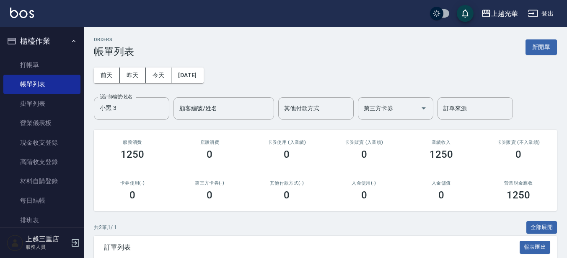
scroll to position [179, 0]
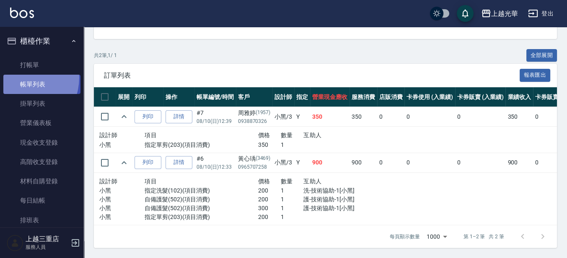
click at [21, 78] on link "帳單列表" at bounding box center [41, 84] width 77 height 19
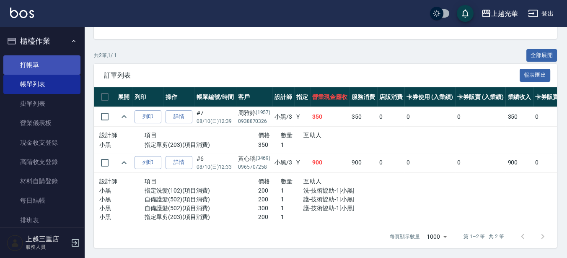
click at [20, 70] on link "打帳單" at bounding box center [41, 64] width 77 height 19
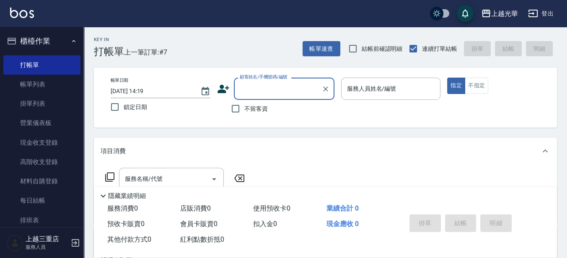
click at [246, 112] on span "不留客資" at bounding box center [255, 108] width 23 height 9
click at [244, 112] on input "不留客資" at bounding box center [236, 109] width 18 height 18
checkbox input "true"
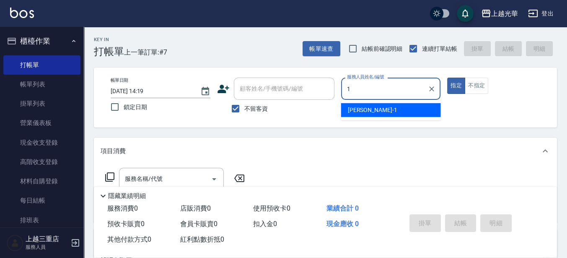
type input "小[PERSON_NAME]-1"
type button "true"
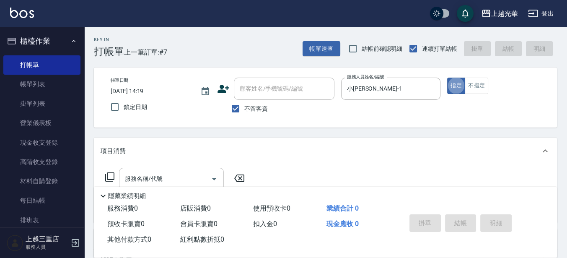
click at [170, 180] on input "服務名稱/代號" at bounding box center [165, 178] width 85 height 15
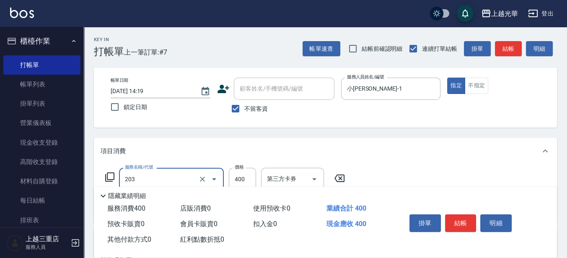
type input "指定單剪(203)"
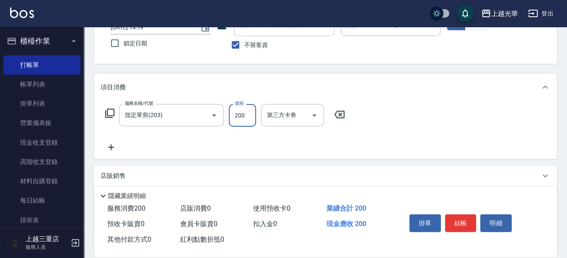
scroll to position [105, 0]
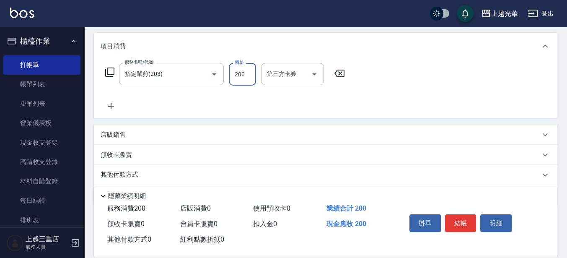
type input "200"
click at [114, 108] on icon at bounding box center [111, 106] width 21 height 10
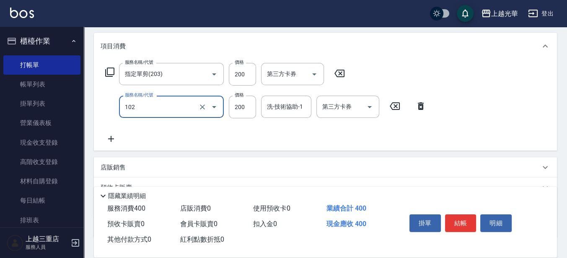
type input "指定洗髮(102)"
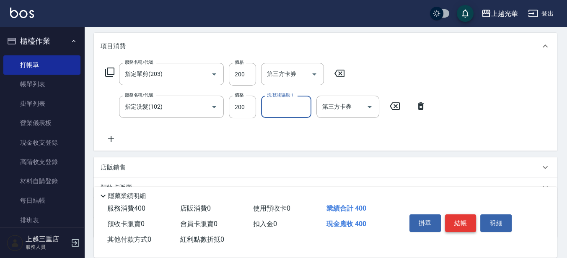
type input "1"
type input "3"
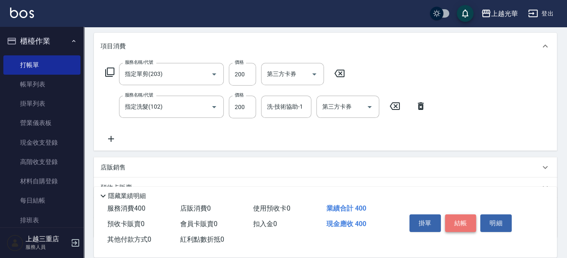
click at [454, 214] on button "結帳" at bounding box center [460, 223] width 31 height 18
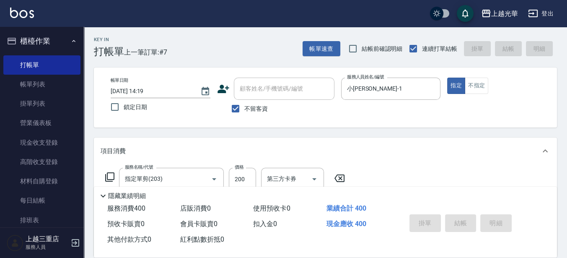
scroll to position [0, 0]
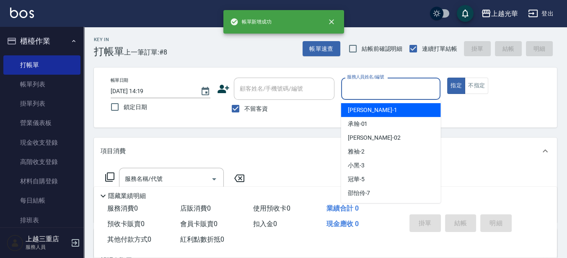
click at [394, 93] on input "服務人員姓名/編號" at bounding box center [391, 88] width 92 height 15
type input "小[PERSON_NAME]-1"
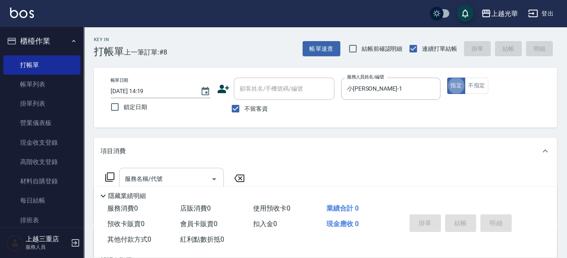
click at [162, 176] on input "服務名稱/代號" at bounding box center [165, 178] width 85 height 15
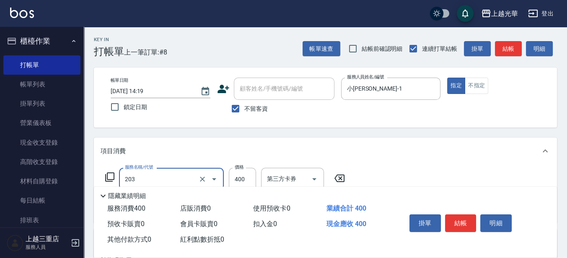
type input "指定單剪(203)"
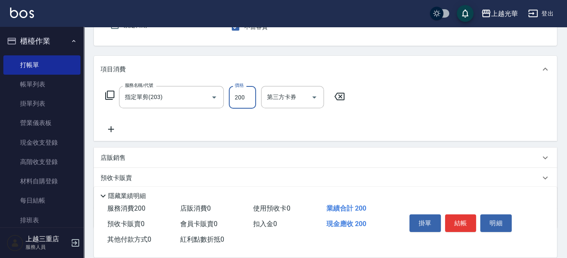
scroll to position [105, 0]
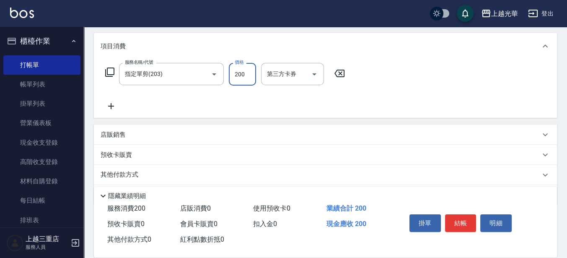
type input "200"
click at [111, 105] on icon at bounding box center [111, 106] width 6 height 6
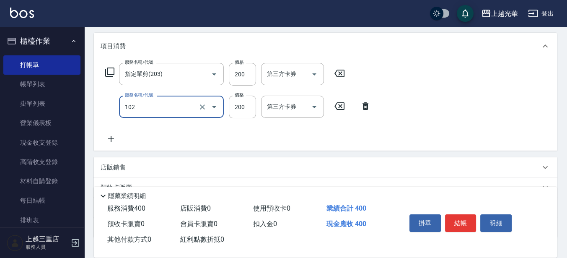
type input "指定洗髮(102)"
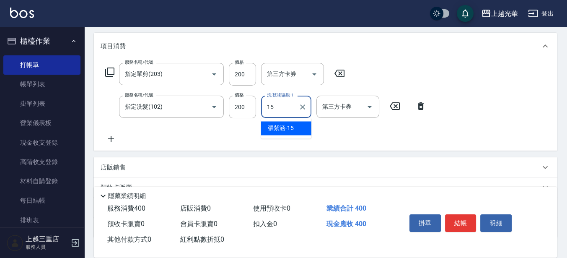
type input "[PERSON_NAME]-15"
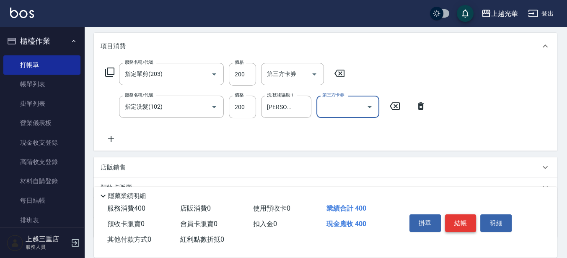
click at [457, 223] on button "結帳" at bounding box center [460, 223] width 31 height 18
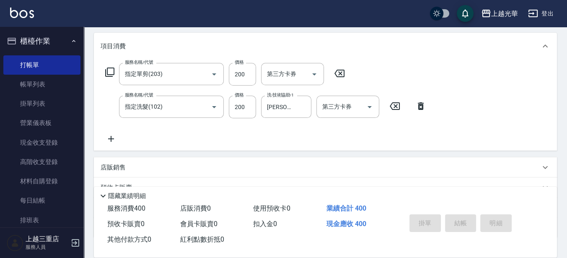
type input "[DATE] 14:20"
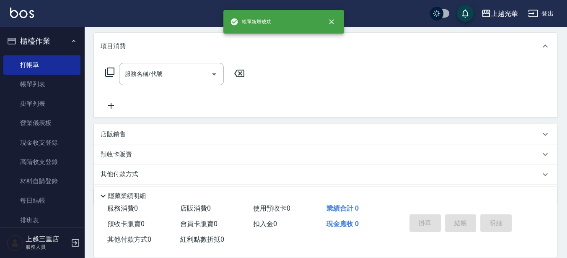
scroll to position [0, 0]
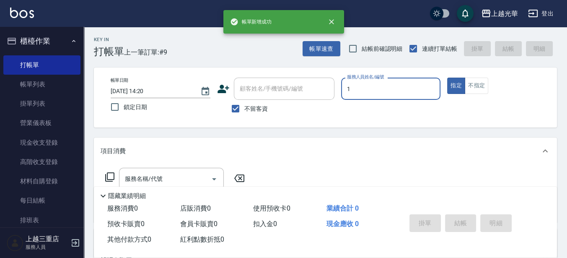
type input "小[PERSON_NAME]-1"
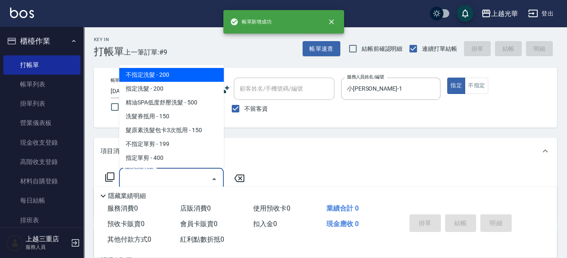
click at [167, 176] on input "服務名稱/代號" at bounding box center [165, 178] width 85 height 15
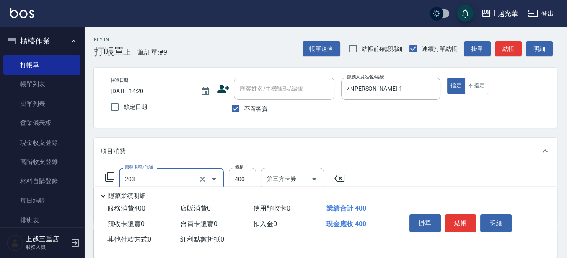
type input "指定單剪(203)"
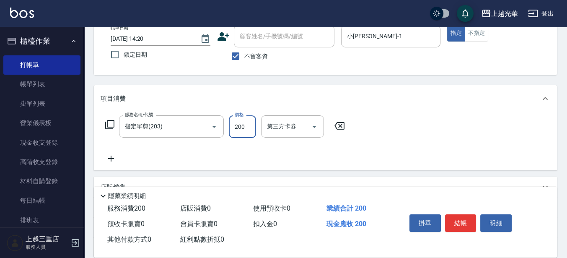
type input "200"
click at [108, 156] on icon at bounding box center [111, 158] width 21 height 10
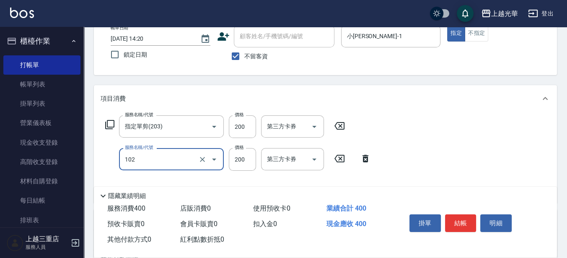
type input "指定洗髮(102)"
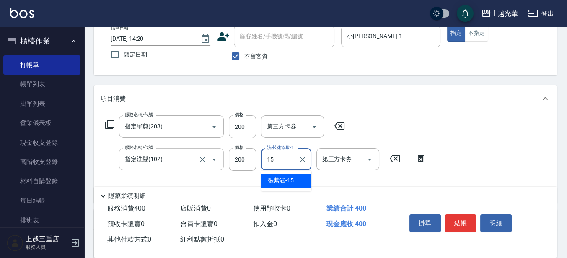
type input "[PERSON_NAME]-15"
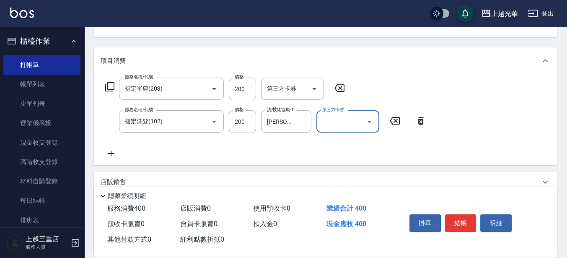
scroll to position [105, 0]
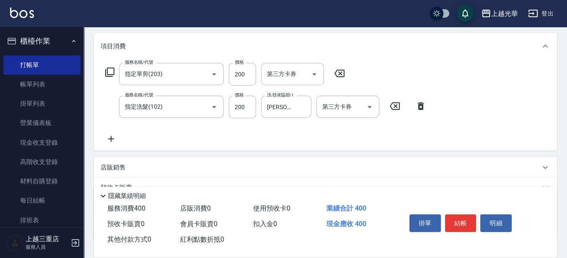
click at [108, 134] on icon at bounding box center [111, 139] width 21 height 10
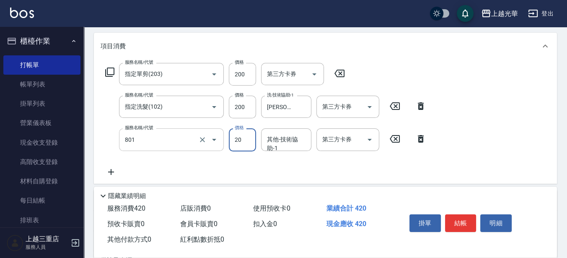
type input "潤絲(801)"
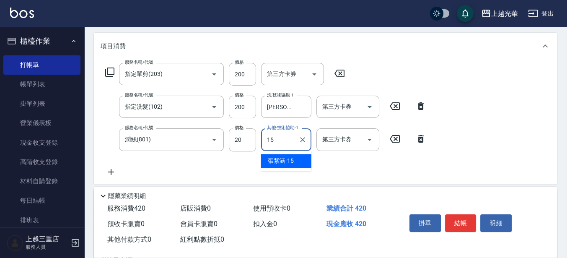
type input "[PERSON_NAME]-15"
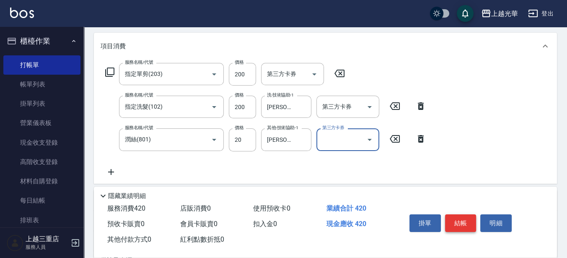
click at [461, 218] on button "結帳" at bounding box center [460, 223] width 31 height 18
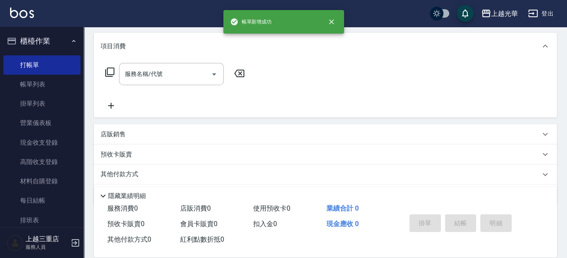
scroll to position [0, 0]
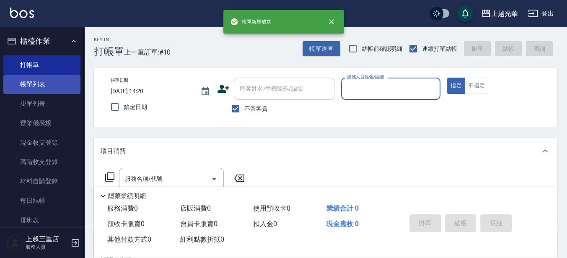
click at [41, 75] on link "帳單列表" at bounding box center [41, 84] width 77 height 19
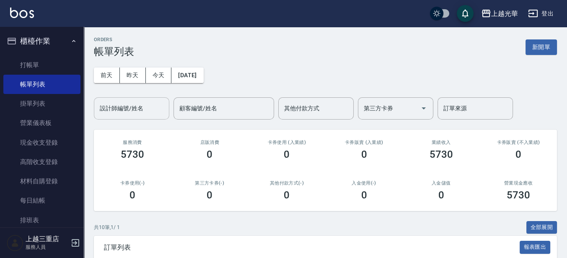
click at [113, 106] on input "設計師編號/姓名" at bounding box center [132, 108] width 68 height 15
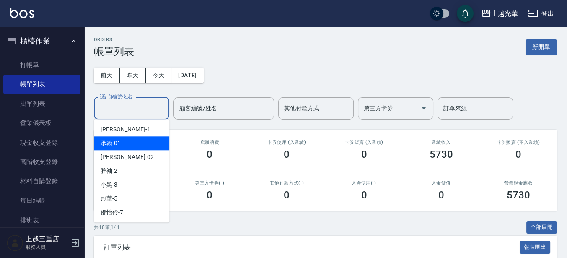
click at [117, 129] on div "小[PERSON_NAME] -1" at bounding box center [131, 129] width 75 height 14
type input "小[PERSON_NAME]-1"
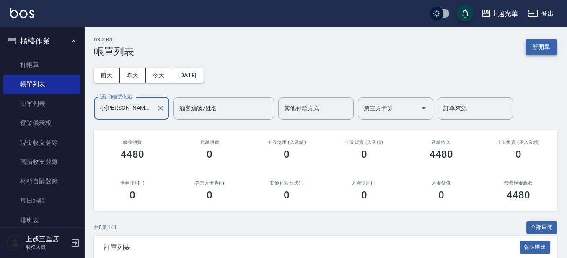
click at [535, 52] on button "新開單" at bounding box center [541, 47] width 31 height 16
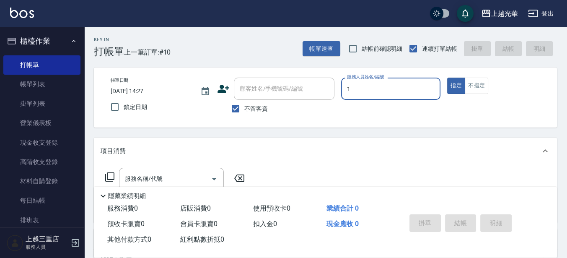
type input "小[PERSON_NAME]-1"
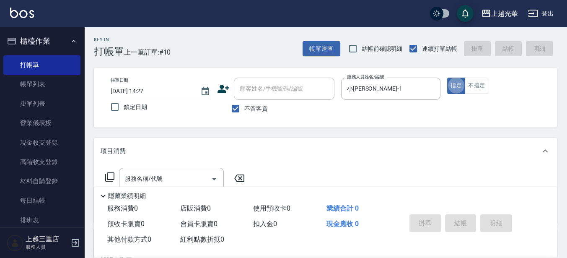
type button "true"
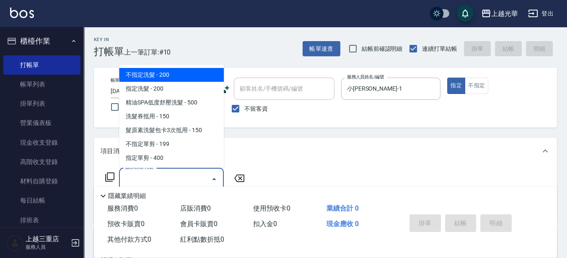
click at [166, 176] on input "服務名稱/代號" at bounding box center [165, 178] width 85 height 15
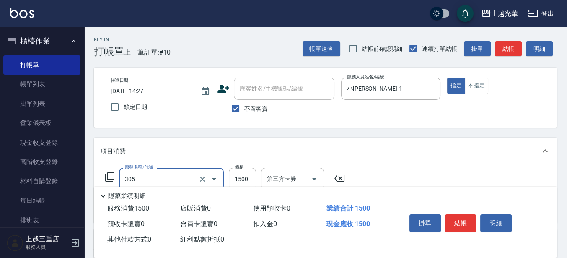
type input "設計燙髮1500(305)"
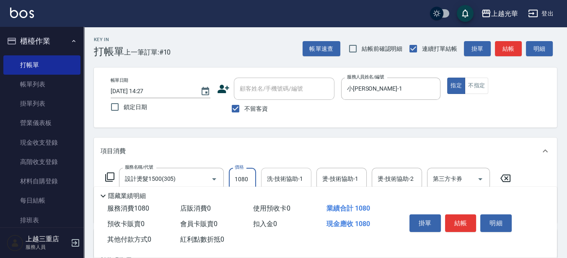
type input "1080"
click at [291, 175] on div "洗-技術協助-1 洗-技術協助-1" at bounding box center [286, 179] width 50 height 22
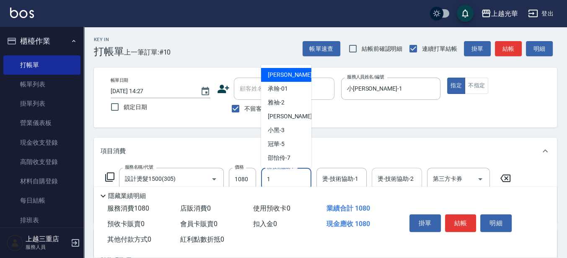
type input "小[PERSON_NAME]-1"
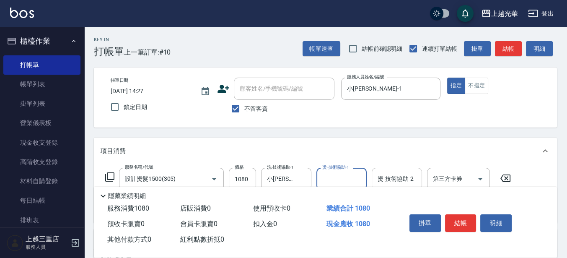
click at [412, 178] on input "燙-技術協助-2" at bounding box center [397, 178] width 43 height 15
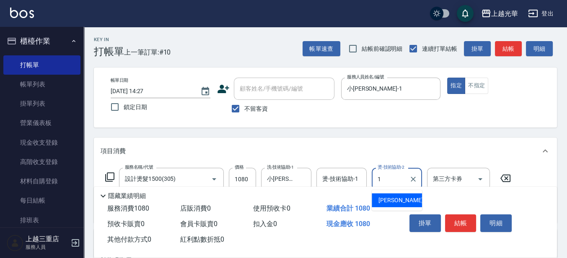
type input "小[PERSON_NAME]-1"
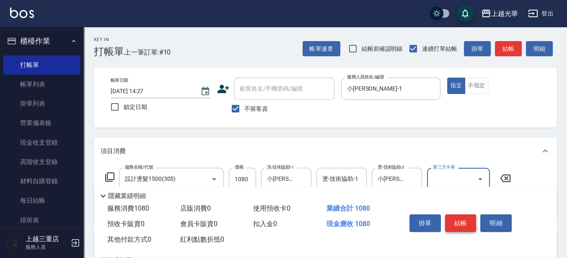
click at [461, 225] on button "結帳" at bounding box center [460, 223] width 31 height 18
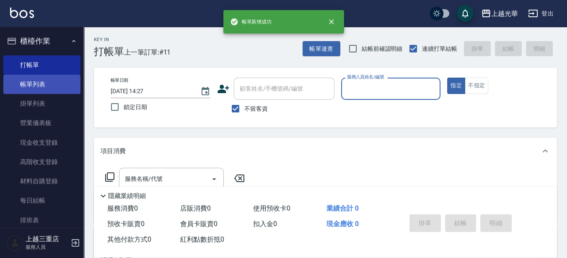
click at [43, 81] on link "帳單列表" at bounding box center [41, 84] width 77 height 19
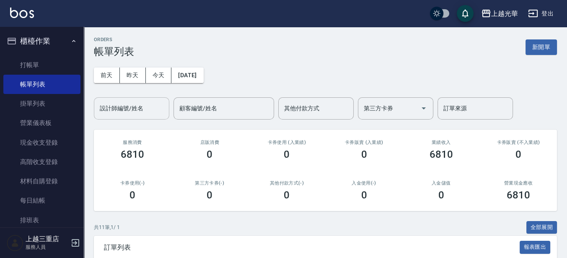
click at [118, 115] on input "設計師編號/姓名" at bounding box center [132, 108] width 68 height 15
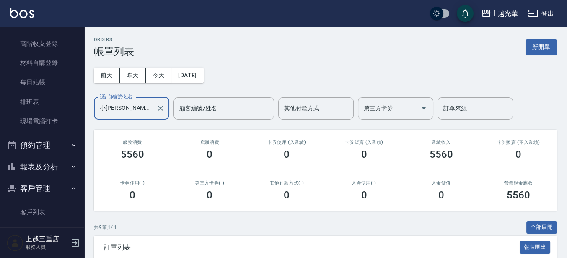
scroll to position [157, 0]
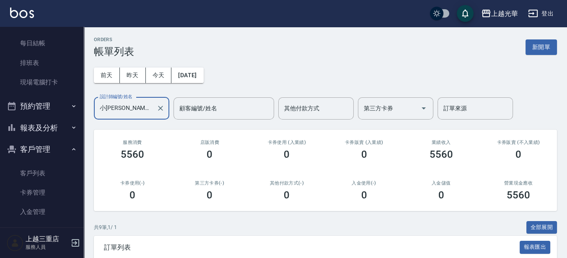
type input "小[PERSON_NAME]-1"
click at [59, 132] on button "報表及分析" at bounding box center [41, 128] width 77 height 22
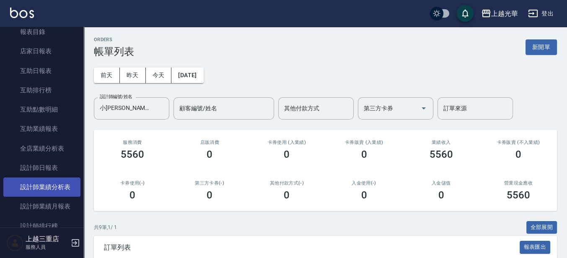
scroll to position [314, 0]
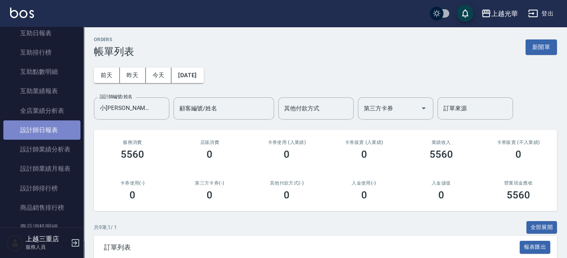
click at [62, 132] on link "設計師日報表" at bounding box center [41, 129] width 77 height 19
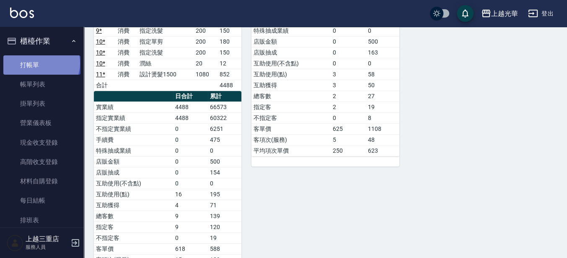
click at [41, 63] on link "打帳單" at bounding box center [41, 64] width 77 height 19
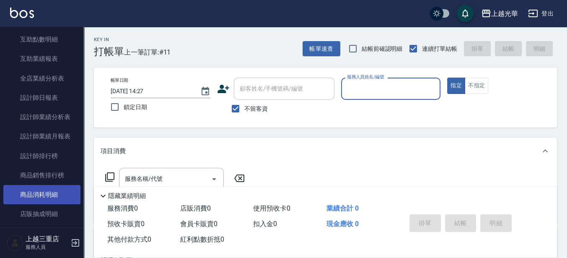
scroll to position [367, 0]
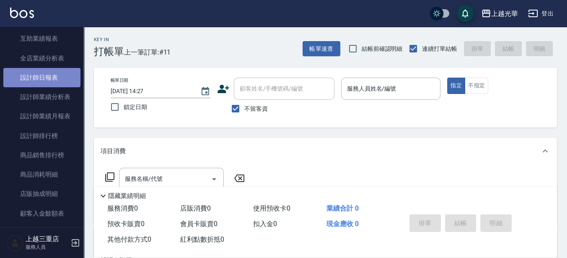
click at [44, 72] on link "設計師日報表" at bounding box center [41, 77] width 77 height 19
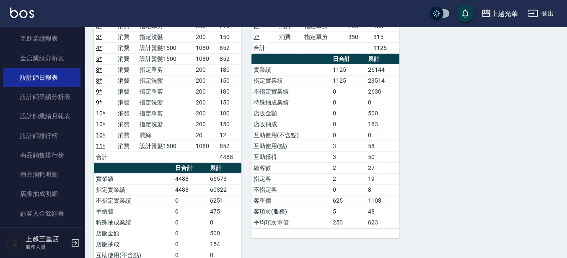
scroll to position [157, 0]
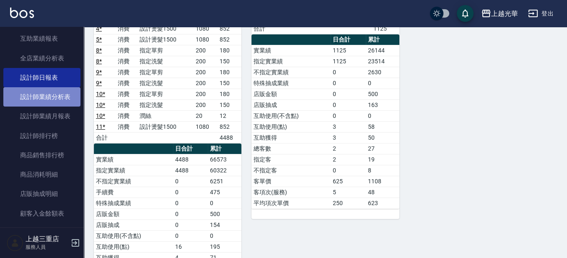
click at [67, 99] on link "設計師業績分析表" at bounding box center [41, 96] width 77 height 19
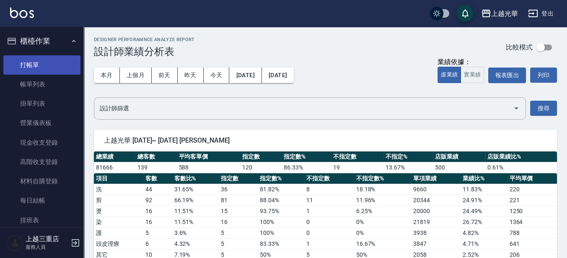
click at [54, 64] on link "打帳單" at bounding box center [41, 64] width 77 height 19
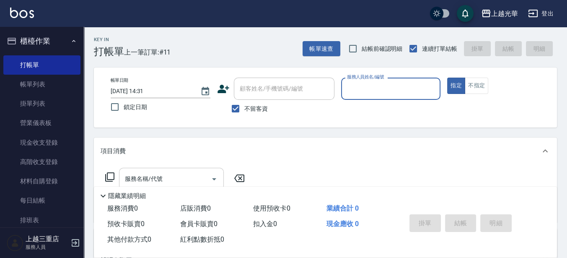
scroll to position [52, 0]
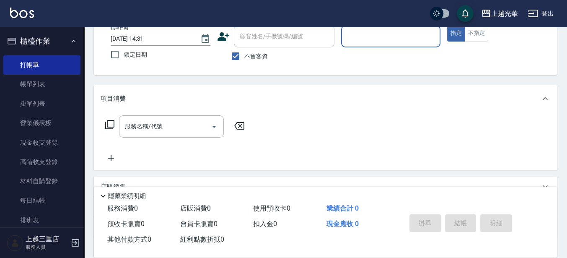
click at [111, 125] on icon at bounding box center [110, 124] width 10 height 10
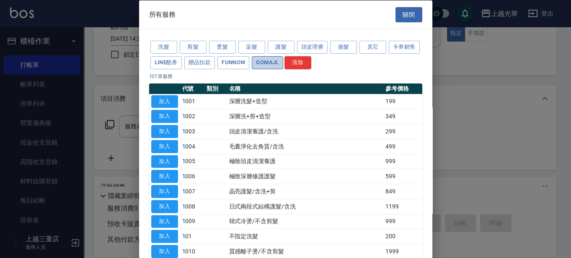
click at [283, 60] on button "GOMAJL" at bounding box center [267, 62] width 31 height 13
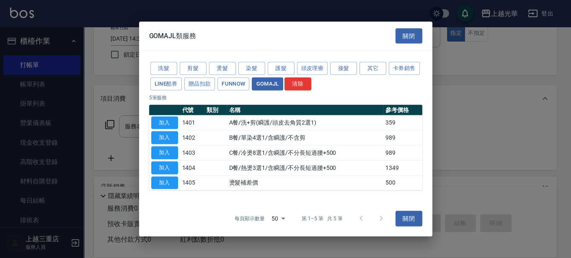
click at [507, 81] on div at bounding box center [285, 129] width 571 height 258
click at [420, 212] on button "關閉" at bounding box center [409, 219] width 27 height 16
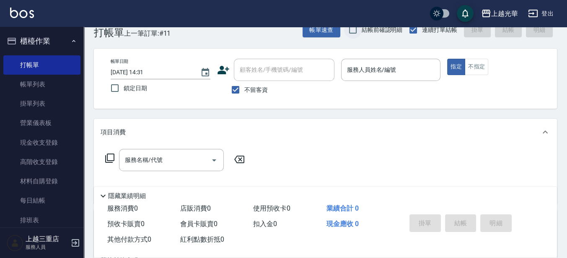
scroll to position [0, 0]
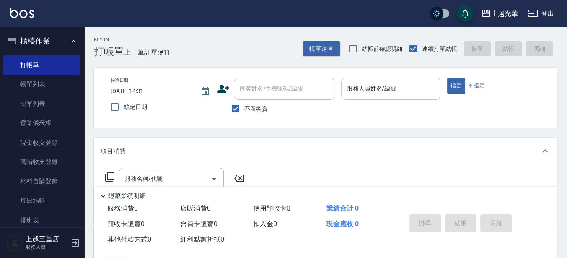
click at [344, 90] on div "服務人員姓名/編號" at bounding box center [391, 89] width 100 height 22
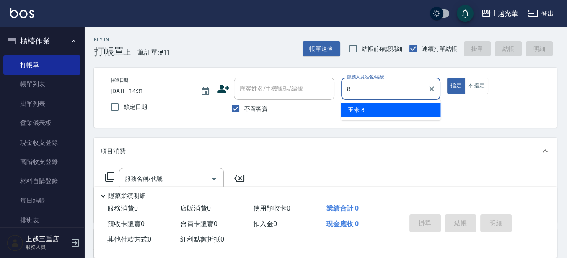
type input "玉米-8"
type button "true"
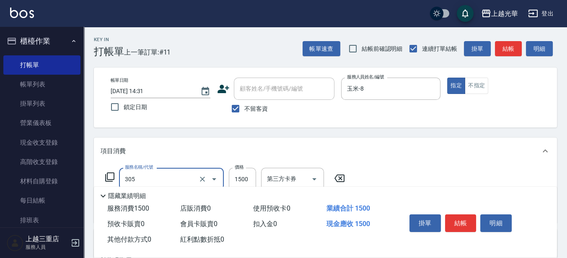
type input "設計燙髮1500(305)"
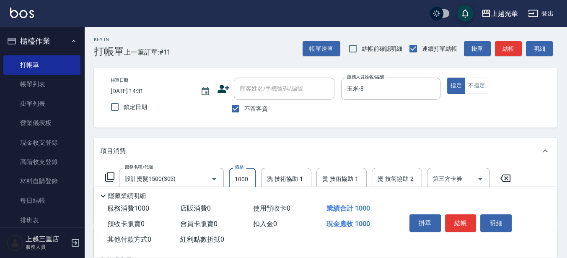
type input "1000"
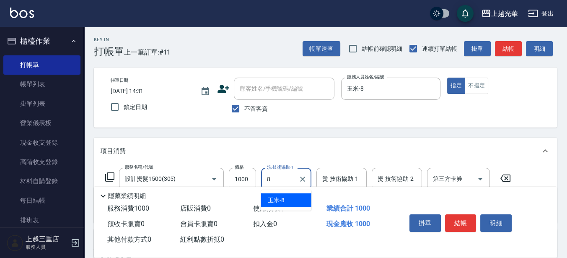
type input "玉米-8"
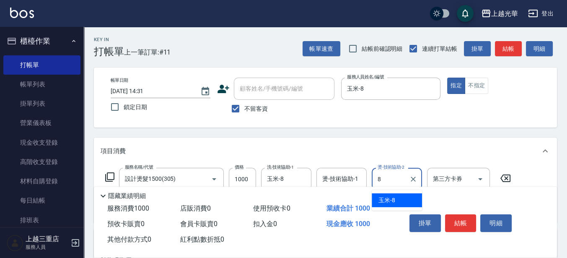
type input "玉米-8"
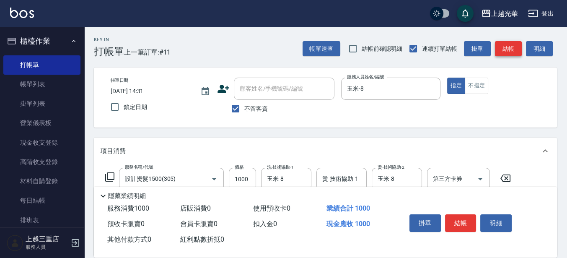
click at [506, 54] on button "結帳" at bounding box center [508, 49] width 27 height 16
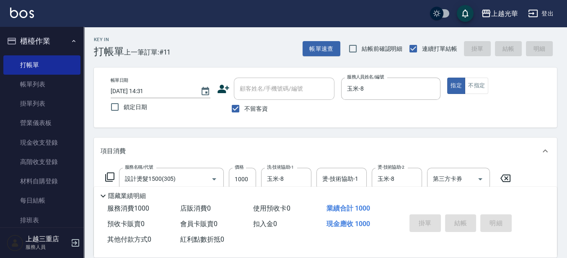
type input "[DATE] 14:49"
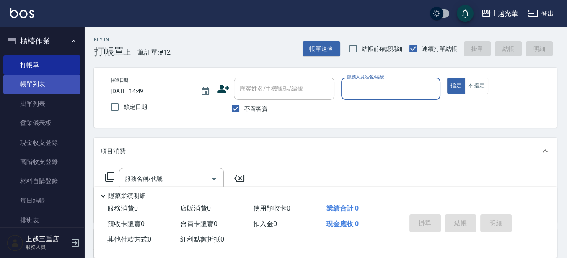
drag, startPoint x: 39, startPoint y: 89, endPoint x: 56, endPoint y: 84, distance: 18.0
click at [39, 89] on link "帳單列表" at bounding box center [41, 84] width 77 height 19
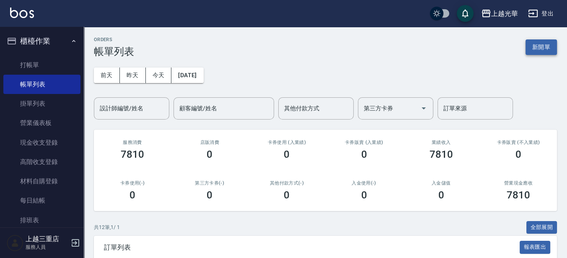
click at [545, 51] on button "新開單" at bounding box center [541, 47] width 31 height 16
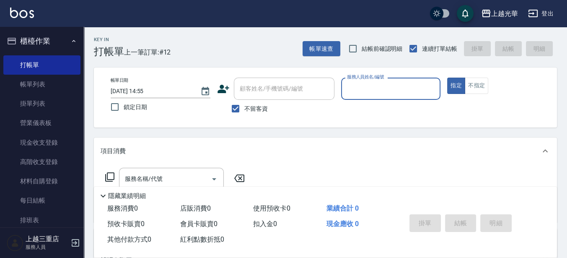
click at [422, 91] on input "服務人員姓名/編號" at bounding box center [391, 88] width 92 height 15
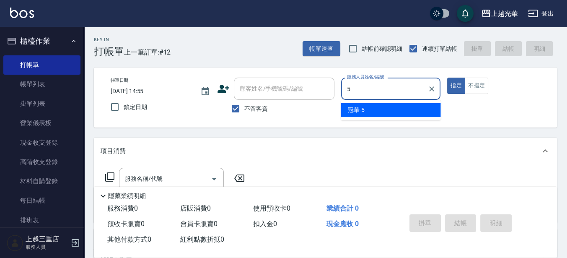
type input "冠華-5"
type button "true"
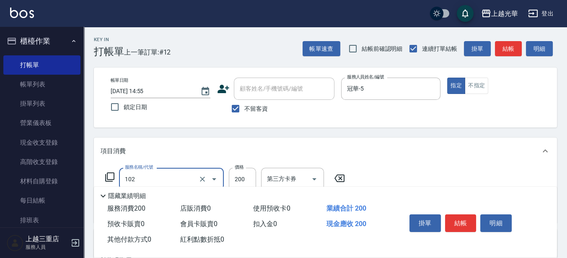
type input "指定洗髮(102)"
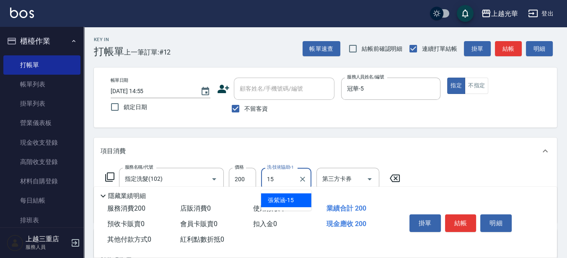
type input "[PERSON_NAME]-15"
type input "潤絲(801)"
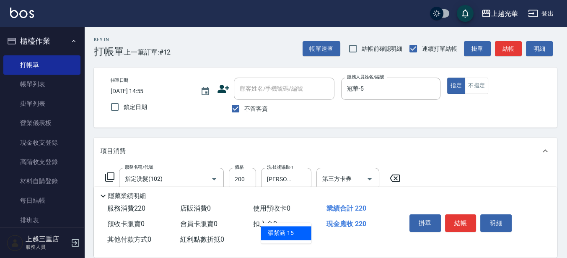
type input "[PERSON_NAME]-15"
click at [513, 53] on button "結帳" at bounding box center [508, 49] width 27 height 16
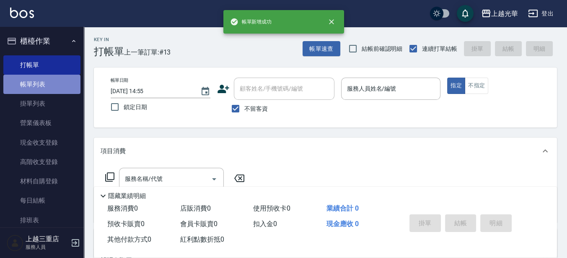
click at [45, 80] on link "帳單列表" at bounding box center [41, 84] width 77 height 19
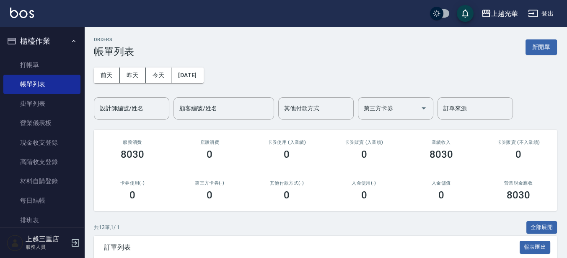
click at [132, 105] on input "設計師編號/姓名" at bounding box center [132, 108] width 68 height 15
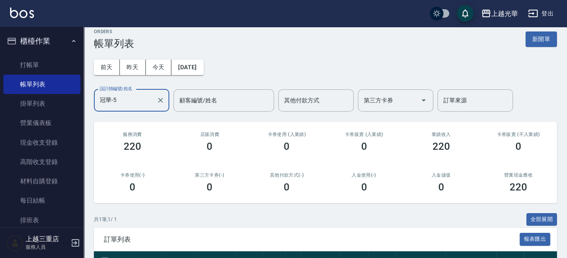
scroll to position [81, 0]
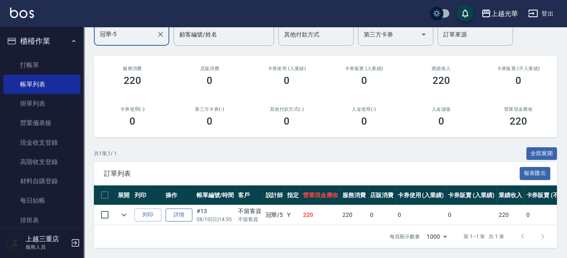
type input "冠華-5"
click at [180, 208] on link "詳情" at bounding box center [179, 214] width 27 height 13
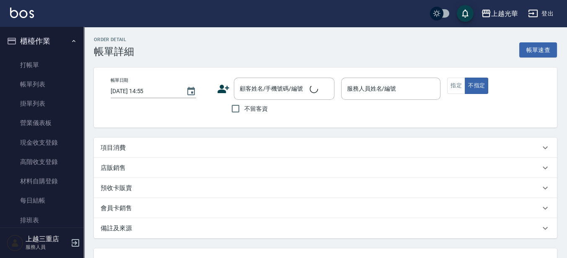
checkbox input "true"
type input "冠華-5"
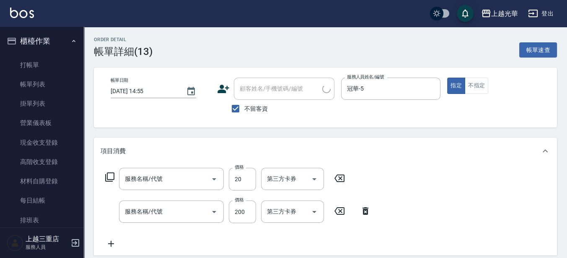
type input "潤絲(801)"
type input "指定洗髮(102)"
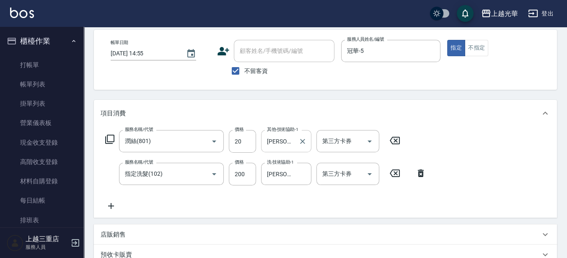
scroll to position [52, 0]
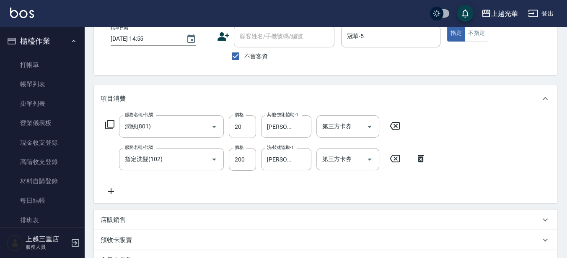
click at [393, 122] on icon at bounding box center [395, 126] width 10 height 8
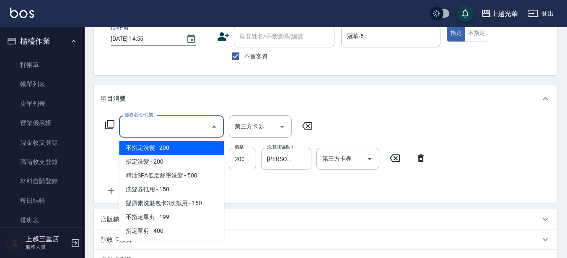
click at [140, 124] on input "服務名稱/代號" at bounding box center [165, 126] width 85 height 15
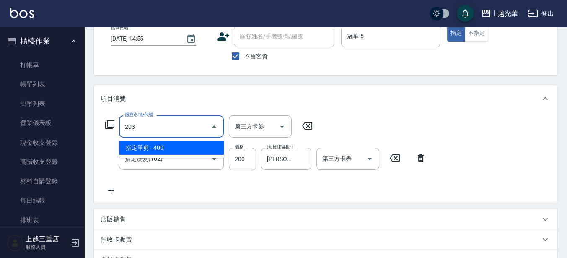
type input "指定單剪(203)"
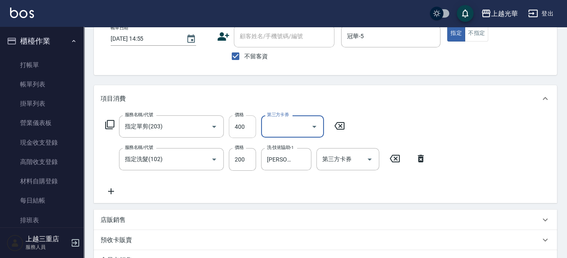
click at [250, 128] on input "400" at bounding box center [242, 126] width 27 height 23
type input "300"
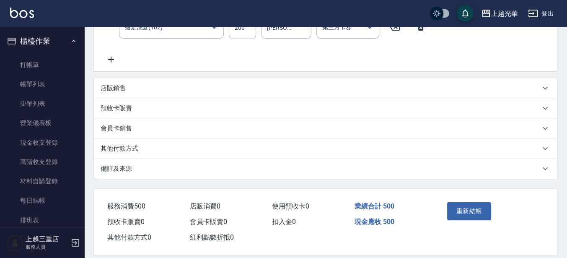
scroll to position [194, 0]
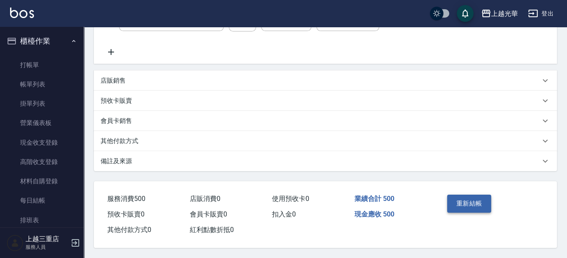
click at [476, 196] on button "重新結帳" at bounding box center [469, 204] width 44 height 18
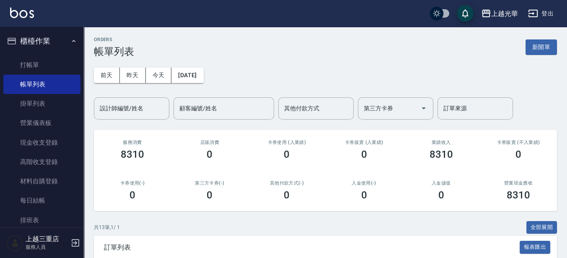
click at [537, 53] on button "新開單" at bounding box center [541, 47] width 31 height 16
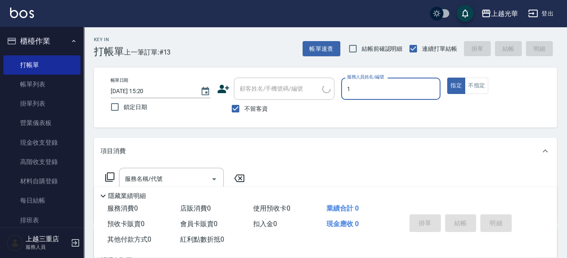
type input "1"
type button "true"
type input "小[PERSON_NAME]-1"
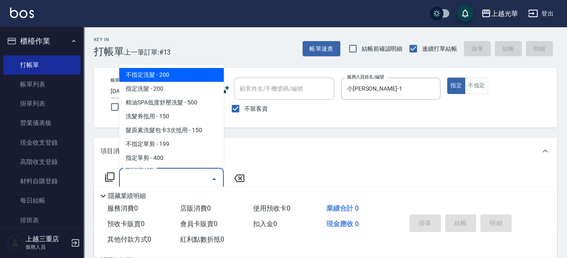
drag, startPoint x: 178, startPoint y: 179, endPoint x: 282, endPoint y: 187, distance: 103.9
click at [178, 178] on input "服務名稱/代號" at bounding box center [165, 178] width 85 height 15
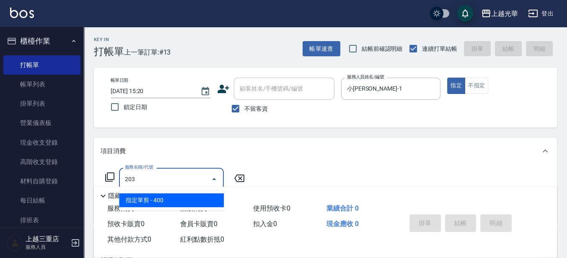
type input "指定單剪(203)"
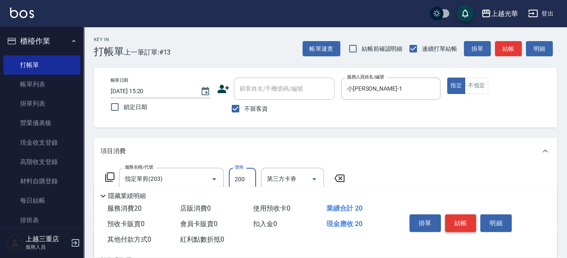
type input "200"
click at [458, 221] on button "結帳" at bounding box center [460, 223] width 31 height 18
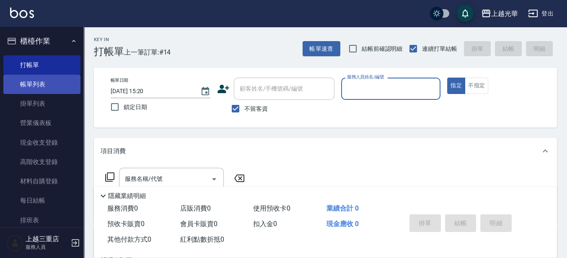
click at [18, 87] on link "帳單列表" at bounding box center [41, 84] width 77 height 19
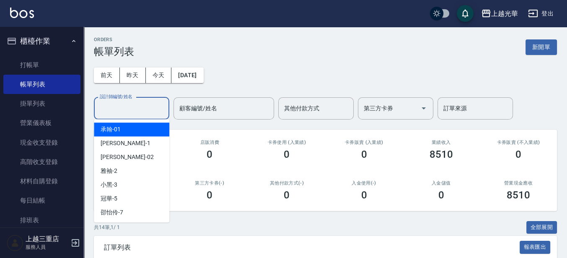
click at [142, 104] on input "設計師編號/姓名" at bounding box center [132, 108] width 68 height 15
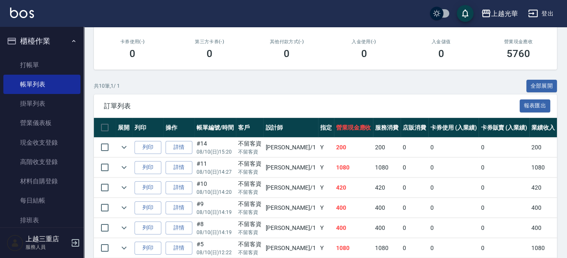
scroll to position [157, 0]
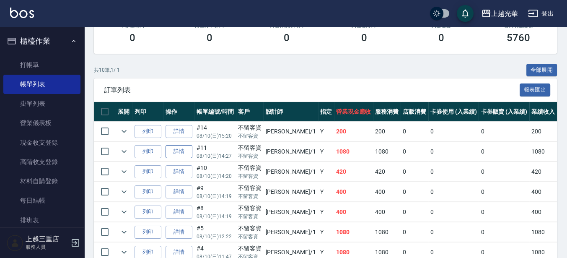
type input "小[PERSON_NAME]-1"
click at [182, 153] on link "詳情" at bounding box center [179, 151] width 27 height 13
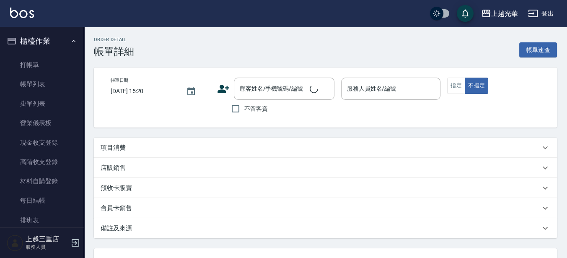
type input "[DATE] 14:27"
checkbox input "true"
type input "小[PERSON_NAME]-1"
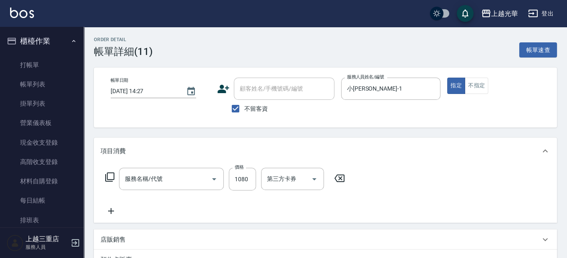
type input "設計燙髮1500(305)"
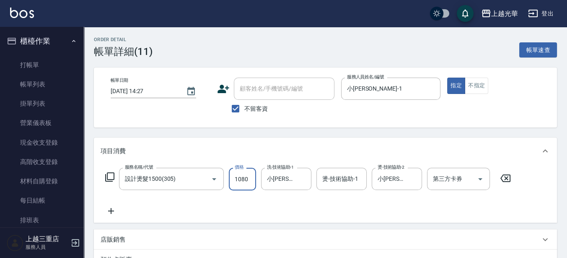
click at [243, 182] on input "1080" at bounding box center [242, 179] width 27 height 23
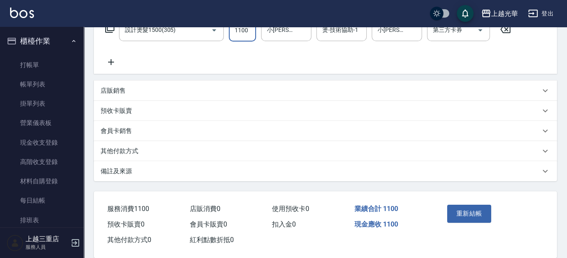
scroll to position [161, 0]
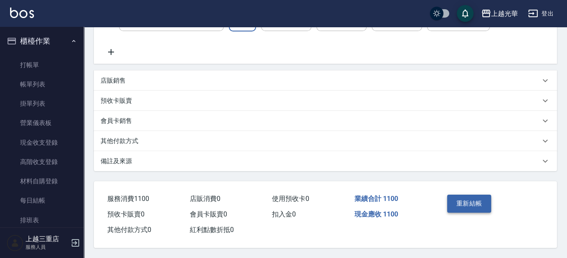
type input "1100"
click at [476, 204] on button "重新結帳" at bounding box center [469, 204] width 44 height 18
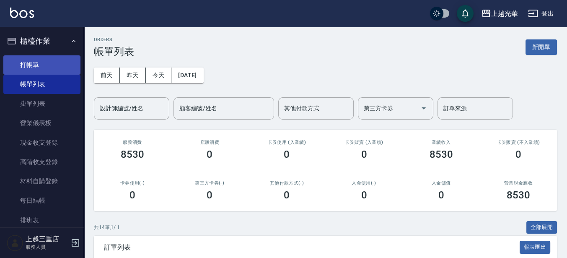
click at [13, 70] on link "打帳單" at bounding box center [41, 64] width 77 height 19
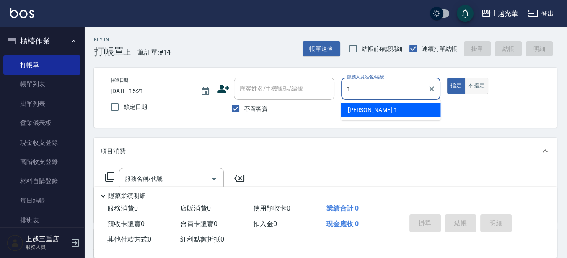
type input "小[PERSON_NAME]-1"
type button "true"
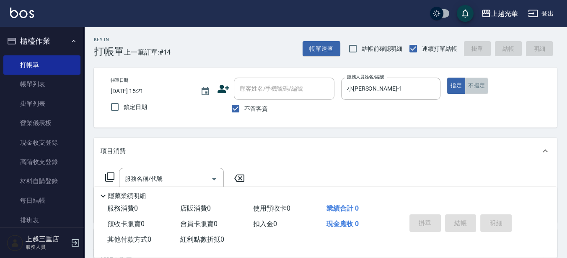
click at [468, 87] on button "不指定" at bounding box center [476, 86] width 23 height 16
click at [171, 182] on input "服務名稱/代號" at bounding box center [165, 178] width 85 height 15
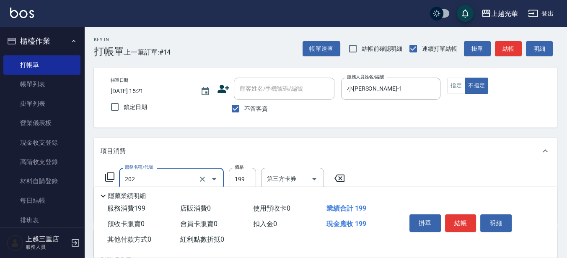
type input "不指定單剪(202)"
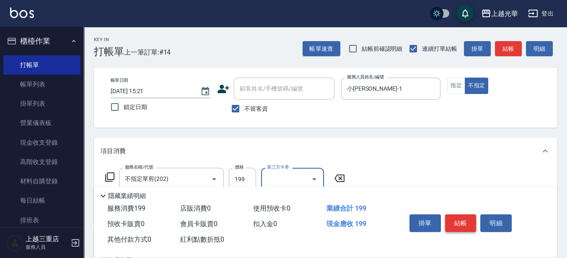
click at [463, 221] on button "結帳" at bounding box center [460, 223] width 31 height 18
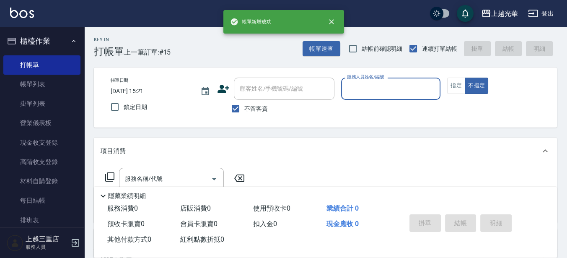
scroll to position [314, 0]
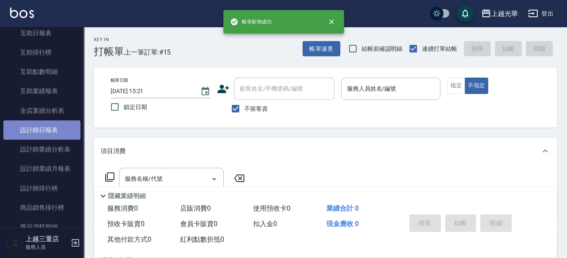
click at [51, 130] on link "設計師日報表" at bounding box center [41, 129] width 77 height 19
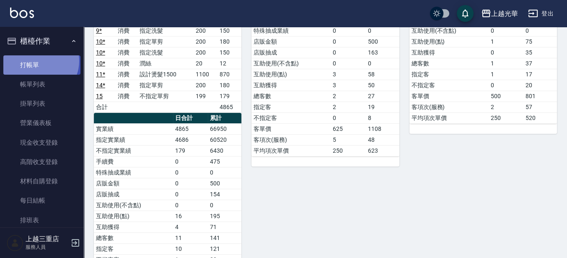
click at [39, 61] on link "打帳單" at bounding box center [41, 64] width 77 height 19
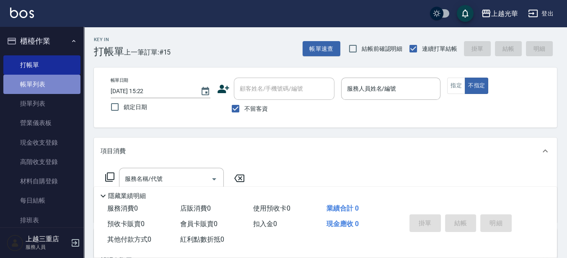
click at [47, 76] on link "帳單列表" at bounding box center [41, 84] width 77 height 19
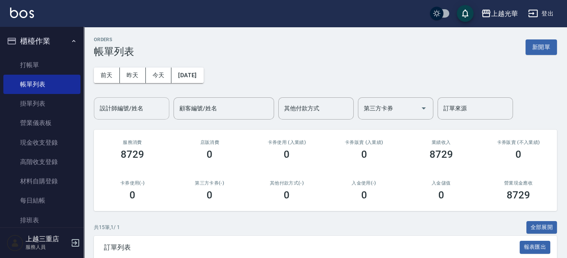
click at [132, 101] on div "設計師編號/姓名 設計師編號/姓名" at bounding box center [131, 108] width 75 height 22
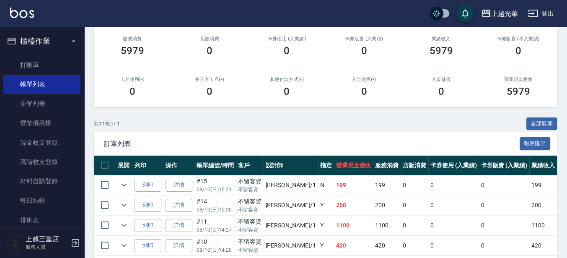
scroll to position [105, 0]
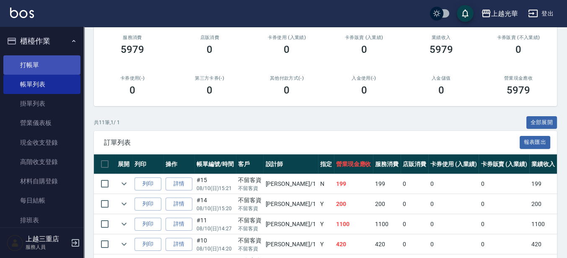
type input "小[PERSON_NAME]-1"
click at [55, 60] on link "打帳單" at bounding box center [41, 64] width 77 height 19
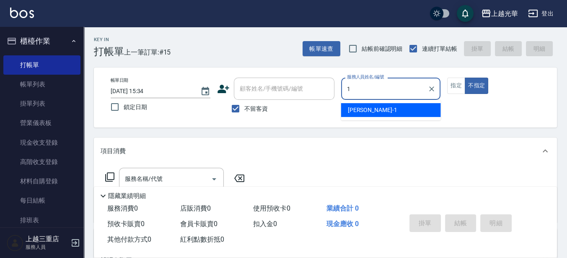
type input "1"
type button "false"
type input "小[PERSON_NAME]-1"
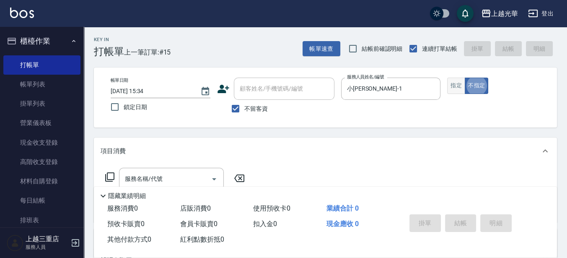
click at [453, 88] on button "指定" at bounding box center [456, 86] width 18 height 16
click at [177, 174] on input "服務名稱/代號" at bounding box center [165, 178] width 85 height 15
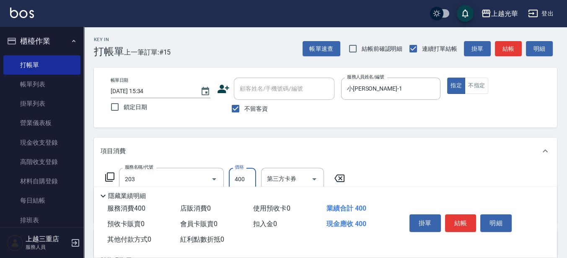
type input "指定單剪(203)"
type input "200"
click at [462, 221] on button "結帳" at bounding box center [460, 223] width 31 height 18
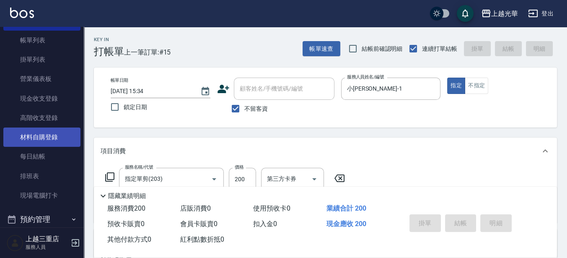
type input "[DATE] 15:41"
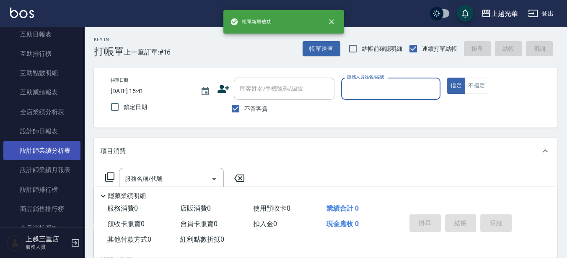
scroll to position [314, 0]
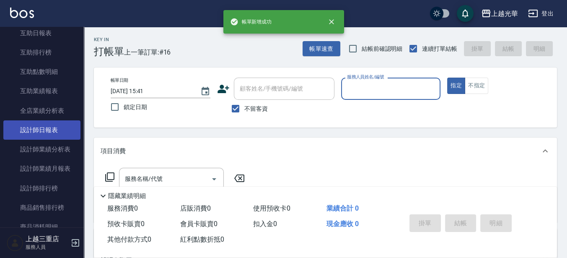
click at [60, 133] on link "設計師日報表" at bounding box center [41, 129] width 77 height 19
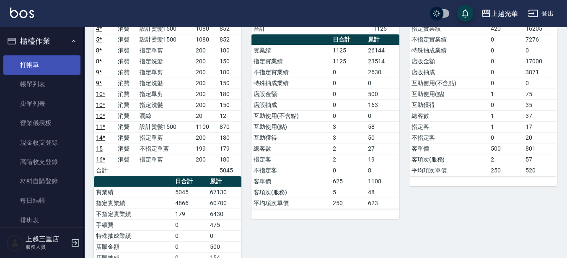
click at [34, 65] on link "打帳單" at bounding box center [41, 64] width 77 height 19
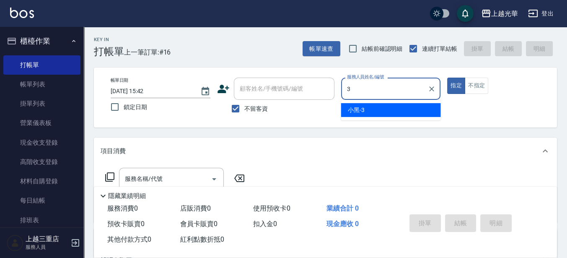
type input "小黑-3"
type button "true"
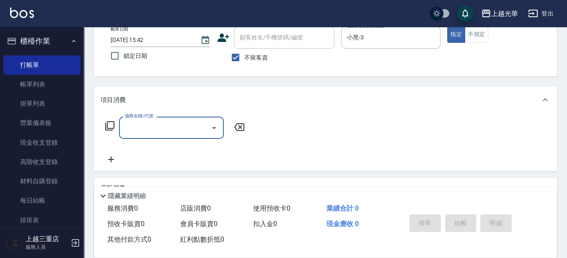
scroll to position [52, 0]
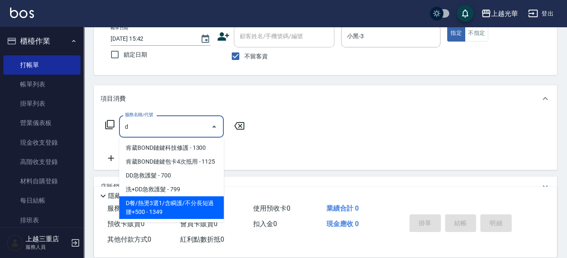
click at [163, 210] on span "D餐/熱燙3選1/含瞬護/不分長短過腰+500 - 1349" at bounding box center [171, 207] width 105 height 23
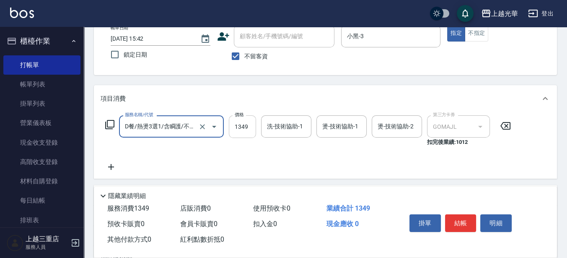
type input "D餐/熱燙3選1/含瞬護/不分長短過腰+500(1404)"
click at [245, 129] on input "1349" at bounding box center [242, 126] width 27 height 23
type input "1439"
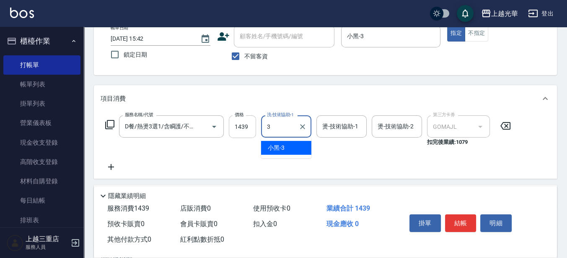
type input "小黑-3"
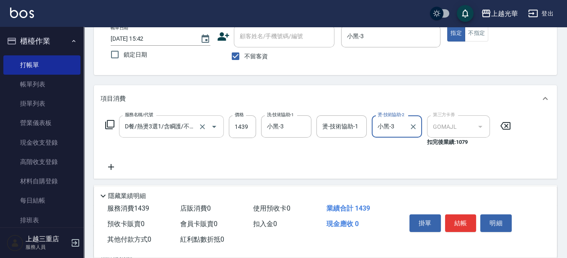
type input "小黑-3"
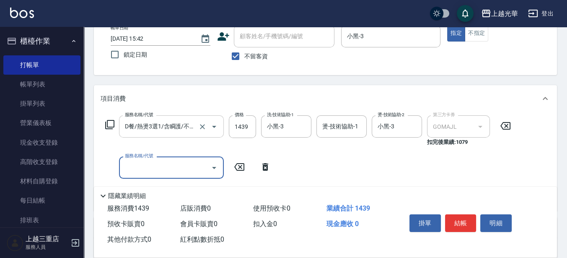
scroll to position [0, 0]
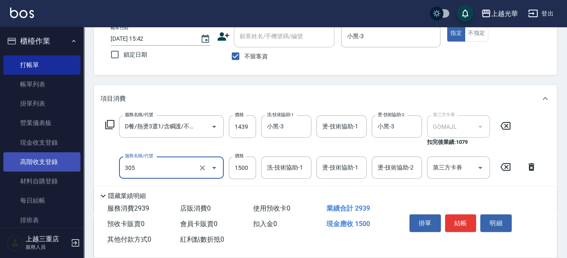
type input "設計燙髮1500(305)"
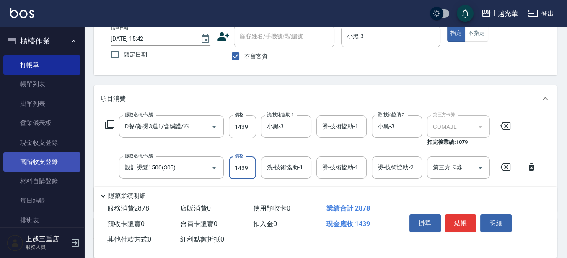
type input "1439"
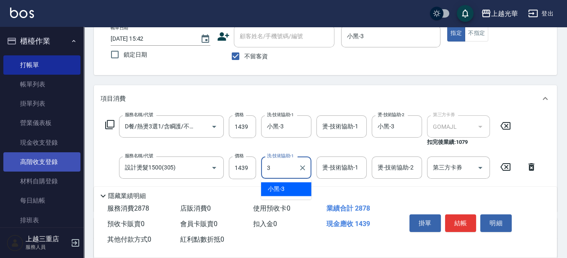
type input "小黑-3"
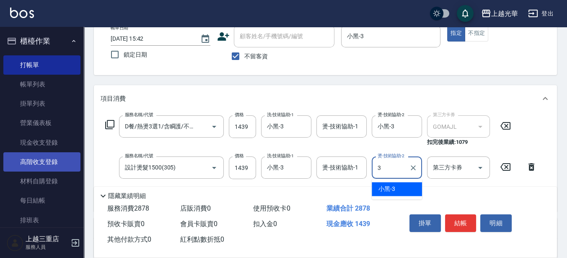
type input "小黑-3"
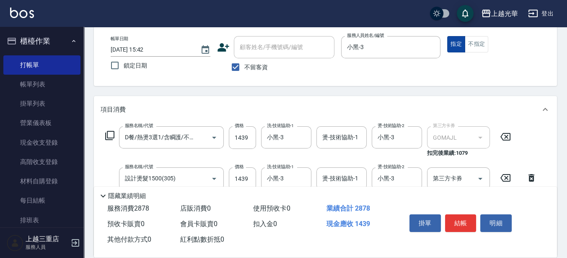
scroll to position [105, 0]
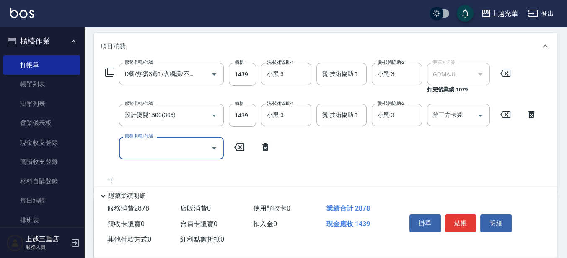
click at [407, 143] on div "服務名稱/代號 D餐/熱燙3選1/含瞬護/不分長短過腰+500(1404) 服務名稱/代號 價格 1439 價格 洗-技術協助-1 小黑-3 洗-技術協助-1…" at bounding box center [321, 124] width 441 height 122
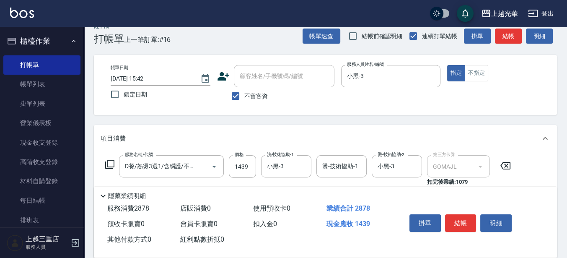
scroll to position [0, 0]
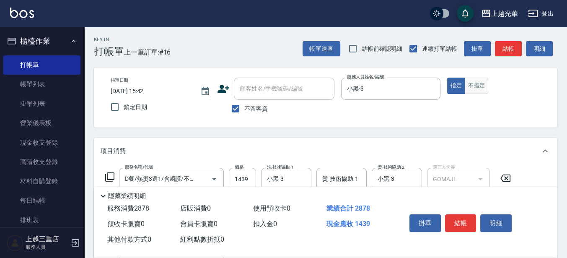
click at [477, 80] on button "不指定" at bounding box center [476, 86] width 23 height 16
click at [510, 52] on button "結帳" at bounding box center [508, 49] width 27 height 16
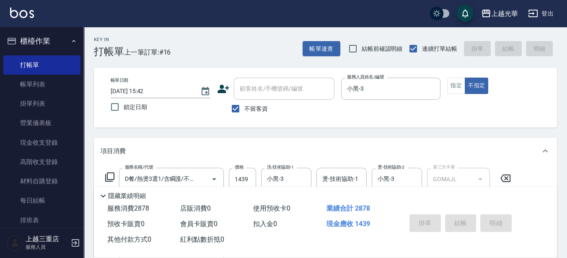
type input "[DATE] 15:44"
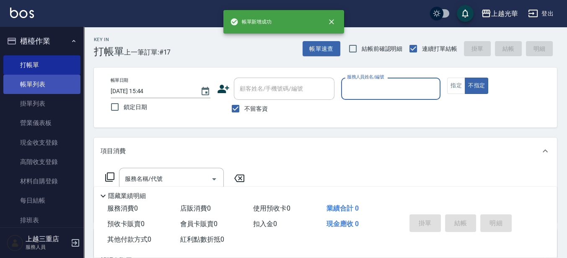
click at [34, 83] on link "帳單列表" at bounding box center [41, 84] width 77 height 19
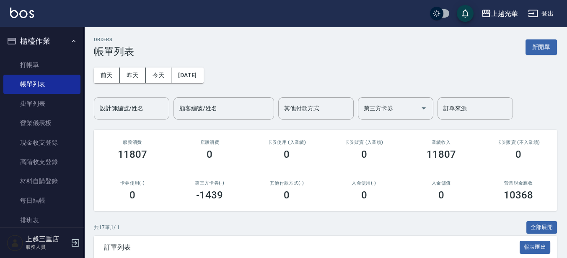
click at [148, 112] on input "設計師編號/姓名" at bounding box center [132, 108] width 68 height 15
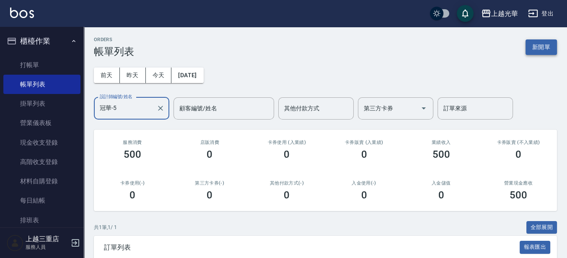
type input "冠華-5"
click at [532, 51] on button "新開單" at bounding box center [541, 47] width 31 height 16
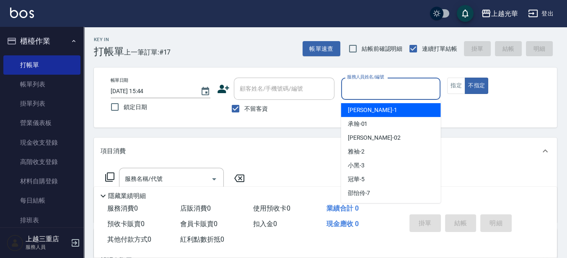
drag, startPoint x: 361, startPoint y: 95, endPoint x: 352, endPoint y: 93, distance: 9.4
click at [361, 95] on input "服務人員姓名/編號" at bounding box center [391, 88] width 92 height 15
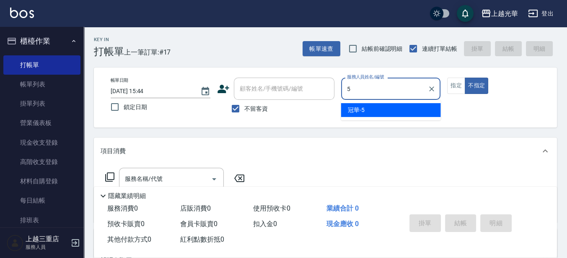
type input "冠華-5"
type button "false"
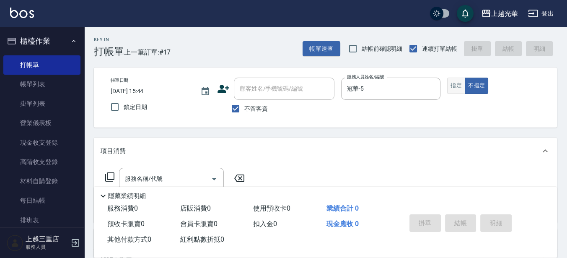
click at [456, 83] on button "指定" at bounding box center [456, 86] width 18 height 16
click at [157, 176] on input "服務名稱/代號" at bounding box center [165, 178] width 85 height 15
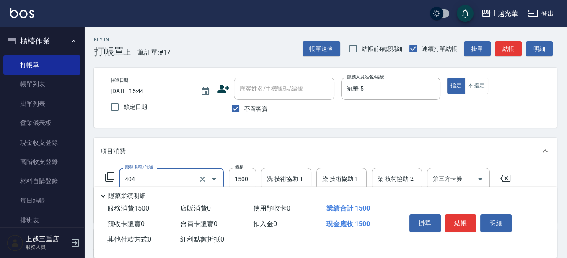
type input "設計染髮(404)"
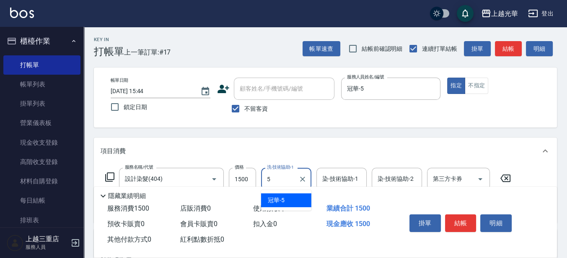
type input "冠華-5"
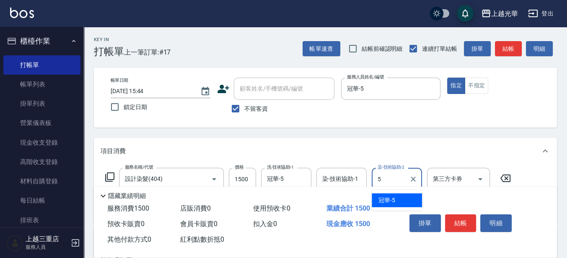
type input "冠華-5"
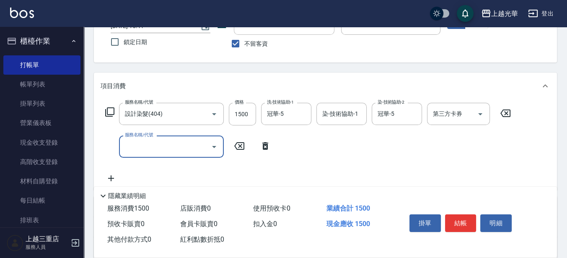
scroll to position [105, 0]
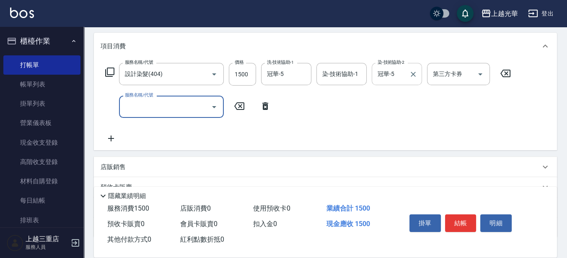
type input "y"
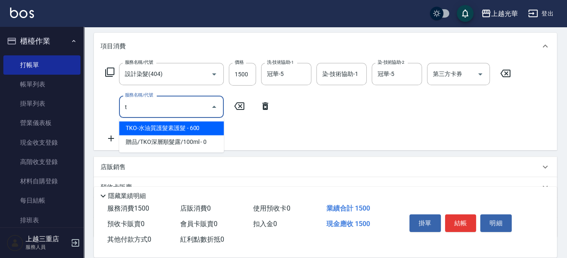
click at [208, 126] on span "TKO-水油質護髮素護髮 - 600" at bounding box center [171, 128] width 105 height 14
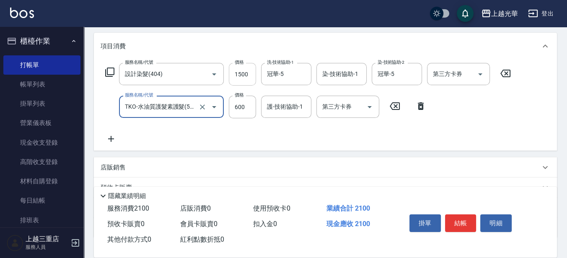
type input "TKO-水油質護髮素護髮(521)"
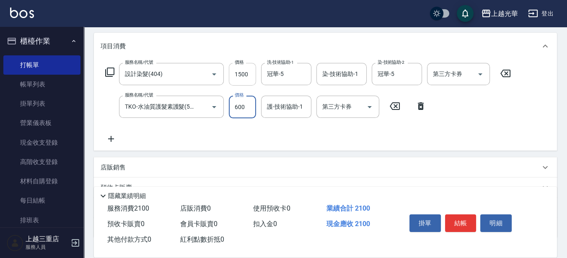
click at [247, 74] on input "1500" at bounding box center [242, 74] width 27 height 23
type input "1800"
click at [247, 108] on input "600" at bounding box center [242, 107] width 27 height 23
type input "500"
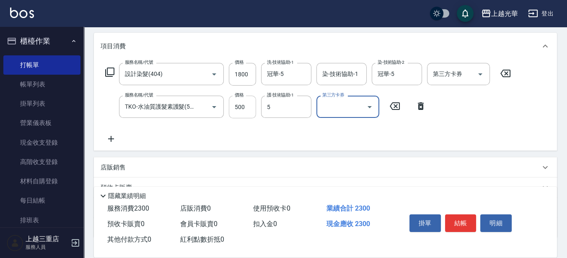
type input "冠華-5"
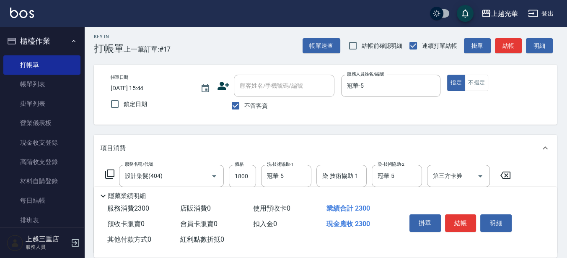
scroll to position [0, 0]
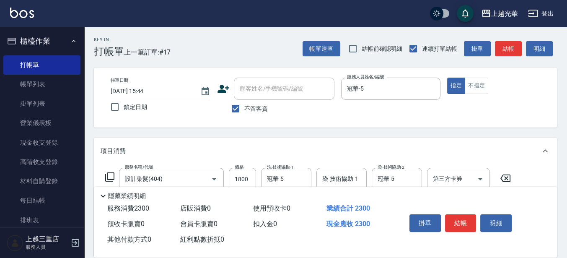
click at [509, 87] on div "指定 不指定" at bounding box center [497, 86] width 100 height 16
click at [504, 52] on button "結帳" at bounding box center [508, 49] width 27 height 16
type input "[DATE] 15:45"
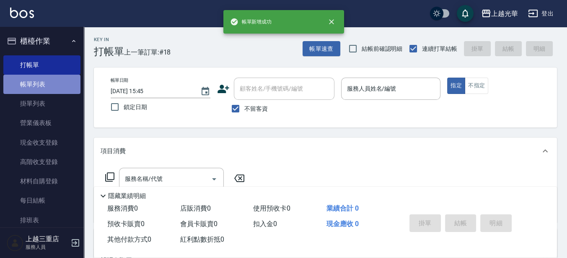
click at [57, 86] on link "帳單列表" at bounding box center [41, 84] width 77 height 19
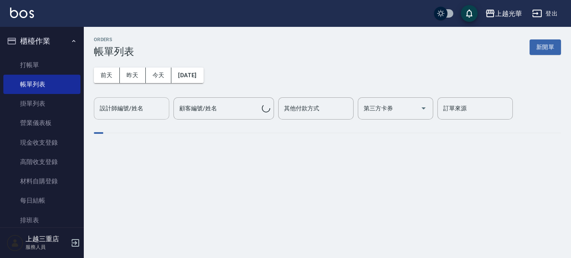
click at [145, 109] on input "設計師編號/姓名" at bounding box center [132, 108] width 68 height 15
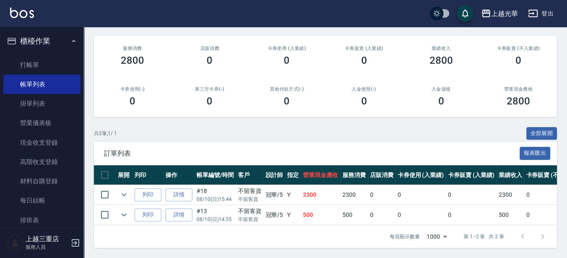
scroll to position [101, 0]
type input "冠華-5"
click at [32, 61] on link "打帳單" at bounding box center [41, 64] width 77 height 19
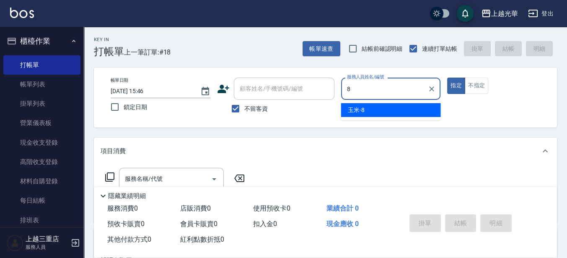
type input "玉米-8"
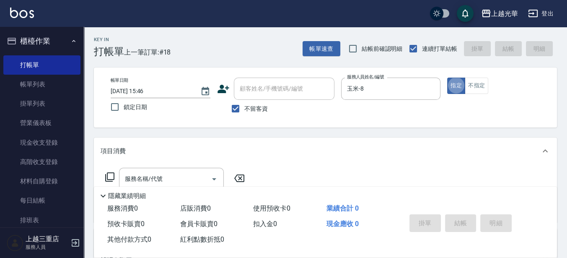
type button "true"
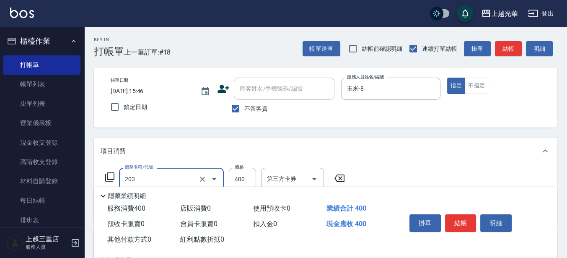
type input "指定單剪(203)"
type input "200"
click at [518, 48] on button "結帳" at bounding box center [508, 49] width 27 height 16
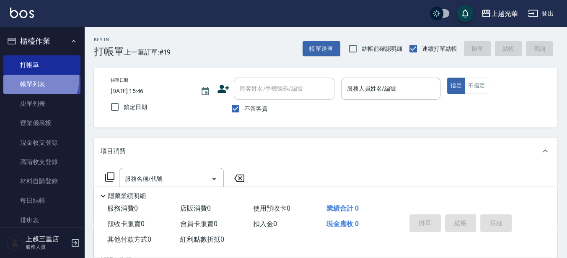
click at [31, 78] on link "帳單列表" at bounding box center [41, 84] width 77 height 19
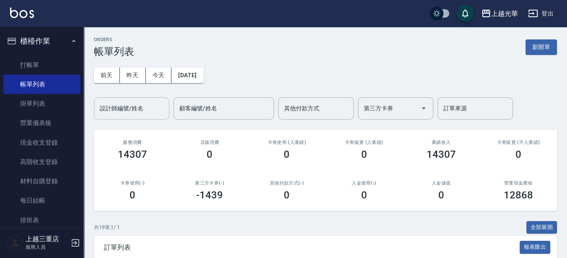
click at [113, 114] on input "設計師編號/姓名" at bounding box center [132, 108] width 68 height 15
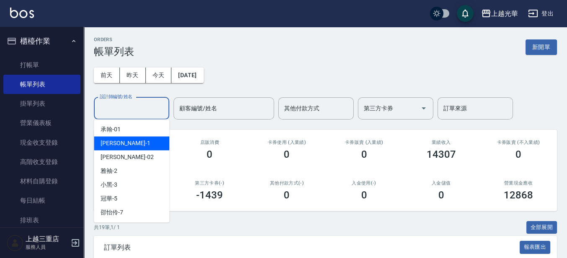
click at [124, 144] on div "小[PERSON_NAME] -1" at bounding box center [131, 143] width 75 height 14
type input "小[PERSON_NAME]-1"
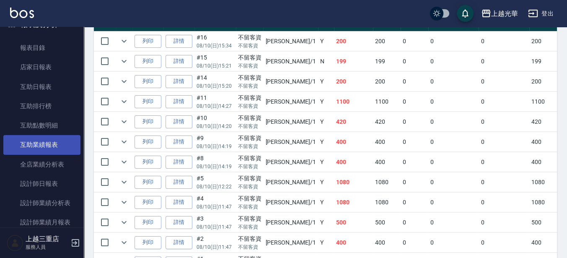
scroll to position [262, 0]
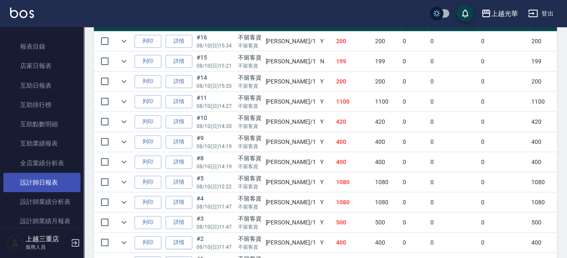
click at [60, 184] on link "設計師日報表" at bounding box center [41, 182] width 77 height 19
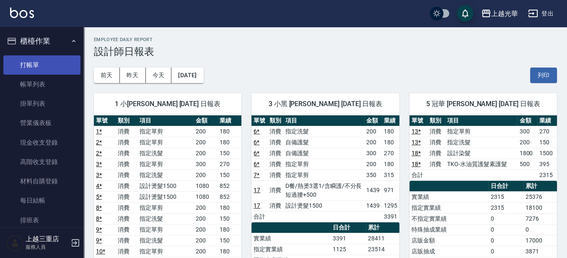
click at [35, 66] on link "打帳單" at bounding box center [41, 64] width 77 height 19
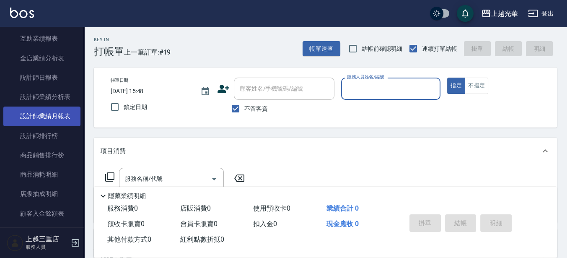
scroll to position [472, 0]
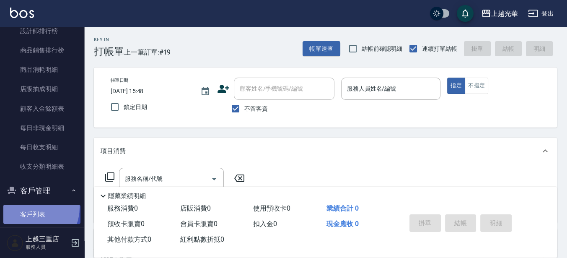
click at [29, 207] on link "客戶列表" at bounding box center [41, 214] width 77 height 19
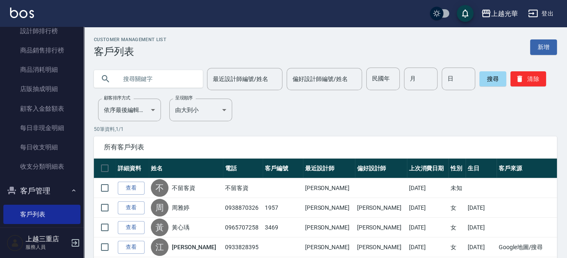
click at [127, 81] on input "text" at bounding box center [156, 78] width 79 height 23
type input "x"
click at [129, 77] on input "[PERSON_NAME]" at bounding box center [156, 78] width 79 height 23
click at [139, 83] on input "[PERSON_NAME]" at bounding box center [156, 78] width 79 height 23
type input "明君"
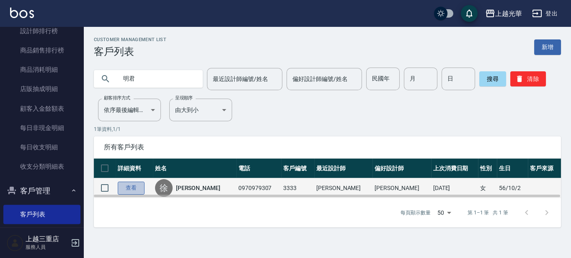
click at [142, 189] on link "查看" at bounding box center [131, 188] width 27 height 13
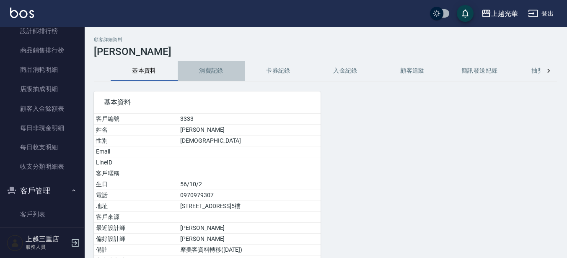
click at [212, 66] on button "消費記錄" at bounding box center [211, 71] width 67 height 20
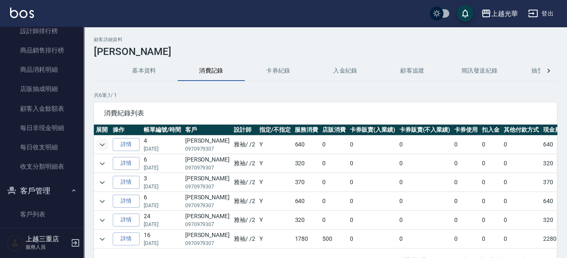
click at [99, 144] on icon "expand row" at bounding box center [102, 145] width 10 height 10
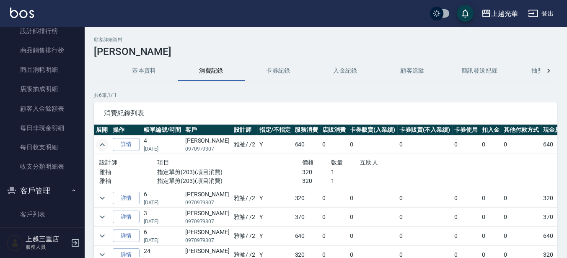
click at [27, 16] on img at bounding box center [22, 13] width 24 height 10
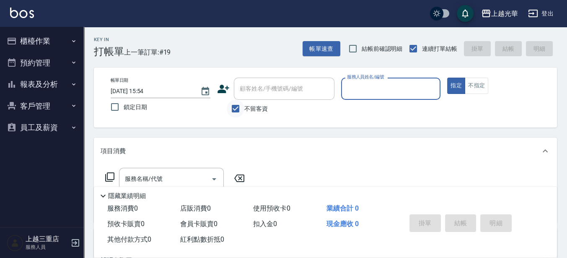
click at [231, 108] on input "不留客資" at bounding box center [236, 109] width 18 height 18
checkbox input "false"
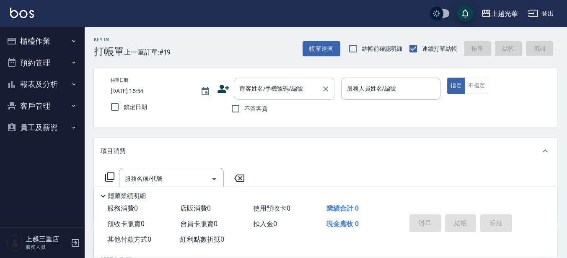
click at [244, 97] on div "顧客姓名/手機號碼/編號" at bounding box center [284, 89] width 101 height 22
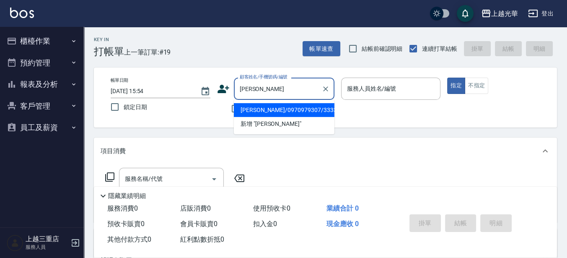
click at [307, 113] on li "[PERSON_NAME]/0970979307/3333" at bounding box center [284, 110] width 101 height 14
type input "[PERSON_NAME]/0970979307/3333"
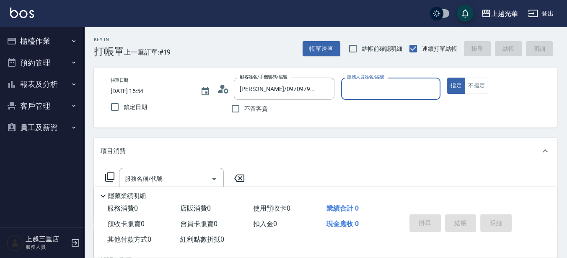
type input "雅袖-2"
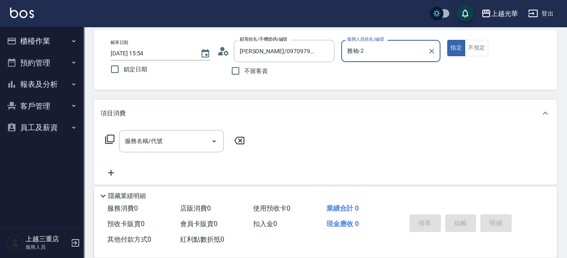
scroll to position [52, 0]
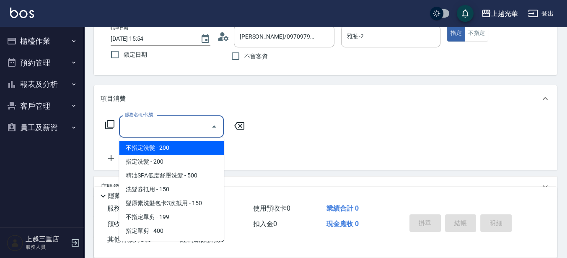
click at [153, 131] on input "服務名稱/代號" at bounding box center [165, 126] width 85 height 15
type input "1"
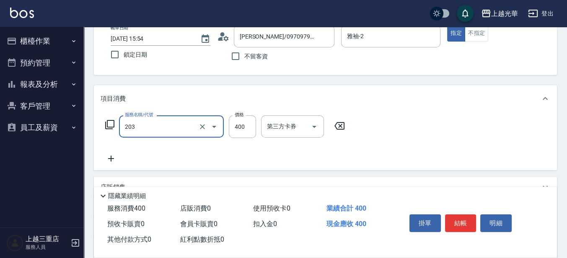
type input "指定單剪(203)"
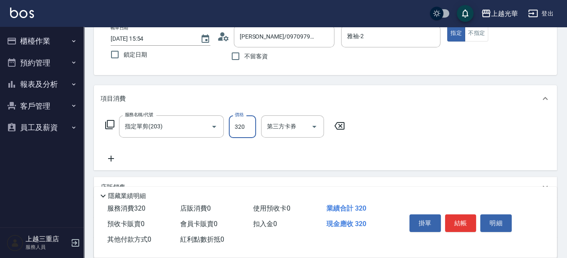
type input "320"
click at [108, 158] on icon at bounding box center [111, 158] width 21 height 10
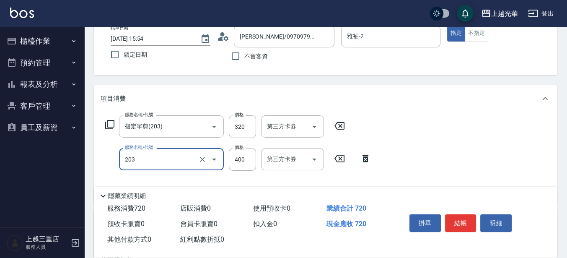
type input "指定單剪(203)"
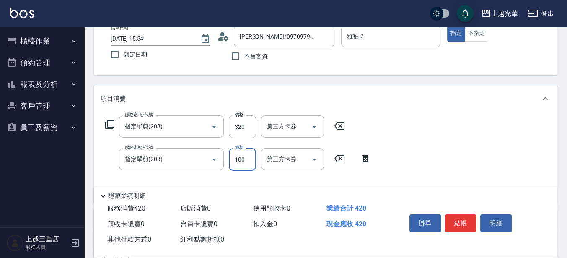
type input "100"
click at [459, 218] on button "結帳" at bounding box center [460, 223] width 31 height 18
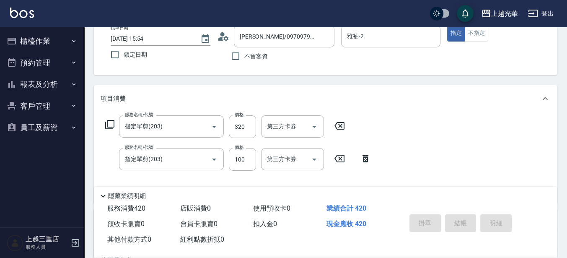
type input "[DATE] 15:55"
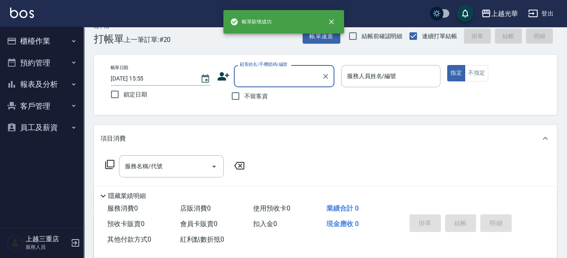
scroll to position [0, 0]
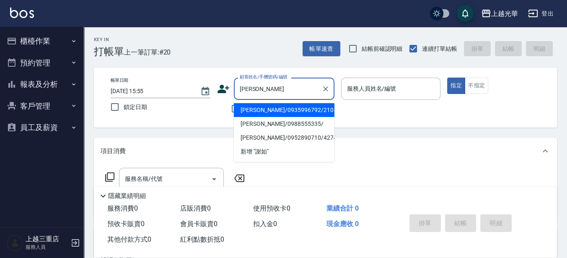
click at [274, 109] on li "[PERSON_NAME]/0935996792/210" at bounding box center [284, 110] width 101 height 14
type input "[PERSON_NAME]/0935996792/210"
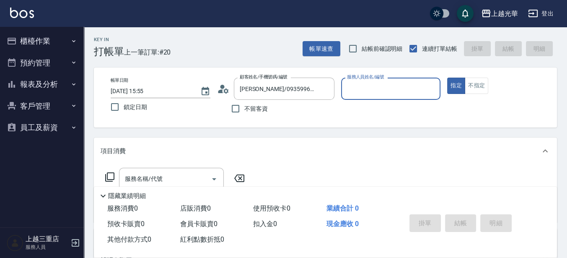
type input "雅袖-2"
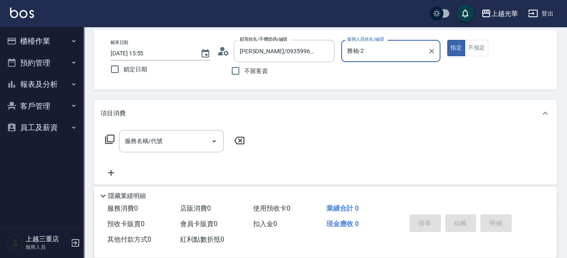
scroll to position [52, 0]
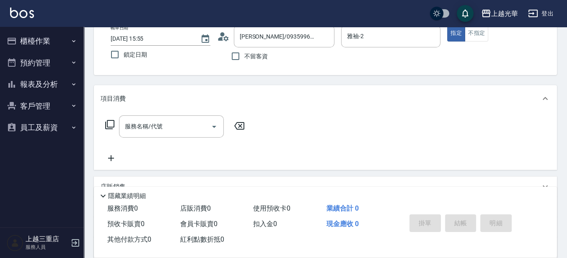
click at [108, 127] on icon at bounding box center [109, 124] width 9 height 9
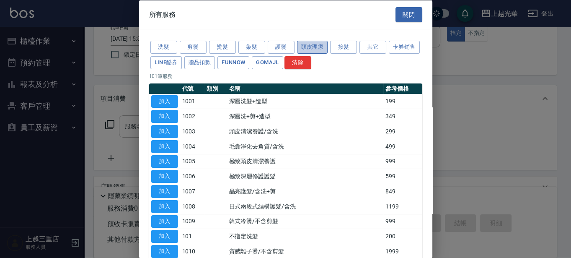
click at [315, 51] on button "頭皮理療" at bounding box center [312, 47] width 31 height 13
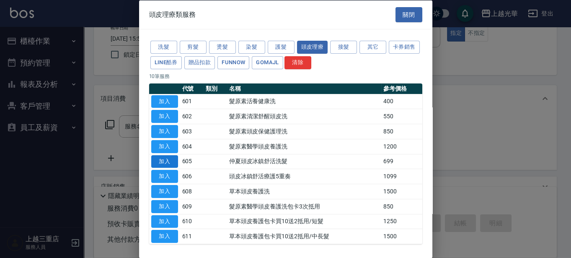
click at [171, 161] on button "加入" at bounding box center [164, 161] width 27 height 13
type input "[PERSON_NAME]頭皮冰鎮舒活洗髮(605)"
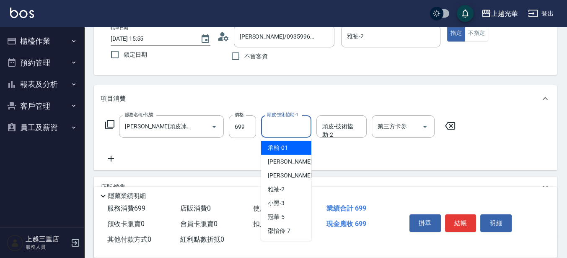
click at [274, 124] on input "頭皮-技術協助-1" at bounding box center [286, 126] width 43 height 15
type input "雅袖-2"
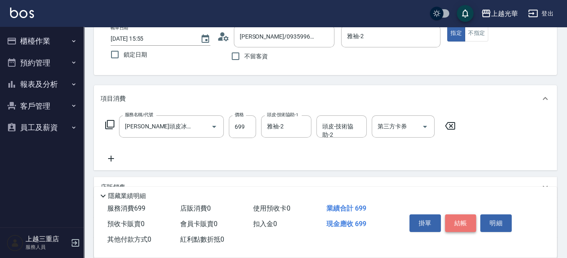
click at [453, 218] on button "結帳" at bounding box center [460, 223] width 31 height 18
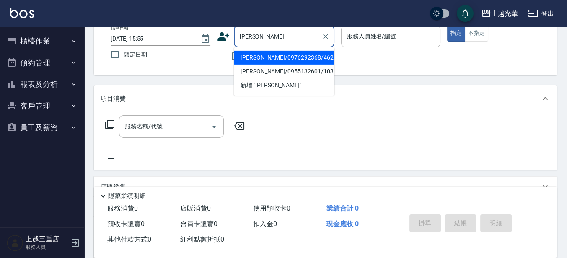
click at [309, 56] on li "[PERSON_NAME]/0976292368/4627" at bounding box center [284, 58] width 101 height 14
type input "[PERSON_NAME]/0976292368/4627"
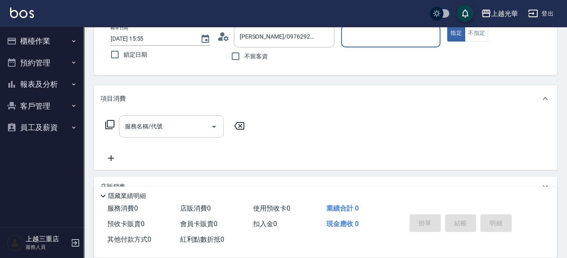
type input "雅袖-2"
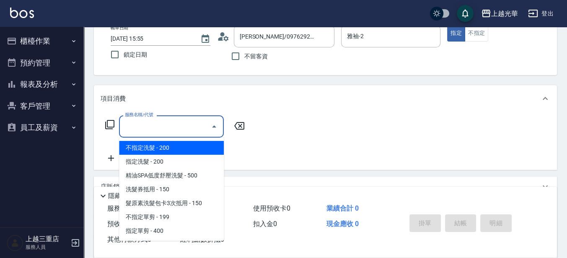
click at [136, 125] on input "服務名稱/代號" at bounding box center [165, 126] width 85 height 15
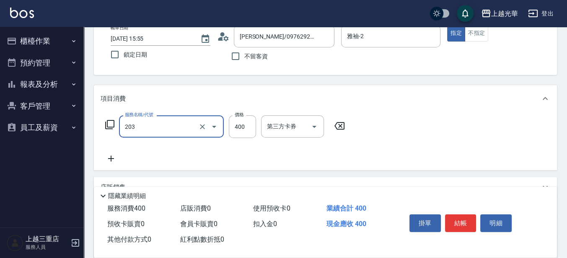
type input "指定單剪(203)"
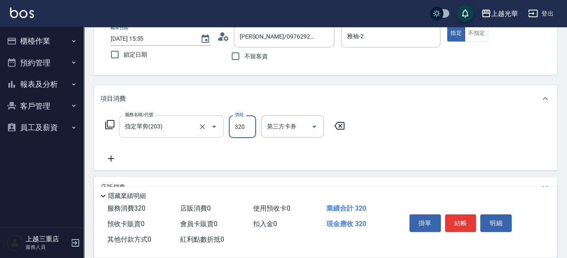
type input "320"
click at [464, 219] on button "結帳" at bounding box center [460, 223] width 31 height 18
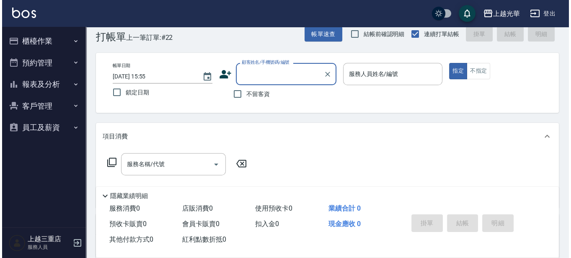
scroll to position [0, 0]
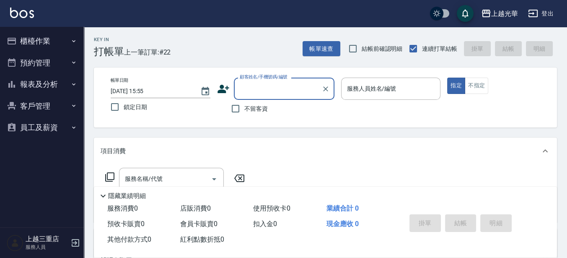
click at [55, 42] on button "櫃檯作業" at bounding box center [41, 41] width 77 height 22
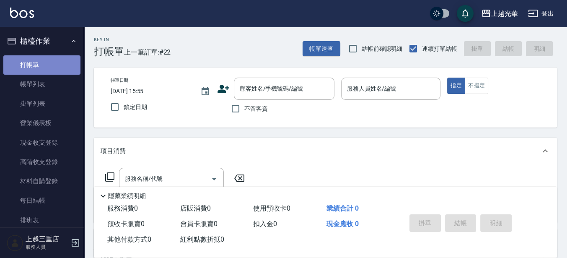
click at [47, 66] on link "打帳單" at bounding box center [41, 64] width 77 height 19
click at [245, 93] on input "顧客姓名/手機號碼/編號" at bounding box center [278, 88] width 80 height 15
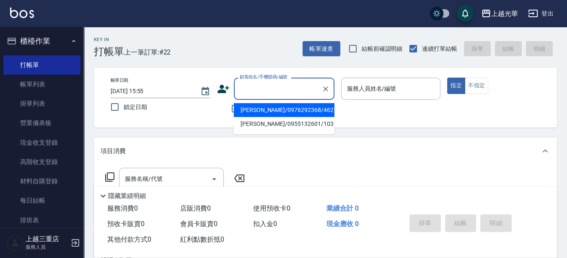
click at [223, 89] on icon at bounding box center [224, 89] width 12 height 8
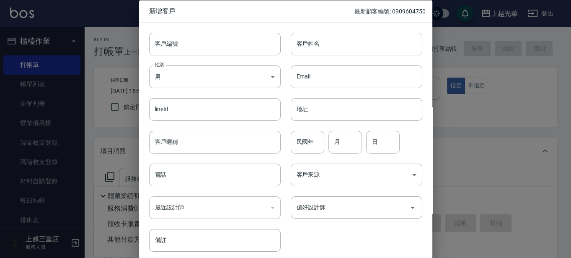
click at [303, 42] on input "客戶姓名" at bounding box center [357, 43] width 132 height 23
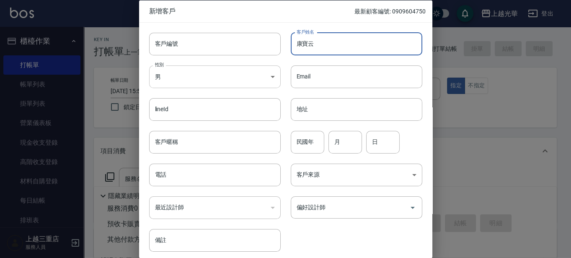
type input "康寶云"
click at [220, 67] on body "上越光華 登出 櫃檯作業 打帳單 帳單列表 掛單列表 營業儀表板 現金收支登錄 高階收支登錄 材料自購登錄 每日結帳 排班表 現場電腦打卡 預約管理 預約管理…" at bounding box center [285, 204] width 571 height 409
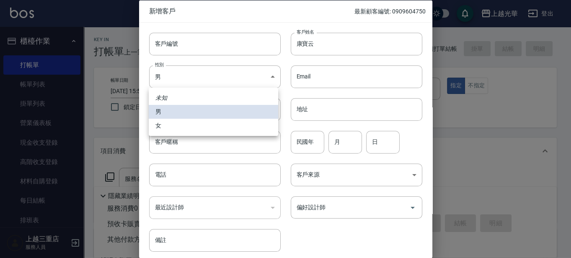
click at [208, 124] on li "女" at bounding box center [214, 126] width 130 height 14
type input "[DEMOGRAPHIC_DATA]"
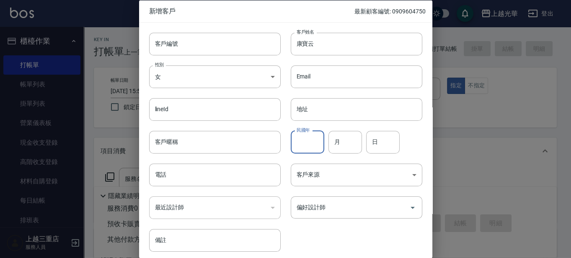
click at [307, 141] on input "民國年" at bounding box center [308, 141] width 34 height 23
type input "65"
type input "05"
type input "18"
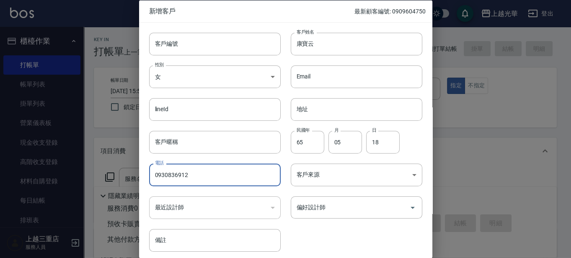
type input "0930836912"
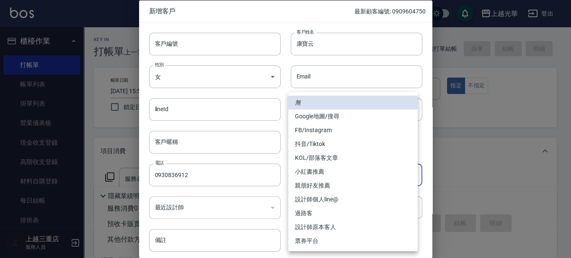
click at [384, 176] on body "上越光華 登出 櫃檯作業 打帳單 帳單列表 掛單列表 營業儀表板 現金收支登錄 高階收支登錄 材料自購登錄 每日結帳 排班表 現場電腦打卡 預約管理 預約管理…" at bounding box center [285, 204] width 571 height 409
click at [342, 123] on li "FB/Instagram" at bounding box center [353, 130] width 130 height 14
type input "FB/Instagram"
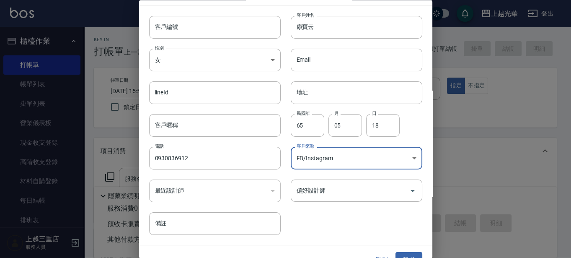
scroll to position [32, 0]
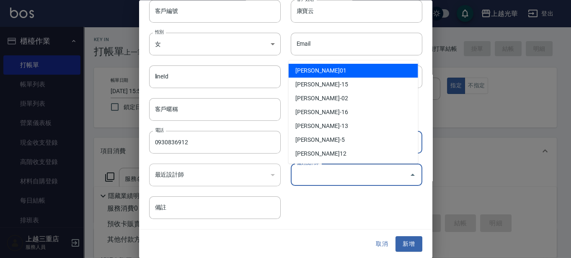
click at [332, 179] on input "偏好設計師" at bounding box center [351, 175] width 112 height 15
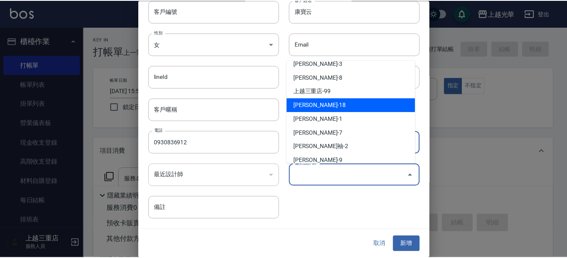
scroll to position [125, 0]
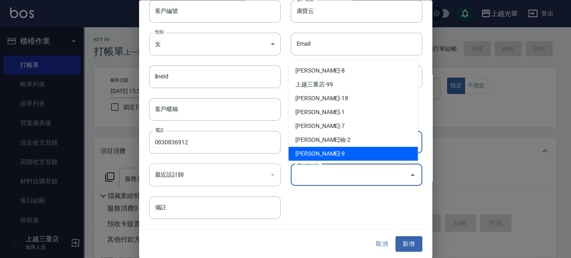
click at [322, 147] on li "[PERSON_NAME]-9" at bounding box center [354, 154] width 130 height 14
type input "[PERSON_NAME]"
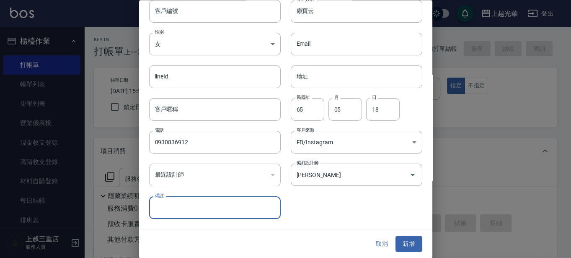
click at [403, 233] on div "取消 新增" at bounding box center [285, 244] width 293 height 29
click at [403, 238] on button "新增" at bounding box center [409, 244] width 27 height 16
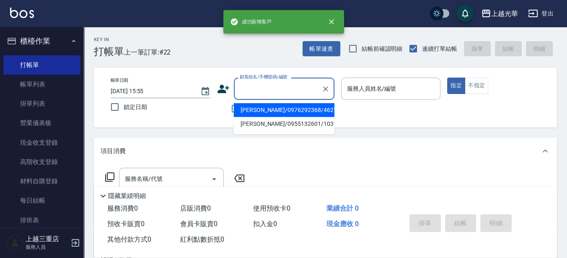
click at [304, 86] on input "顧客姓名/手機號碼/編號" at bounding box center [278, 88] width 80 height 15
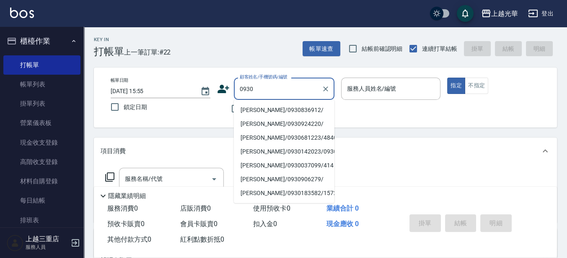
click at [306, 105] on li "[PERSON_NAME]/0930836912/" at bounding box center [284, 110] width 101 height 14
type input "[PERSON_NAME]/0930836912/"
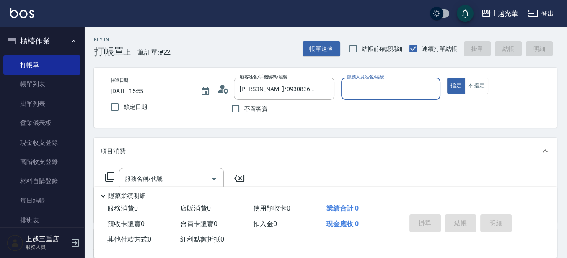
type input "喨喨-9"
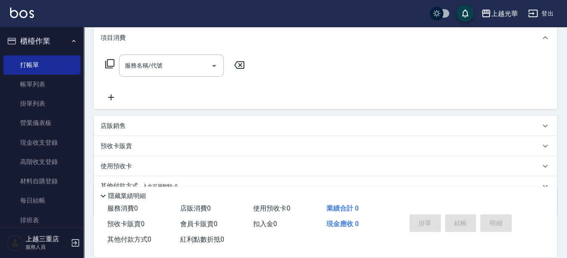
scroll to position [99, 0]
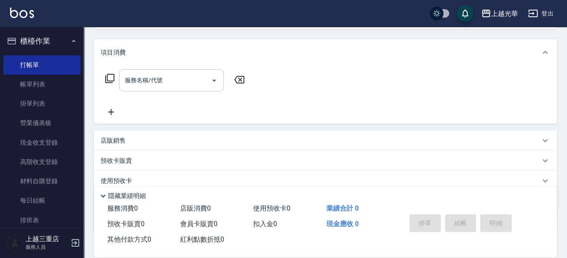
click at [174, 76] on input "服務名稱/代號" at bounding box center [165, 80] width 85 height 15
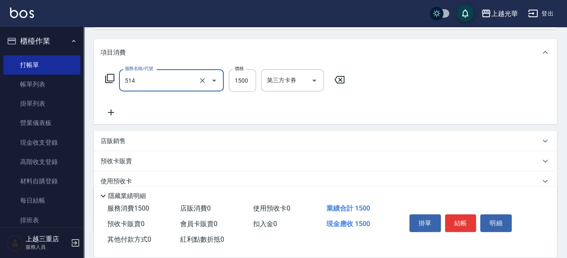
type input "[PERSON_NAME]5G護髮/單次(514)"
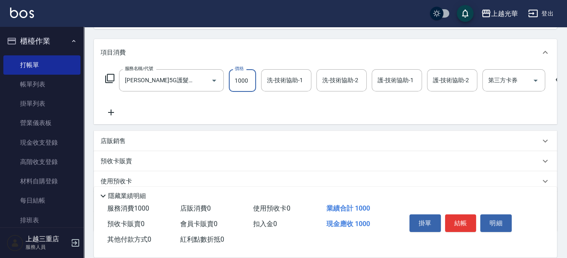
type input "1000"
type input "喨喨-9"
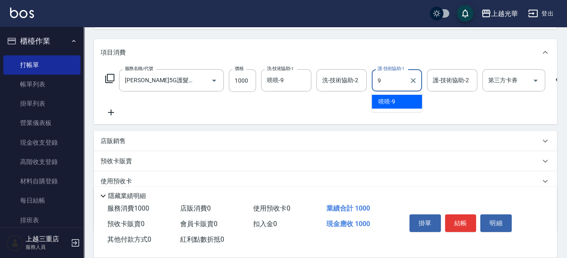
type input "喨喨-9"
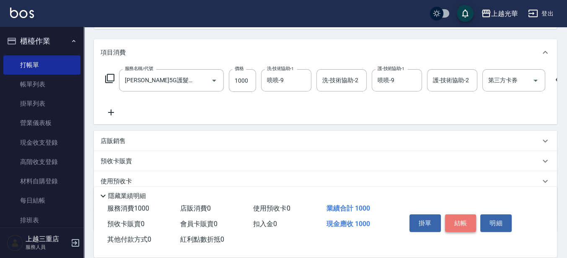
click at [464, 219] on button "結帳" at bounding box center [460, 223] width 31 height 18
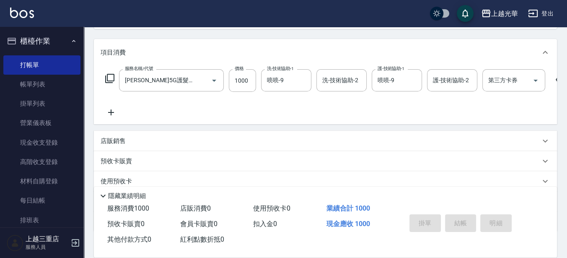
type input "[DATE] 16:25"
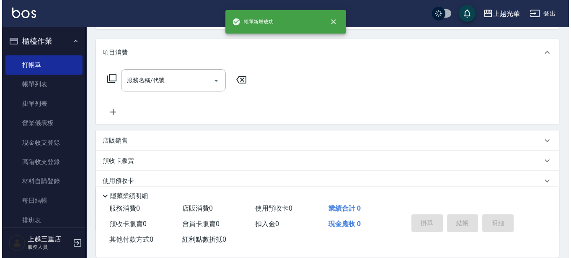
scroll to position [0, 0]
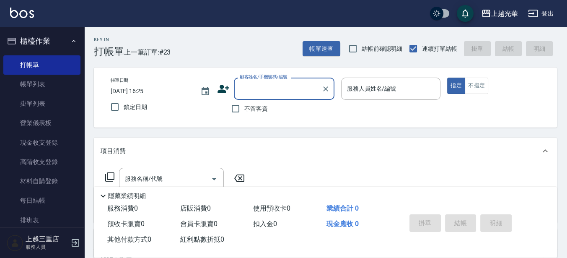
click at [227, 83] on icon at bounding box center [223, 89] width 13 height 13
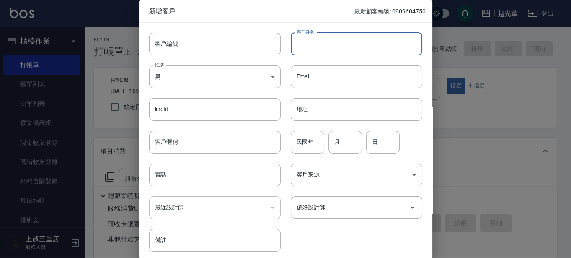
drag, startPoint x: 302, startPoint y: 52, endPoint x: 326, endPoint y: 36, distance: 28.7
click at [302, 52] on input "客戶姓名" at bounding box center [357, 43] width 132 height 23
type input "[PERSON_NAME]"
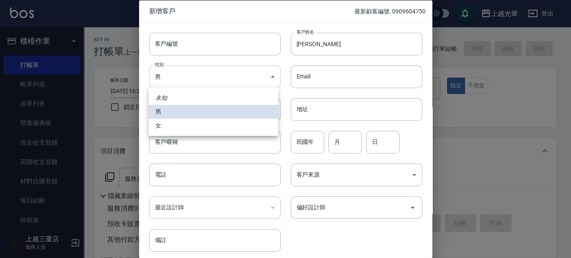
click at [215, 68] on body "上越光華 登出 櫃檯作業 打帳單 帳單列表 掛單列表 營業儀表板 現金收支登錄 高階收支登錄 材料自購登錄 每日結帳 排班表 現場電腦打卡 預約管理 預約管理…" at bounding box center [285, 204] width 571 height 409
click at [213, 129] on li "女" at bounding box center [214, 126] width 130 height 14
type input "[DEMOGRAPHIC_DATA]"
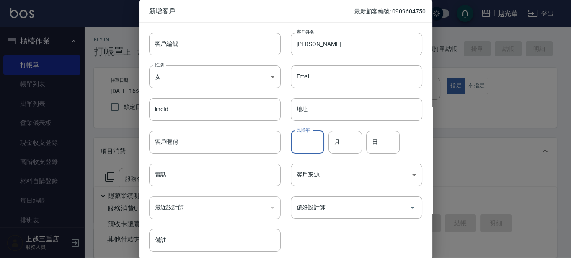
click at [301, 139] on input "民國年" at bounding box center [308, 141] width 34 height 23
type input "02"
type input "25"
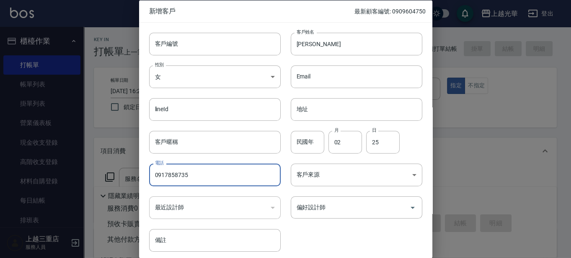
type input "0917858735"
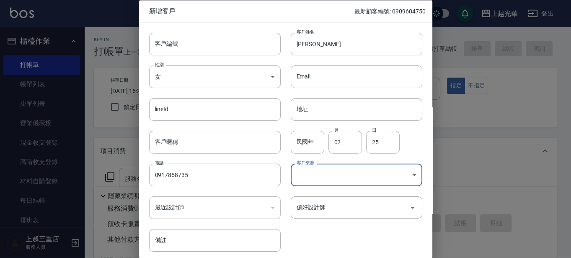
click at [304, 171] on body "上越光華 登出 櫃檯作業 打帳單 帳單列表 掛單列表 營業儀表板 現金收支登錄 高階收支登錄 材料自購登錄 每日結帳 排班表 現場電腦打卡 預約管理 預約管理…" at bounding box center [285, 204] width 571 height 409
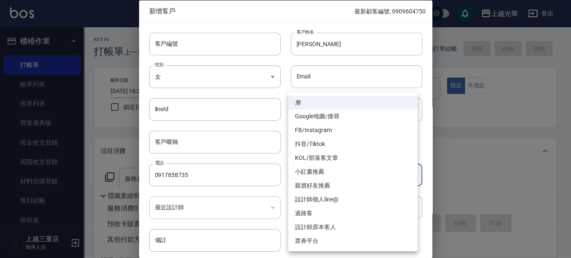
click at [324, 108] on li "無" at bounding box center [353, 103] width 130 height 14
click at [340, 182] on body "上越光華 登出 櫃檯作業 打帳單 帳單列表 掛單列表 營業儀表板 現金收支登錄 高階收支登錄 材料自購登錄 每日結帳 排班表 現場電腦打卡 預約管理 預約管理…" at bounding box center [285, 204] width 571 height 409
click at [335, 110] on li "Google地圖/搜尋" at bounding box center [353, 116] width 130 height 14
type input "Google地圖/搜尋"
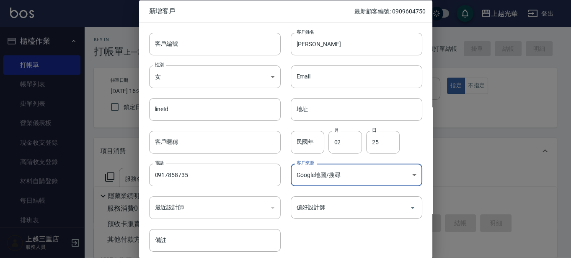
click at [338, 220] on div "客戶編號 客戶編號 客戶姓名 [PERSON_NAME] 客戶姓名 性別 女 [DEMOGRAPHIC_DATA] 性別 Email Email lineId…" at bounding box center [280, 136] width 283 height 229
click at [338, 217] on div "偏好設計師" at bounding box center [357, 207] width 132 height 22
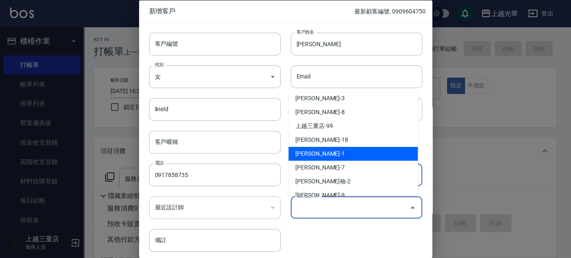
scroll to position [125, 0]
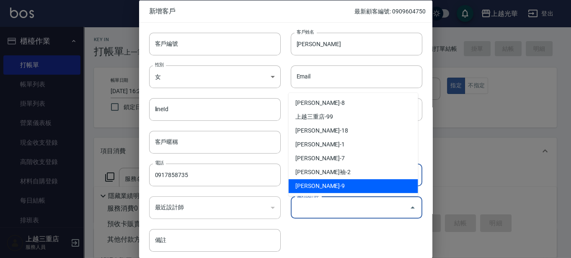
click at [324, 179] on li "[PERSON_NAME]-9" at bounding box center [354, 186] width 130 height 14
type input "[PERSON_NAME]"
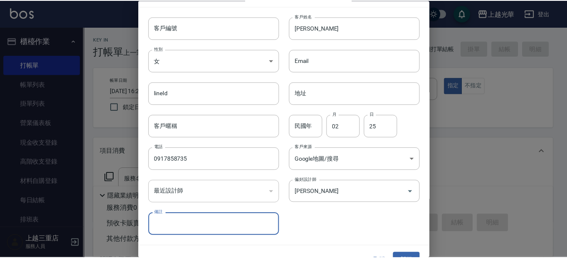
scroll to position [32, 0]
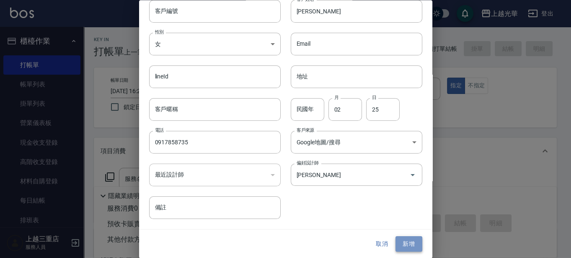
click at [400, 248] on button "新增" at bounding box center [409, 244] width 27 height 16
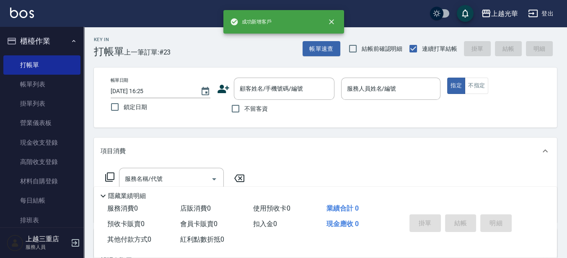
click at [250, 101] on label "不留客資" at bounding box center [247, 109] width 41 height 18
click at [244, 101] on input "不留客資" at bounding box center [236, 109] width 18 height 18
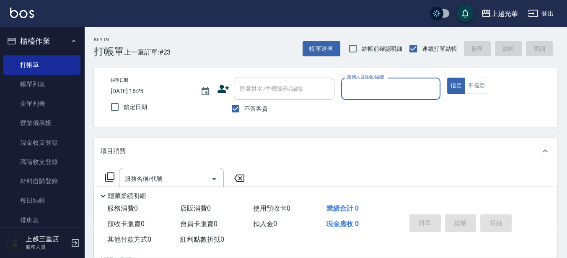
click at [249, 101] on label "不留客資" at bounding box center [247, 109] width 41 height 18
click at [244, 101] on input "不留客資" at bounding box center [236, 109] width 18 height 18
checkbox input "false"
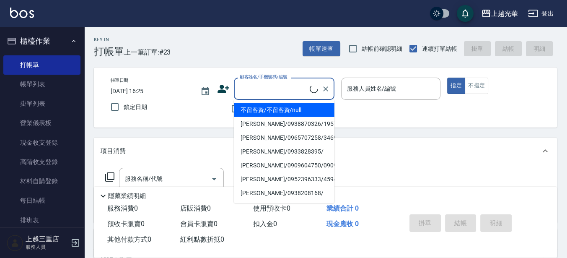
click at [252, 94] on input "顧客姓名/手機號碼/編號" at bounding box center [274, 88] width 72 height 15
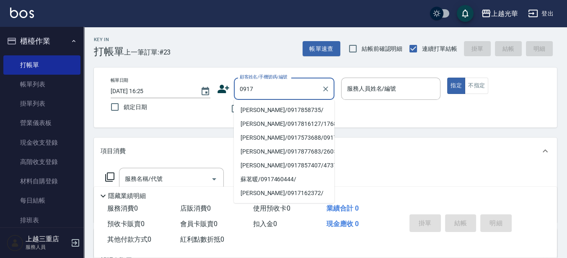
click at [267, 106] on li "[PERSON_NAME]/0917858735/" at bounding box center [284, 110] width 101 height 14
type input "[PERSON_NAME]/0917858735/"
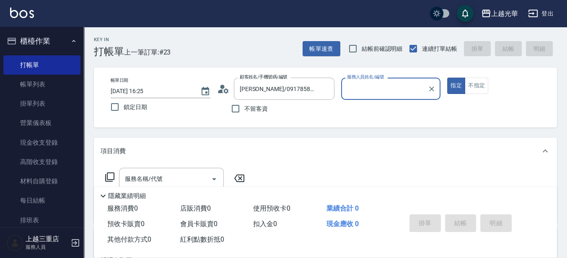
type input "喨喨-9"
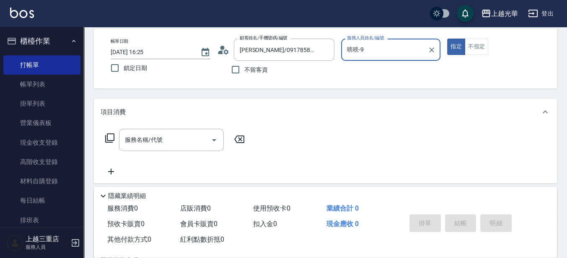
scroll to position [52, 0]
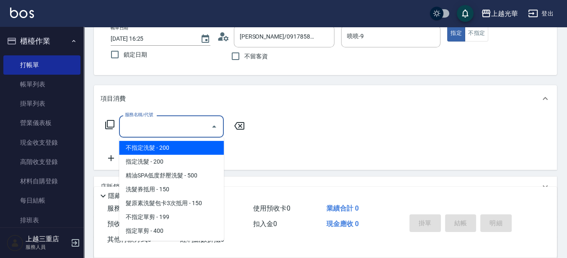
click at [178, 132] on input "服務名稱/代號" at bounding box center [165, 126] width 85 height 15
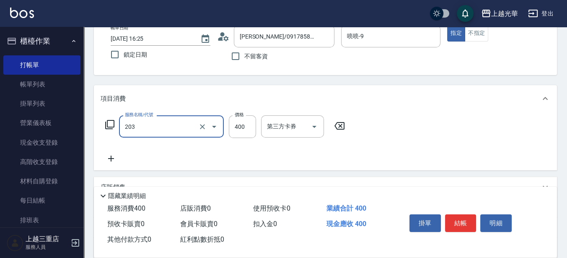
type input "指定單剪(203)"
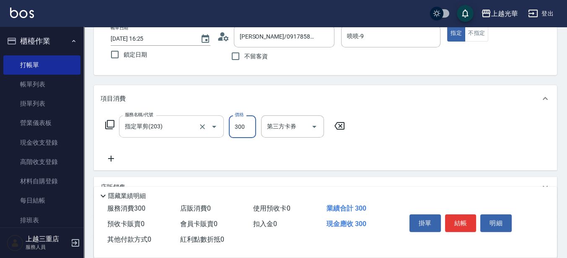
type input "300"
click at [472, 221] on button "結帳" at bounding box center [460, 223] width 31 height 18
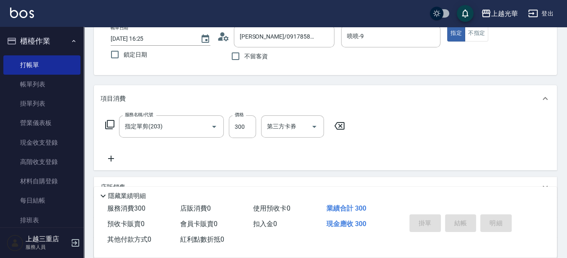
type input "[DATE] 16:26"
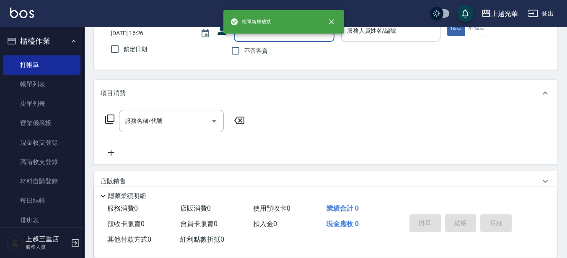
scroll to position [0, 0]
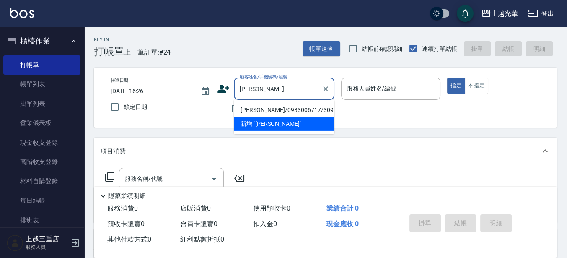
click at [305, 108] on li "[PERSON_NAME]/0933006717/3094" at bounding box center [284, 110] width 101 height 14
type input "[PERSON_NAME]/0933006717/3094"
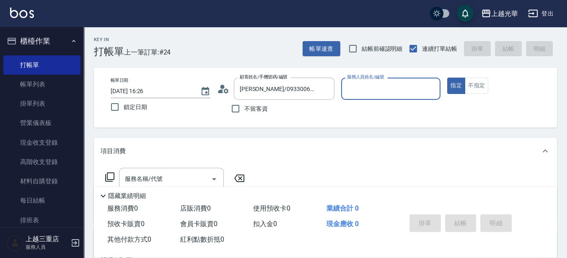
type input "喨喨-9"
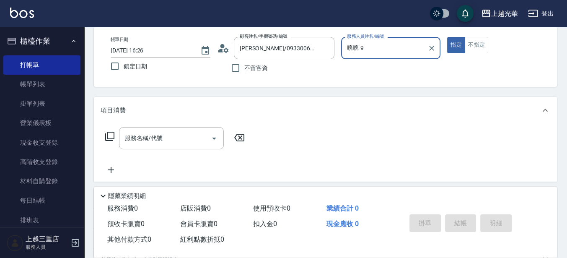
scroll to position [52, 0]
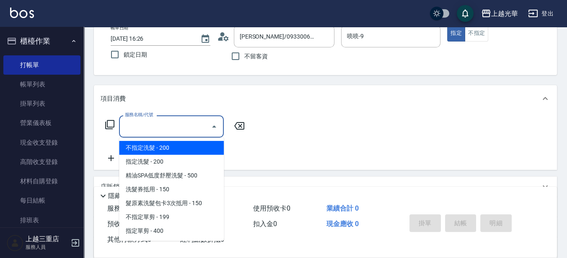
click at [166, 123] on input "服務名稱/代號" at bounding box center [165, 126] width 85 height 15
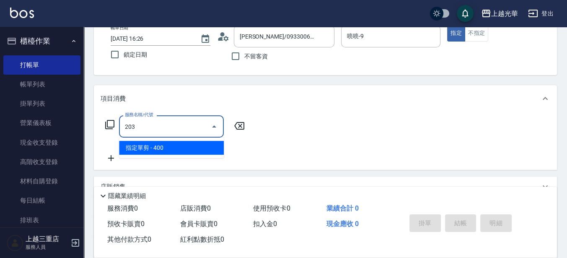
type input "指定單剪(203)"
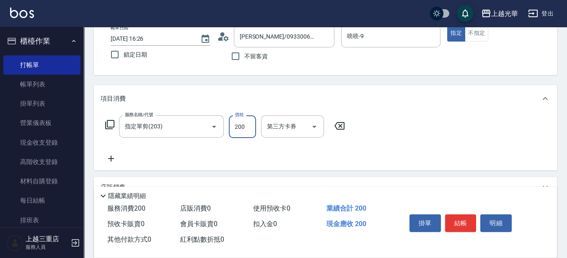
type input "200"
click at [454, 219] on button "結帳" at bounding box center [460, 223] width 31 height 18
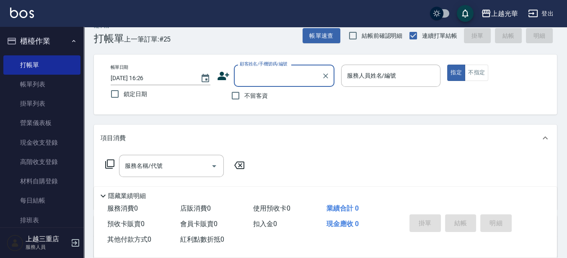
scroll to position [0, 0]
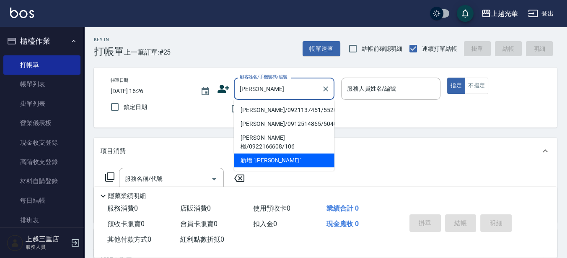
click at [311, 113] on li "[PERSON_NAME]/0921137451/5520" at bounding box center [284, 110] width 101 height 14
type input "[PERSON_NAME]/0921137451/5520"
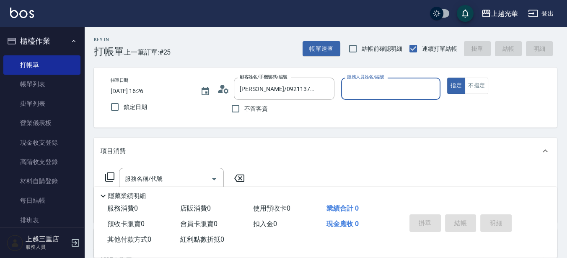
type input "喨喨-9"
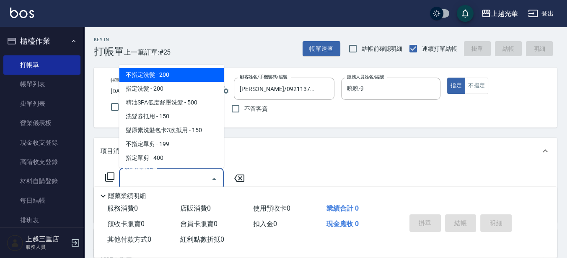
click at [132, 177] on input "服務名稱/代號" at bounding box center [165, 178] width 85 height 15
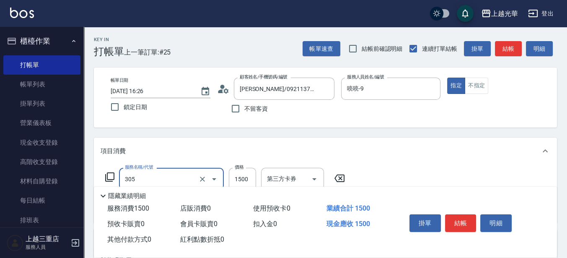
type input "設計燙髮1500(305)"
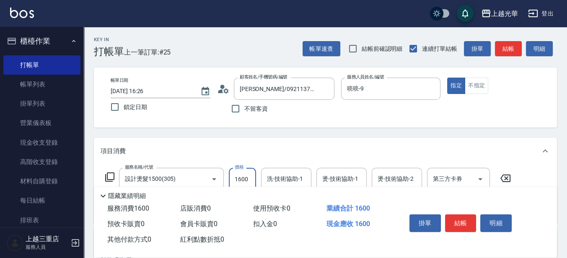
type input "1600"
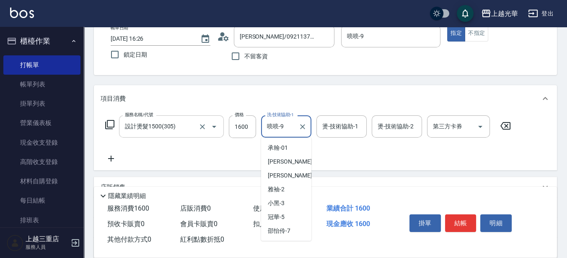
drag, startPoint x: 284, startPoint y: 126, endPoint x: 158, endPoint y: 121, distance: 125.5
click at [158, 121] on div "服務名稱/代號 設計燙髮1500(305) 服務名稱/代號 價格 1600 價格 洗-技術協助-1 喨喨-9 洗-技術協助-1 燙-技術協助-1 燙-技術協助…" at bounding box center [308, 126] width 415 height 23
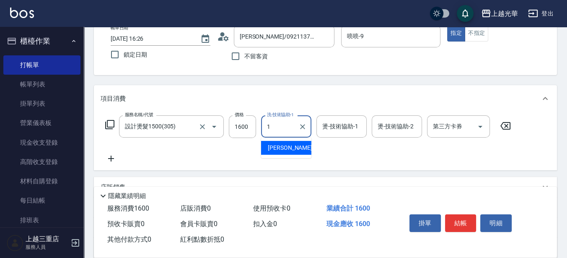
scroll to position [0, 0]
type input "[PERSON_NAME]-15"
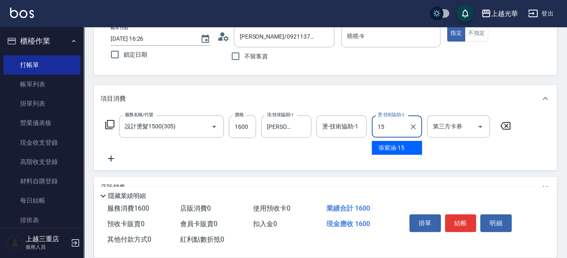
type input "[PERSON_NAME]-15"
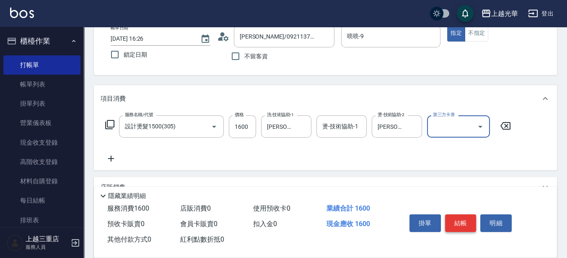
click at [467, 221] on button "結帳" at bounding box center [460, 223] width 31 height 18
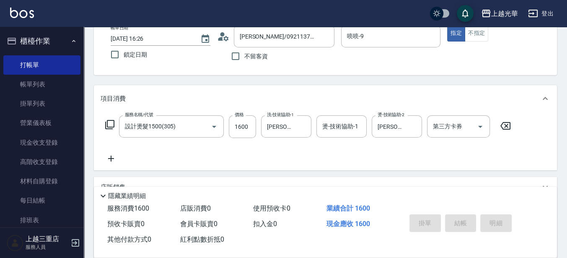
type input "[DATE] 16:27"
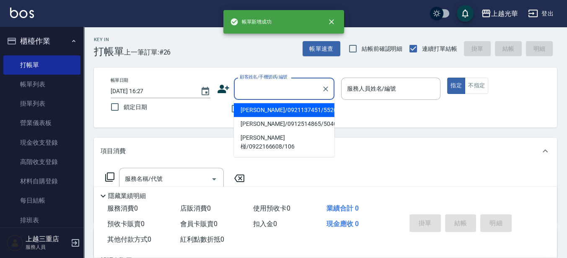
click at [264, 89] on input "顧客姓名/手機號碼/編號" at bounding box center [278, 88] width 80 height 15
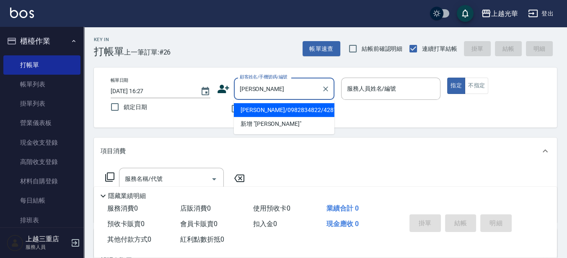
click at [301, 101] on ul "[PERSON_NAME]/0982834822/4287 新增 "[PERSON_NAME]"" at bounding box center [284, 117] width 101 height 34
click at [301, 103] on li "[PERSON_NAME]/0982834822/4287" at bounding box center [284, 110] width 101 height 14
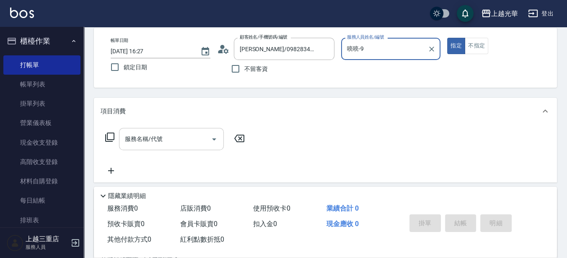
scroll to position [52, 0]
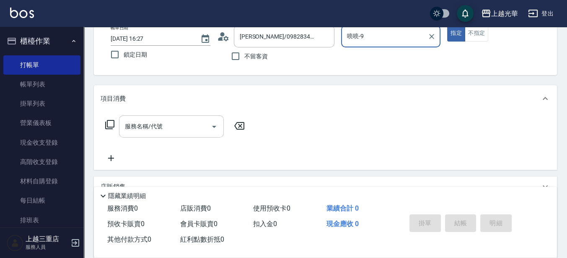
click at [180, 120] on input "服務名稱/代號" at bounding box center [165, 126] width 85 height 15
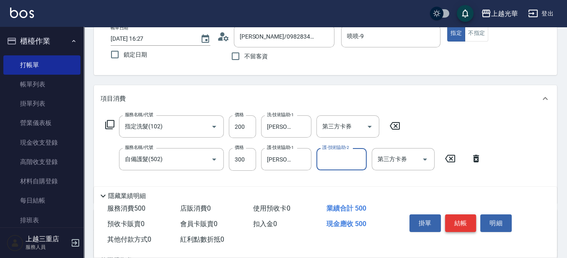
click at [465, 220] on button "結帳" at bounding box center [460, 223] width 31 height 18
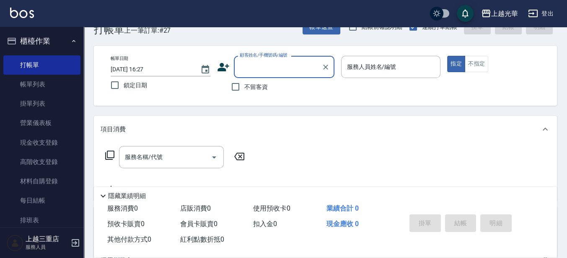
scroll to position [0, 0]
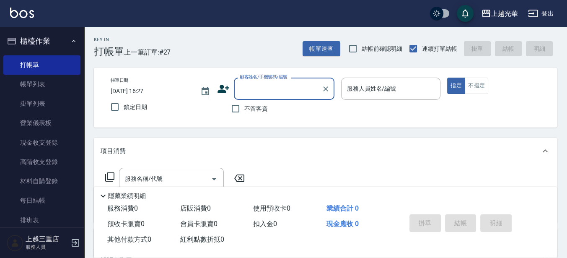
click at [315, 40] on div "帳單速查 結帳前確認明細 連續打單結帳 掛單 結帳 明細" at bounding box center [430, 49] width 254 height 18
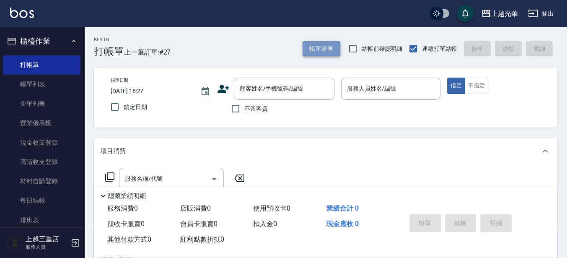
click at [314, 48] on button "帳單速查" at bounding box center [322, 49] width 38 height 16
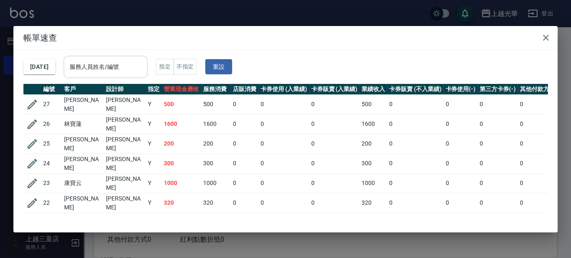
click at [148, 64] on div "服務人員姓名/編號" at bounding box center [106, 67] width 84 height 22
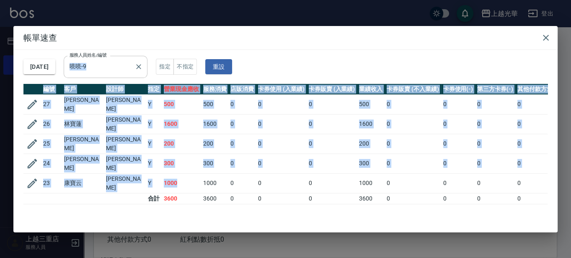
drag, startPoint x: 156, startPoint y: 173, endPoint x: 133, endPoint y: 72, distance: 103.9
click at [133, 72] on div "[DATE] 服務人員姓名/編號 喨喨-9 服務人員姓名/編號 指定 不指定 重設 編號 客戶 設計師 指定 營業現金應收 服務消費 店販消費 卡券使用 (入…" at bounding box center [285, 141] width 545 height 182
click at [216, 153] on td "300" at bounding box center [215, 163] width 28 height 20
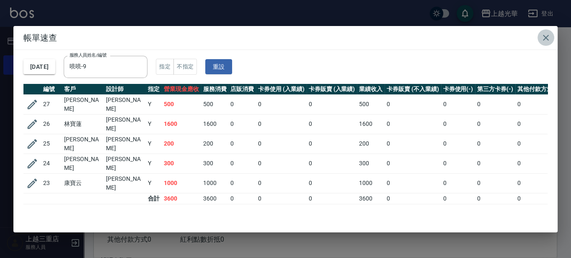
click at [549, 35] on icon "button" at bounding box center [546, 38] width 10 height 10
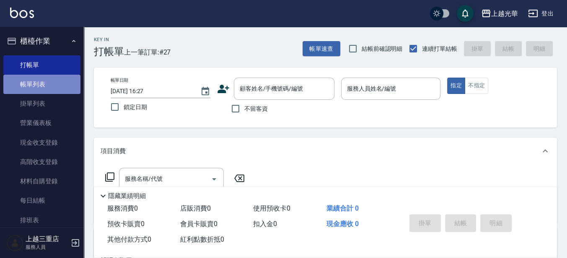
click at [42, 85] on link "帳單列表" at bounding box center [41, 84] width 77 height 19
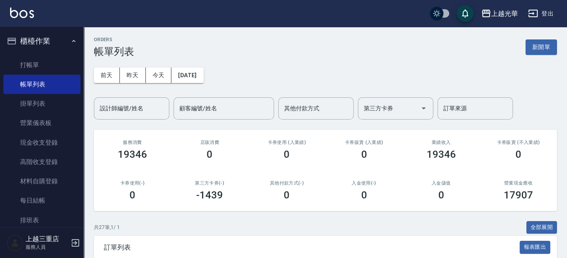
click at [143, 112] on input "設計師編號/姓名" at bounding box center [132, 108] width 68 height 15
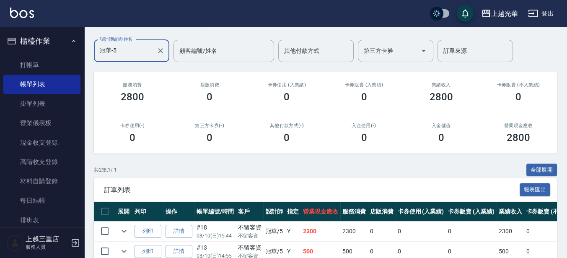
scroll to position [101, 0]
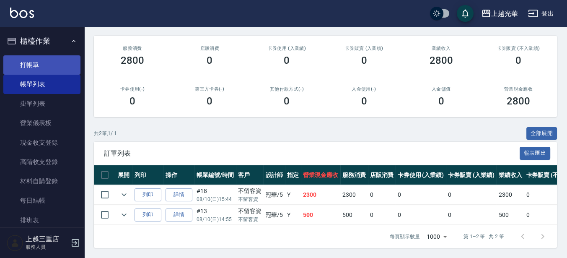
click at [37, 57] on link "打帳單" at bounding box center [41, 64] width 77 height 19
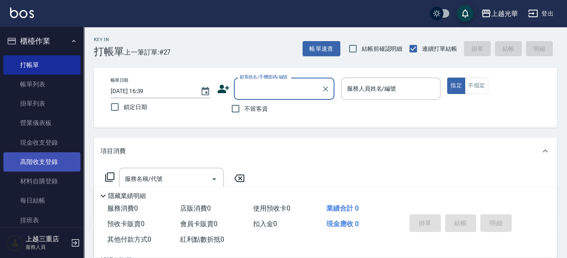
scroll to position [121, 0]
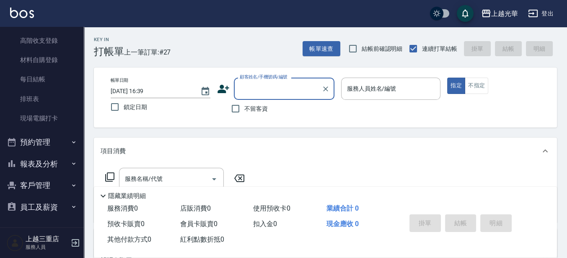
click at [55, 164] on button "報表及分析" at bounding box center [41, 164] width 77 height 22
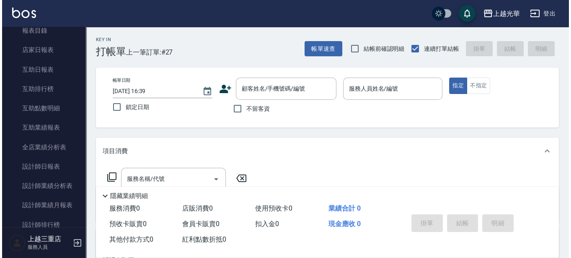
scroll to position [278, 0]
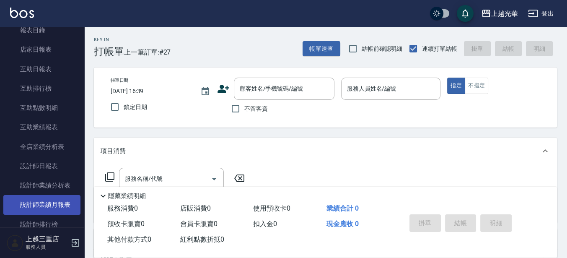
click at [58, 204] on link "設計師業績月報表" at bounding box center [41, 204] width 77 height 19
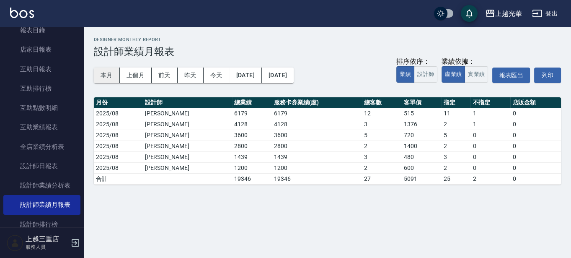
click at [103, 76] on button "本月" at bounding box center [107, 75] width 26 height 16
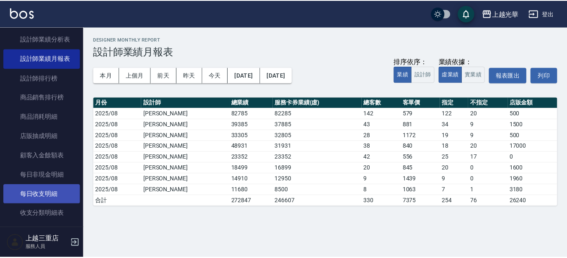
scroll to position [267, 0]
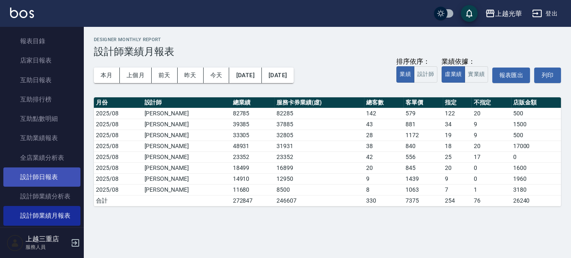
click at [34, 171] on link "設計師日報表" at bounding box center [41, 176] width 77 height 19
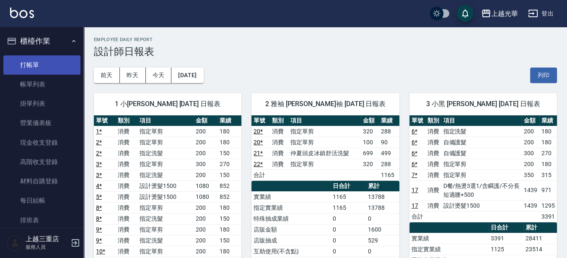
click at [41, 58] on link "打帳單" at bounding box center [41, 64] width 77 height 19
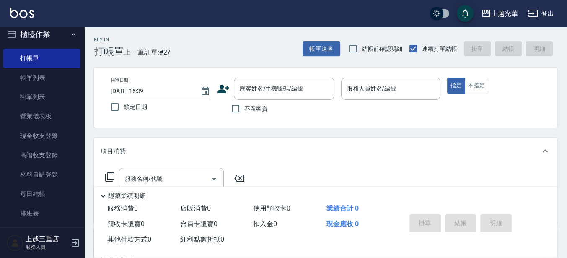
scroll to position [5, 0]
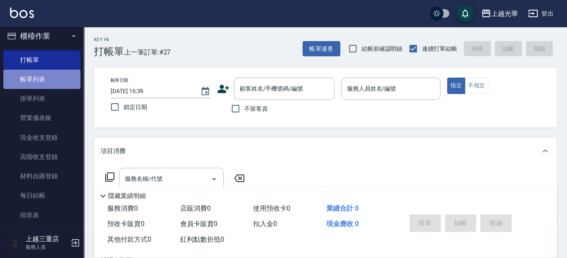
click at [47, 75] on link "帳單列表" at bounding box center [41, 79] width 77 height 19
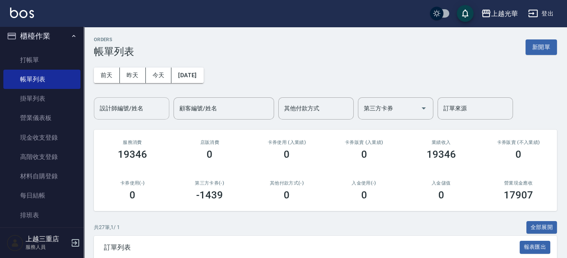
click at [112, 104] on input "設計師編號/姓名" at bounding box center [132, 108] width 68 height 15
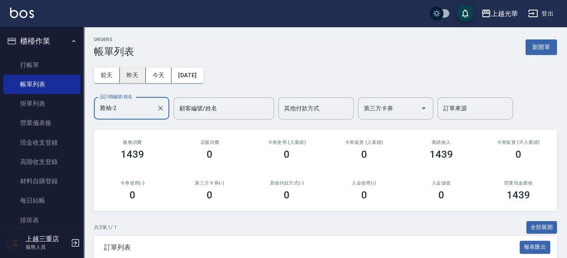
click at [132, 70] on button "昨天" at bounding box center [133, 75] width 26 height 16
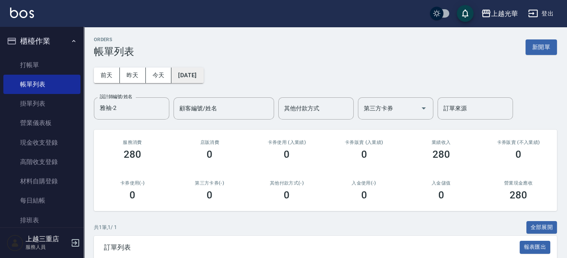
click at [180, 76] on button "[DATE]" at bounding box center [187, 75] width 32 height 16
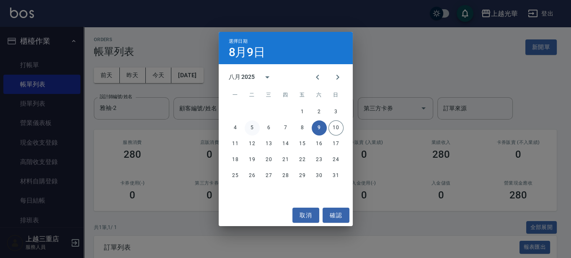
click at [255, 128] on button "5" at bounding box center [252, 127] width 15 height 15
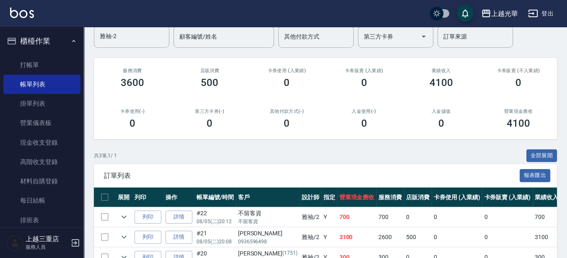
scroll to position [105, 0]
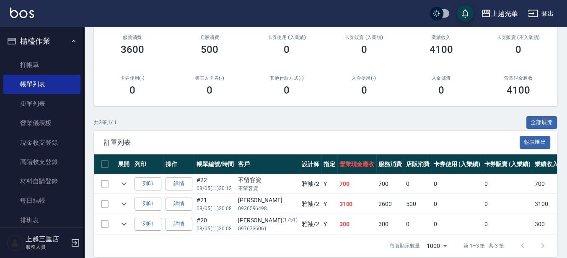
click at [18, 13] on img at bounding box center [22, 13] width 24 height 10
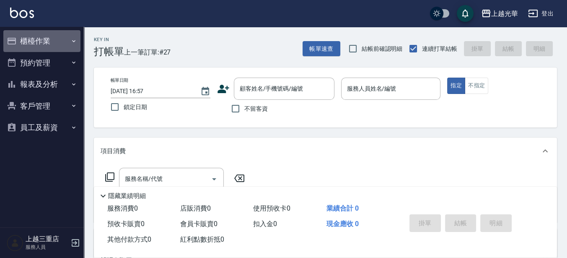
click at [35, 42] on button "櫃檯作業" at bounding box center [41, 41] width 77 height 22
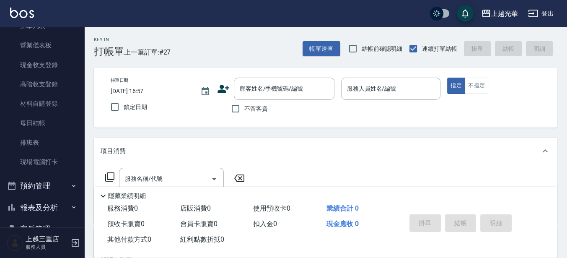
scroll to position [121, 0]
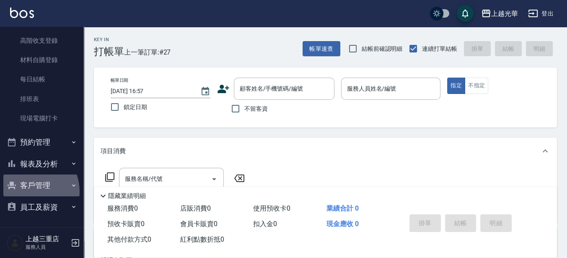
click at [30, 191] on button "客戶管理" at bounding box center [41, 185] width 77 height 22
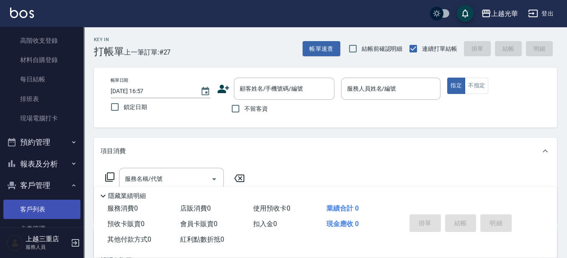
click at [48, 208] on link "客戶列表" at bounding box center [41, 209] width 77 height 19
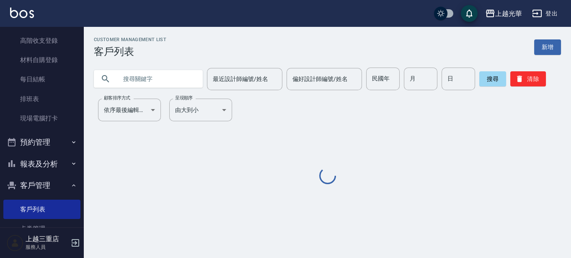
click at [167, 86] on input "text" at bounding box center [156, 78] width 79 height 23
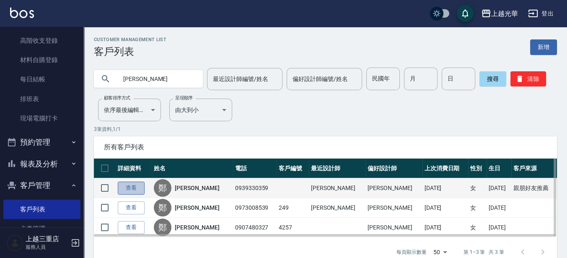
click at [132, 185] on link "查看" at bounding box center [131, 188] width 27 height 13
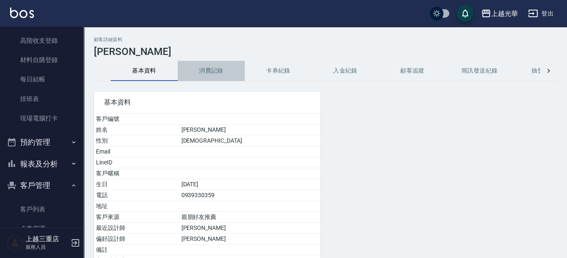
click at [227, 73] on button "消費記錄" at bounding box center [211, 71] width 67 height 20
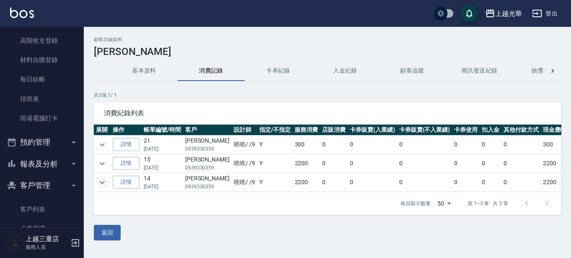
click at [101, 180] on icon "expand row" at bounding box center [102, 182] width 10 height 10
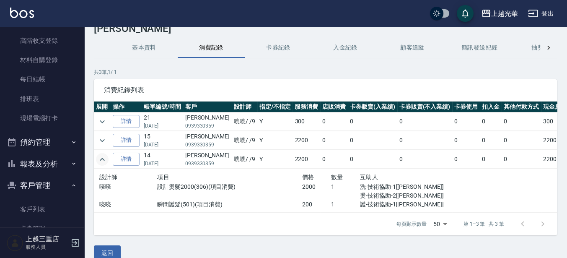
scroll to position [42, 0]
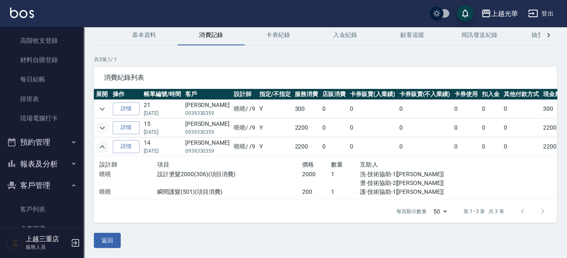
click at [103, 123] on icon "expand row" at bounding box center [102, 128] width 10 height 10
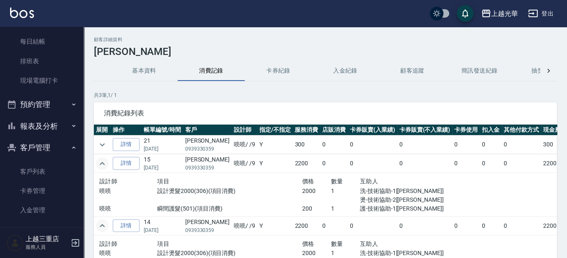
scroll to position [174, 0]
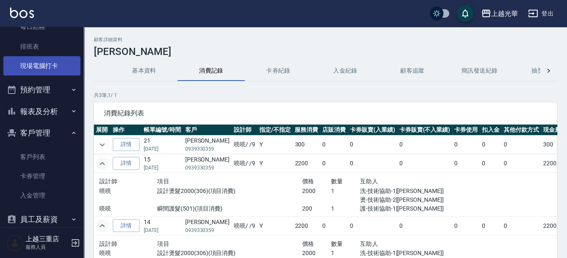
click at [52, 56] on link "現場電腦打卡" at bounding box center [41, 65] width 77 height 19
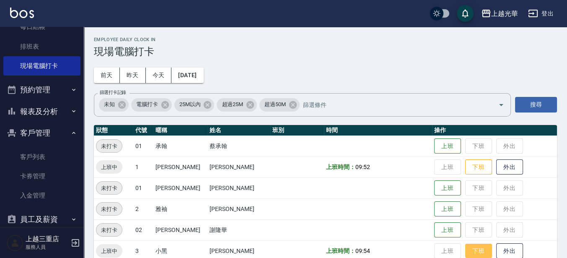
click at [468, 247] on button "下班" at bounding box center [478, 251] width 27 height 15
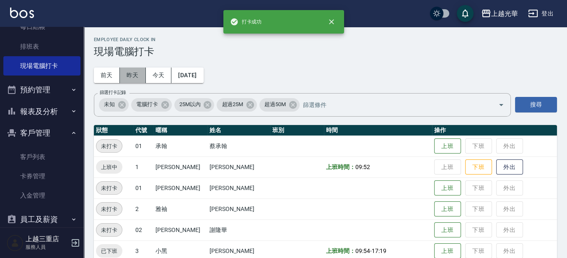
click at [130, 73] on button "昨天" at bounding box center [133, 75] width 26 height 16
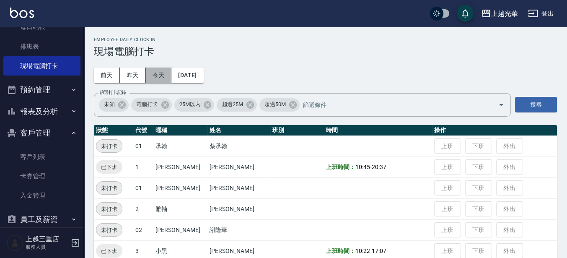
click at [160, 75] on button "今天" at bounding box center [159, 75] width 26 height 16
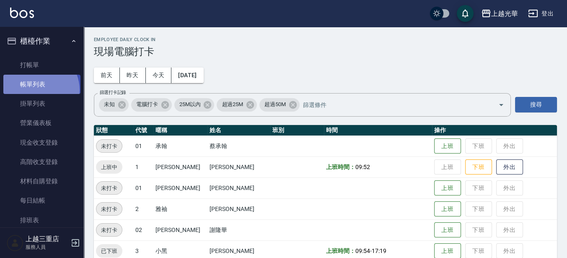
click at [37, 90] on link "帳單列表" at bounding box center [41, 84] width 77 height 19
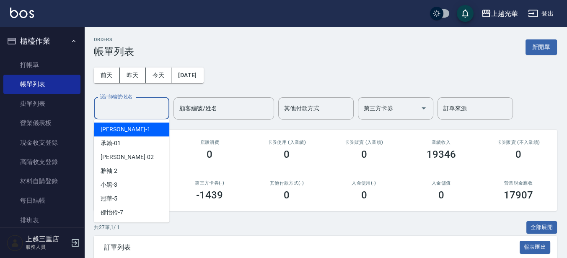
click at [126, 105] on input "設計師編號/姓名" at bounding box center [132, 108] width 68 height 15
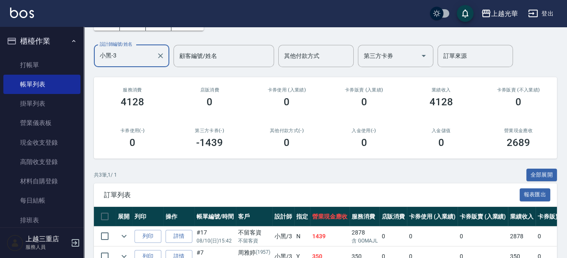
scroll to position [105, 0]
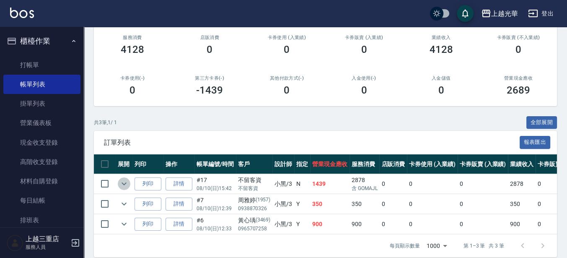
click at [128, 183] on icon "expand row" at bounding box center [124, 184] width 10 height 10
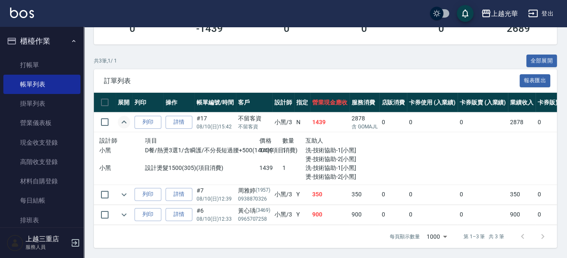
scroll to position [173, 0]
click at [126, 189] on icon "expand row" at bounding box center [124, 194] width 10 height 10
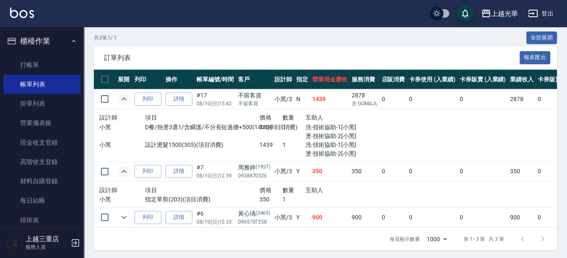
scroll to position [199, 0]
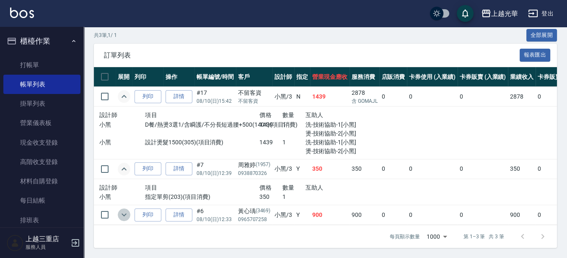
click at [123, 211] on icon "expand row" at bounding box center [124, 215] width 10 height 10
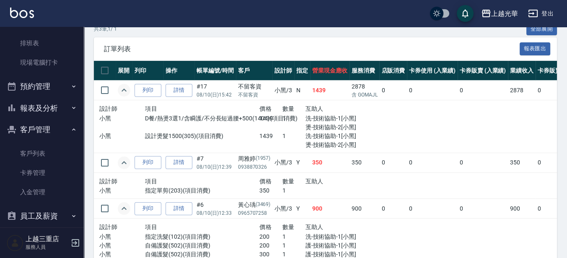
scroll to position [186, 0]
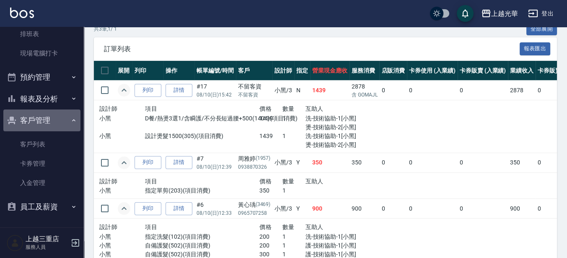
click at [51, 122] on button "客戶管理" at bounding box center [41, 120] width 77 height 22
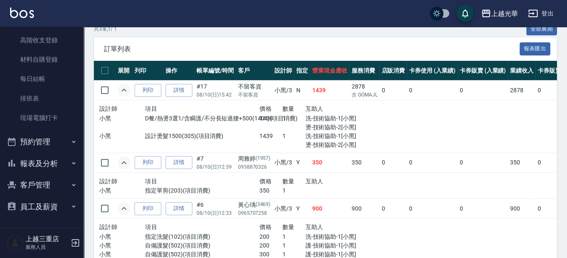
scroll to position [121, 0]
click at [37, 158] on button "報表及分析" at bounding box center [41, 164] width 77 height 22
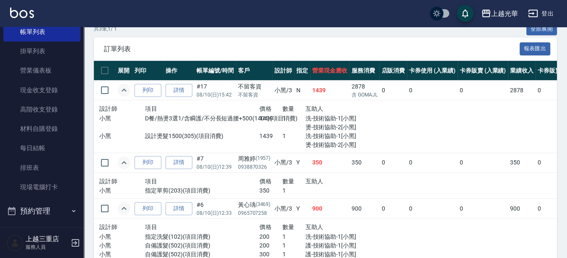
scroll to position [262, 0]
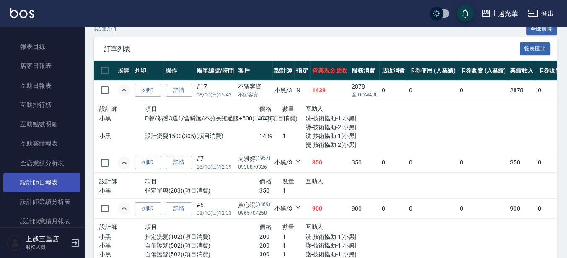
click at [50, 186] on link "設計師日報表" at bounding box center [41, 182] width 77 height 19
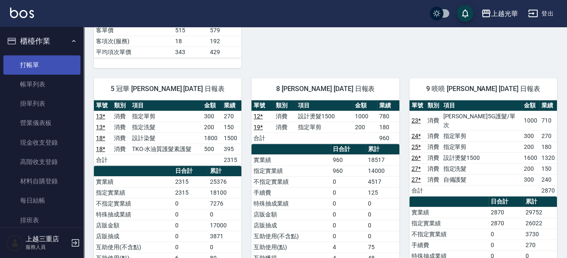
scroll to position [524, 0]
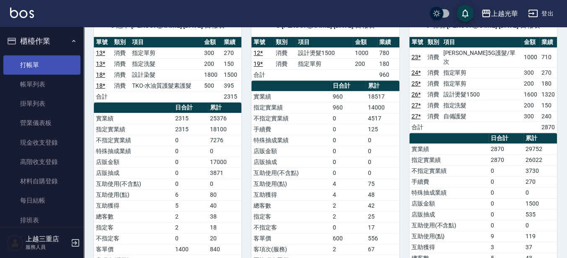
click at [36, 67] on link "打帳單" at bounding box center [41, 64] width 77 height 19
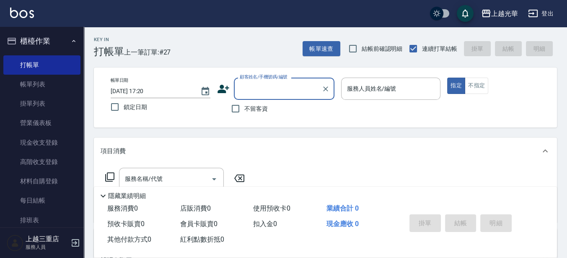
click at [227, 86] on icon at bounding box center [223, 89] width 13 height 13
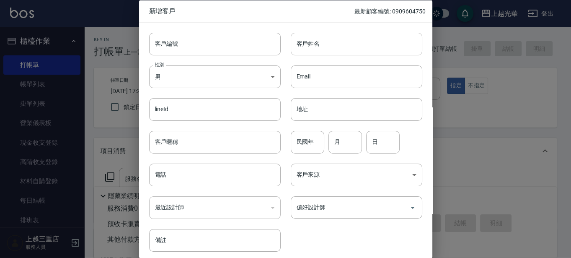
click at [300, 43] on input "客戶姓名" at bounding box center [357, 43] width 132 height 23
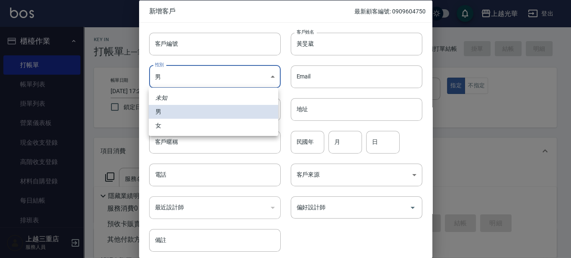
drag, startPoint x: 176, startPoint y: 66, endPoint x: 178, endPoint y: 77, distance: 10.8
click at [176, 64] on body "上越光華 登出 櫃檯作業 打帳單 帳單列表 掛單列表 營業儀表板 現金收支登錄 高階收支登錄 材料自購登錄 每日結帳 排班表 現場電腦打卡 預約管理 預約管理…" at bounding box center [285, 204] width 571 height 409
click at [182, 122] on li "女" at bounding box center [214, 126] width 130 height 14
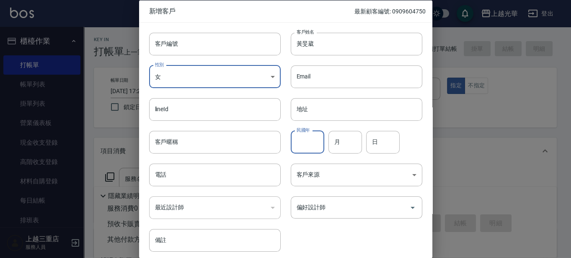
drag, startPoint x: 313, startPoint y: 143, endPoint x: 290, endPoint y: 141, distance: 23.6
click at [314, 144] on input "民國年" at bounding box center [308, 141] width 34 height 23
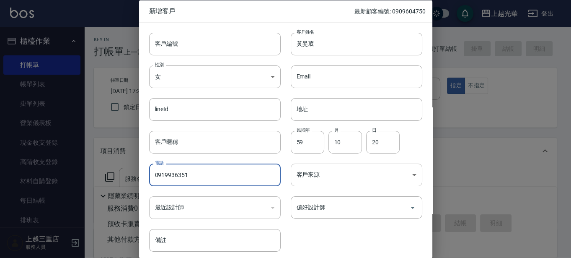
click at [315, 178] on body "上越光華 登出 櫃檯作業 打帳單 帳單列表 掛單列表 營業儀表板 現金收支登錄 高階收支登錄 材料自購登錄 每日結帳 排班表 現場電腦打卡 預約管理 預約管理…" at bounding box center [285, 204] width 571 height 409
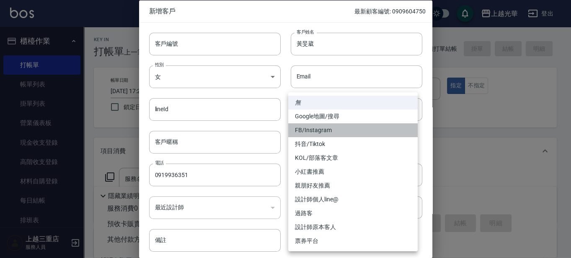
click at [315, 128] on li "FB/Instagram" at bounding box center [353, 130] width 130 height 14
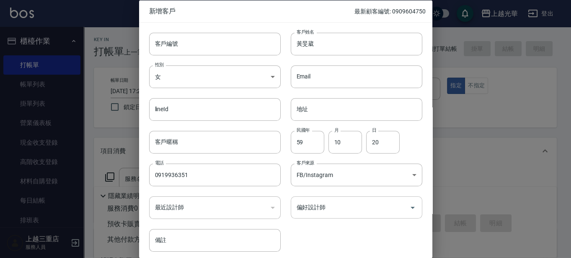
click at [323, 210] on input "偏好設計師" at bounding box center [351, 207] width 112 height 15
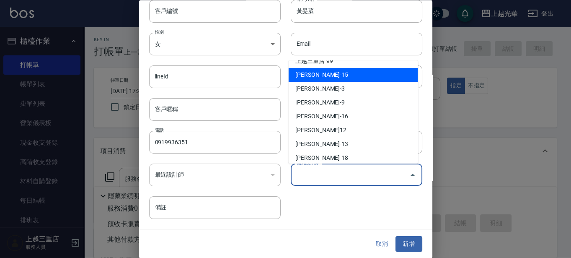
scroll to position [72, 0]
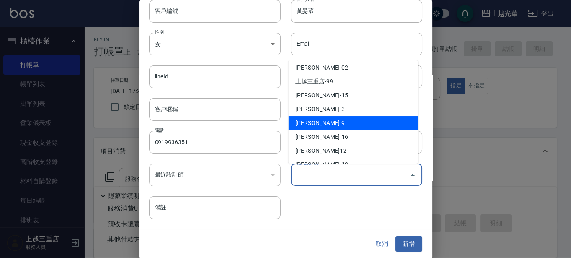
click at [317, 120] on li "[PERSON_NAME]-9" at bounding box center [354, 123] width 130 height 14
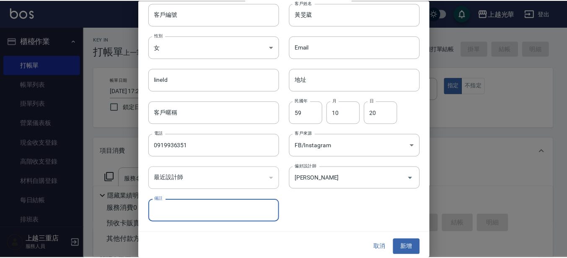
scroll to position [32, 0]
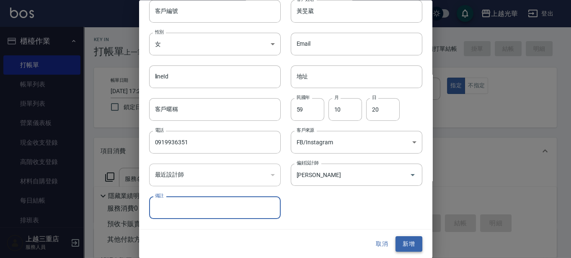
click at [413, 244] on button "新增" at bounding box center [409, 244] width 27 height 16
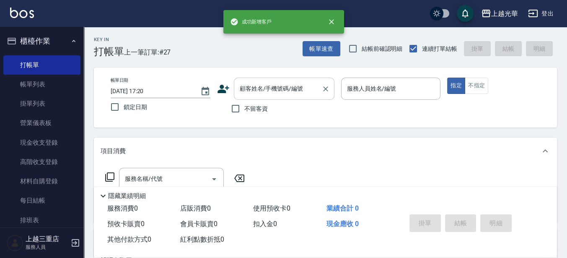
click at [247, 93] on input "顧客姓名/手機號碼/編號" at bounding box center [278, 88] width 80 height 15
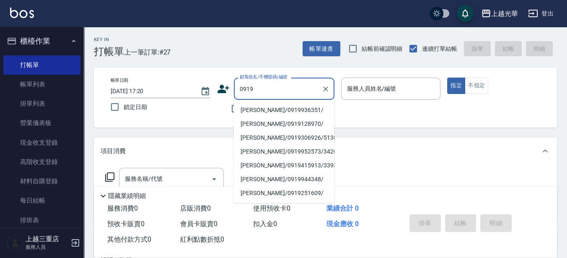
click at [283, 105] on li "[PERSON_NAME]/0919936351/" at bounding box center [284, 110] width 101 height 14
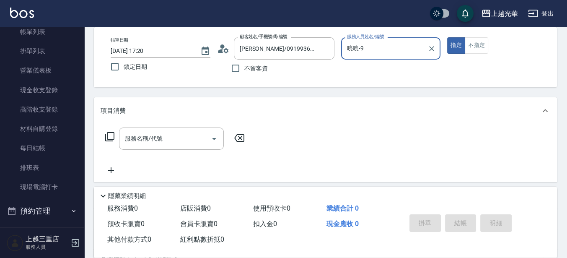
scroll to position [52, 0]
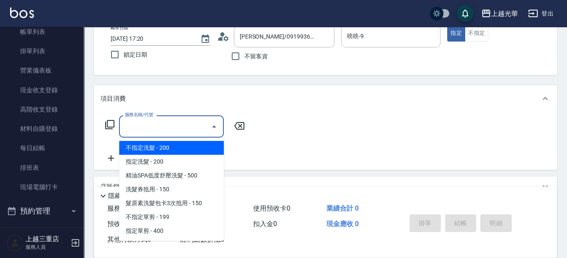
drag, startPoint x: 174, startPoint y: 122, endPoint x: 185, endPoint y: 116, distance: 12.9
click at [174, 121] on input "服務名稱/代號" at bounding box center [165, 126] width 85 height 15
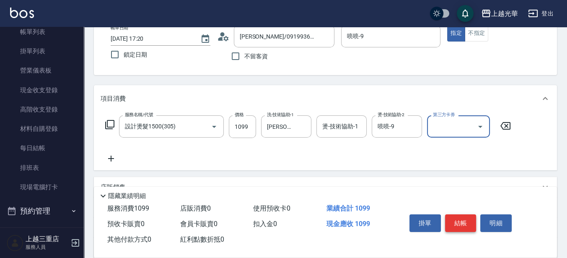
click at [470, 223] on button "結帳" at bounding box center [460, 223] width 31 height 18
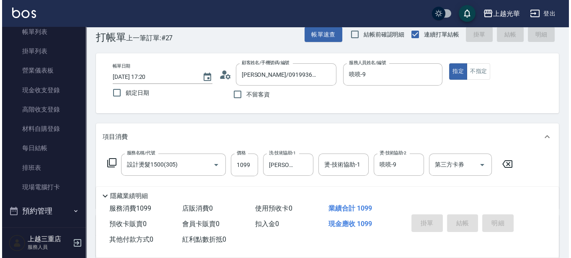
scroll to position [0, 0]
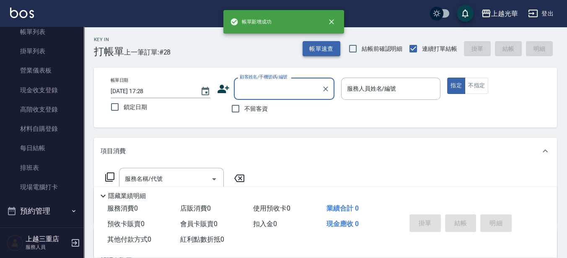
click at [309, 48] on button "帳單速查" at bounding box center [322, 49] width 38 height 16
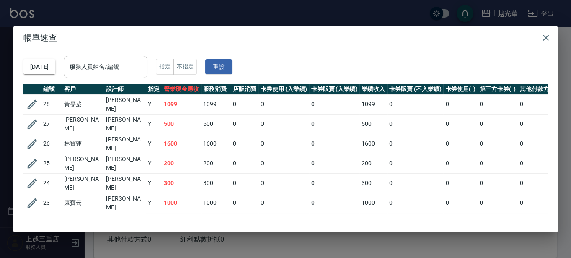
click at [122, 70] on input "服務人員姓名/編號" at bounding box center [105, 67] width 76 height 15
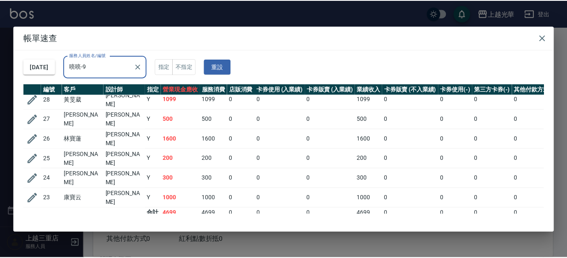
scroll to position [6, 0]
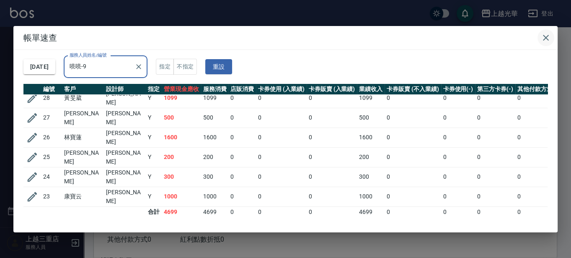
click at [548, 33] on icon "button" at bounding box center [546, 38] width 10 height 10
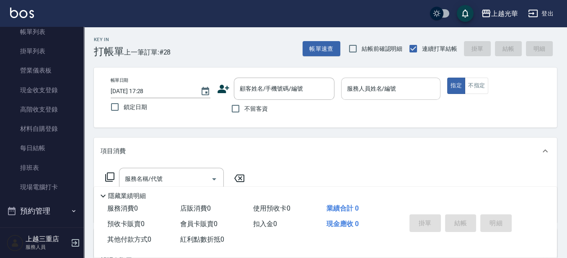
click at [388, 94] on input "服務人員姓名/編號" at bounding box center [391, 88] width 92 height 15
click at [251, 116] on label "不留客資" at bounding box center [247, 109] width 41 height 18
click at [244, 116] on input "不留客資" at bounding box center [236, 109] width 18 height 18
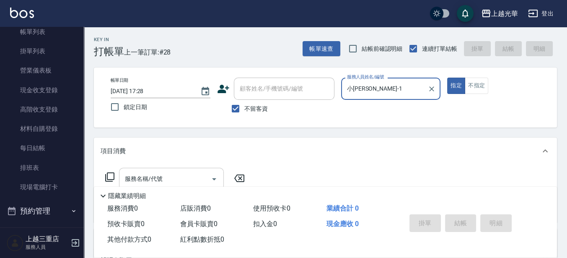
drag, startPoint x: 183, startPoint y: 174, endPoint x: 199, endPoint y: 171, distance: 16.7
click at [183, 174] on input "服務名稱/代號" at bounding box center [165, 178] width 85 height 15
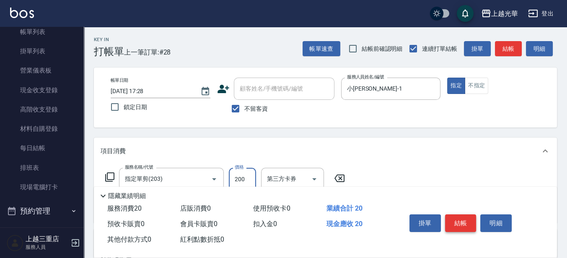
click at [459, 221] on button "結帳" at bounding box center [460, 223] width 31 height 18
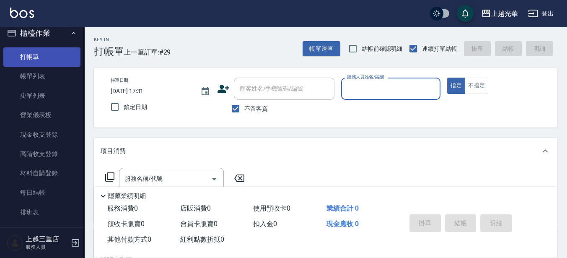
scroll to position [0, 0]
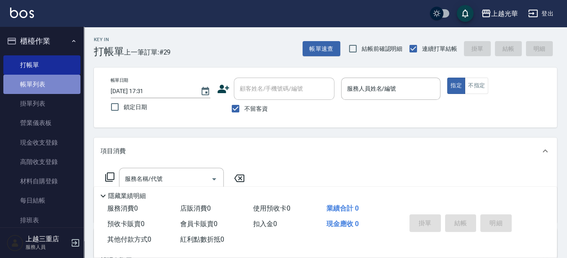
click at [62, 78] on link "帳單列表" at bounding box center [41, 84] width 77 height 19
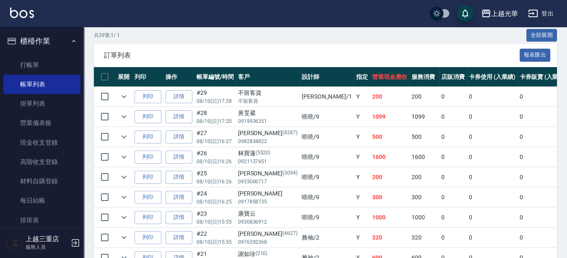
scroll to position [193, 0]
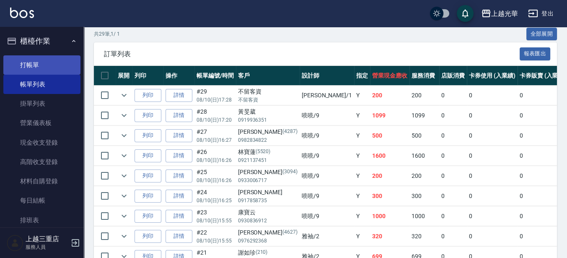
click at [18, 57] on link "打帳單" at bounding box center [41, 64] width 77 height 19
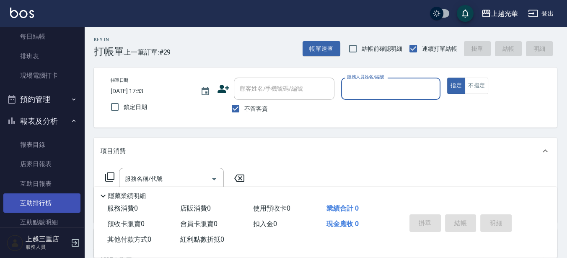
scroll to position [210, 0]
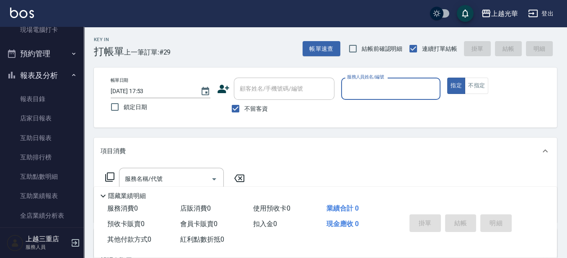
click at [52, 78] on button "報表及分析" at bounding box center [41, 76] width 77 height 22
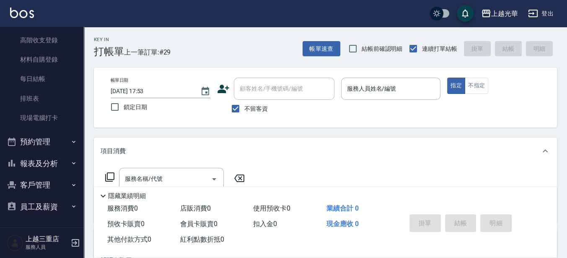
scroll to position [121, 0]
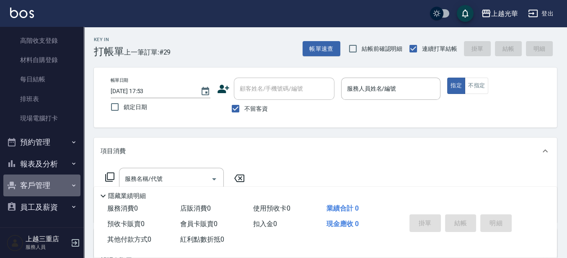
click at [49, 182] on button "客戶管理" at bounding box center [41, 185] width 77 height 22
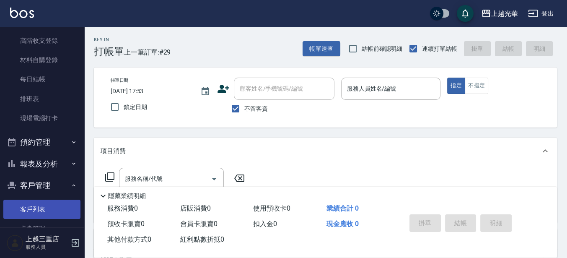
click at [46, 206] on link "客戶列表" at bounding box center [41, 209] width 77 height 19
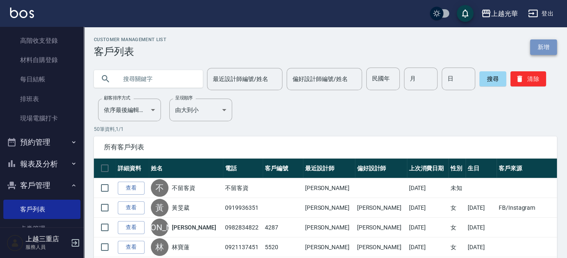
click at [548, 43] on link "新增" at bounding box center [543, 47] width 27 height 16
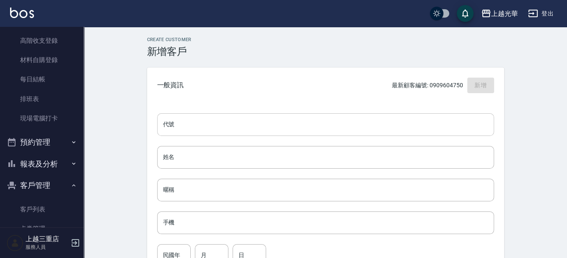
click at [180, 124] on input "代號" at bounding box center [325, 124] width 337 height 23
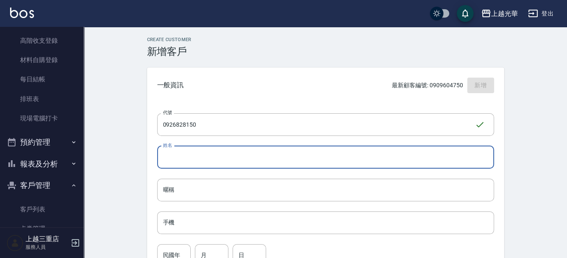
click at [253, 158] on input "姓名" at bounding box center [325, 157] width 337 height 23
click at [185, 219] on input "手機" at bounding box center [325, 222] width 337 height 23
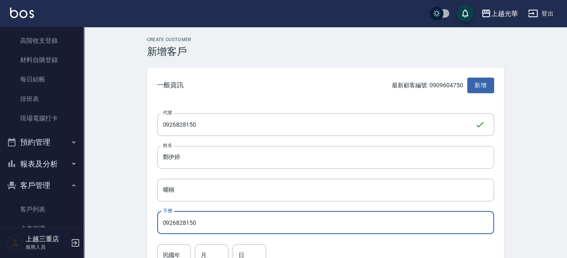
scroll to position [52, 0]
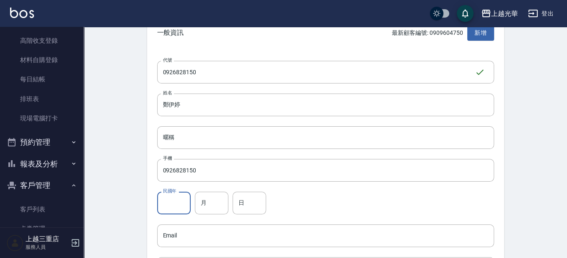
click at [186, 207] on input "民國年" at bounding box center [174, 203] width 34 height 23
click at [212, 204] on input "月" at bounding box center [212, 203] width 34 height 23
click at [245, 205] on input "日" at bounding box center [250, 203] width 34 height 23
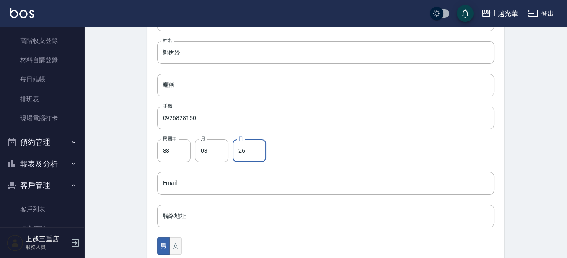
click at [180, 252] on button "女" at bounding box center [175, 245] width 13 height 17
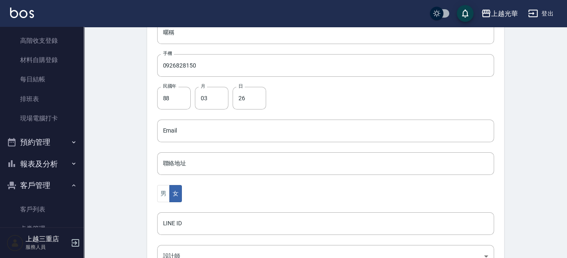
scroll to position [210, 0]
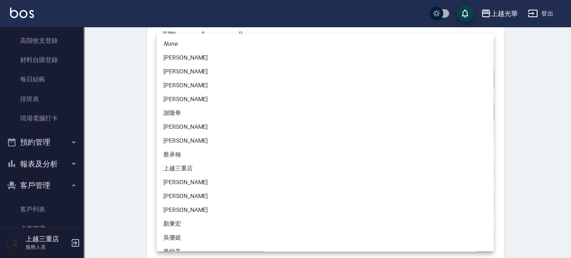
click at [200, 206] on body "上越光華 登出 櫃檯作業 打帳單 帳單列表 掛單列表 營業儀表板 現金收支登錄 高階收支登錄 材料自購登錄 每日結帳 排班表 現場電腦打卡 預約管理 預約管理…" at bounding box center [285, 63] width 571 height 546
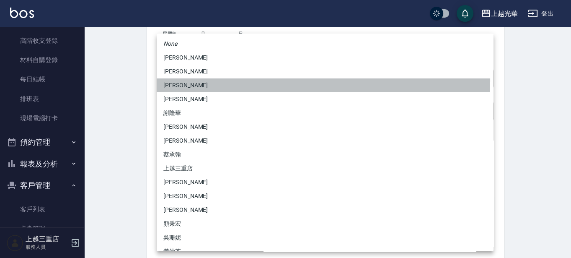
click at [175, 80] on li "[PERSON_NAME]" at bounding box center [325, 85] width 337 height 14
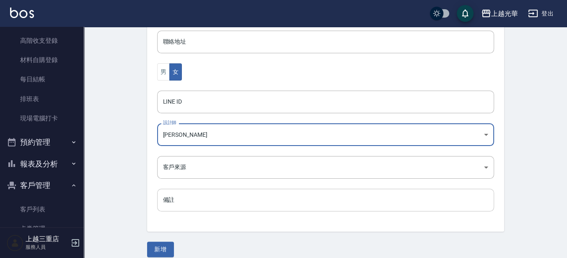
scroll to position [287, 0]
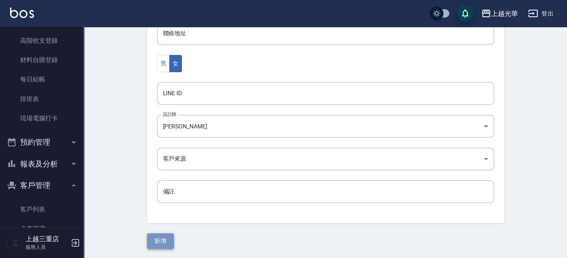
click at [162, 243] on button "新增" at bounding box center [160, 241] width 27 height 16
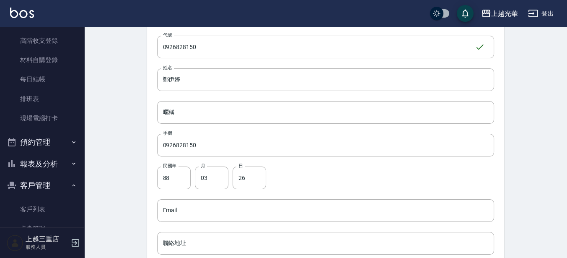
scroll to position [186, 0]
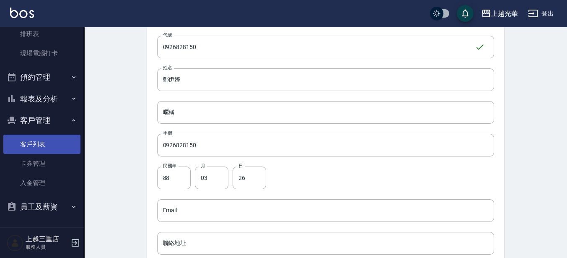
click at [41, 147] on link "客戶列表" at bounding box center [41, 144] width 77 height 19
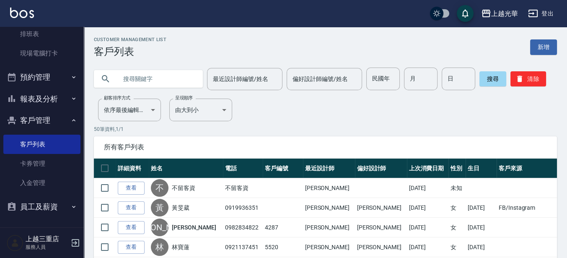
click at [186, 81] on input "text" at bounding box center [156, 78] width 79 height 23
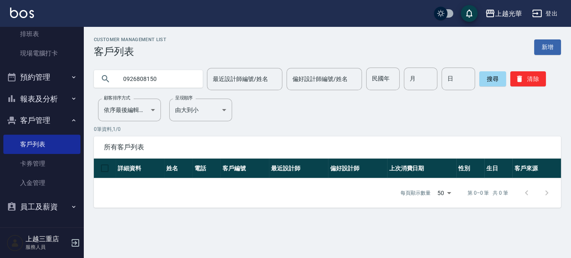
click at [143, 78] on input "0926808150" at bounding box center [156, 78] width 79 height 23
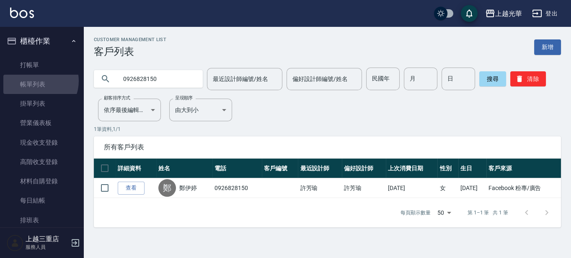
drag, startPoint x: 36, startPoint y: 80, endPoint x: 156, endPoint y: 141, distance: 133.5
click at [36, 81] on link "帳單列表" at bounding box center [41, 84] width 77 height 19
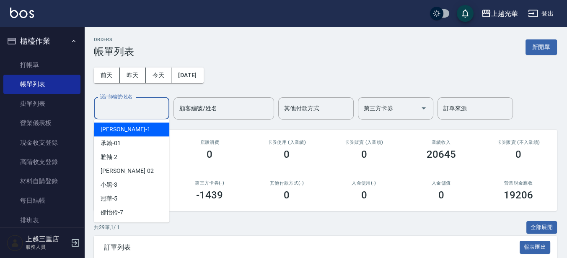
click at [149, 107] on input "設計師編號/姓名" at bounding box center [132, 108] width 68 height 15
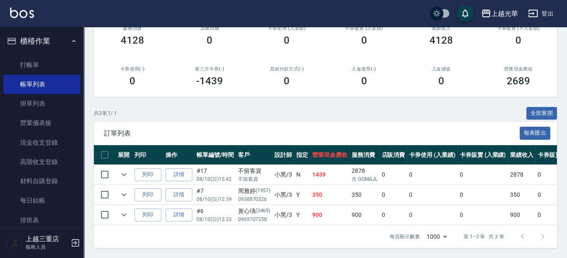
scroll to position [121, 0]
click at [184, 168] on link "詳情" at bounding box center [179, 174] width 27 height 13
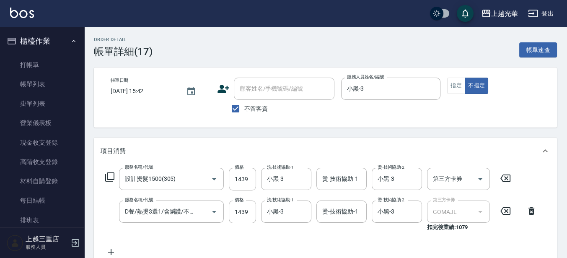
click at [264, 109] on span "不留客資" at bounding box center [255, 108] width 23 height 9
click at [244, 109] on input "不留客資" at bounding box center [236, 109] width 18 height 18
click at [266, 94] on input "顧客姓名/手機號碼/編號" at bounding box center [278, 88] width 80 height 15
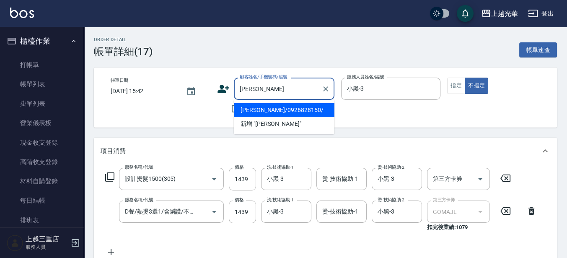
click at [268, 106] on li "[PERSON_NAME]/0926828150/" at bounding box center [284, 110] width 101 height 14
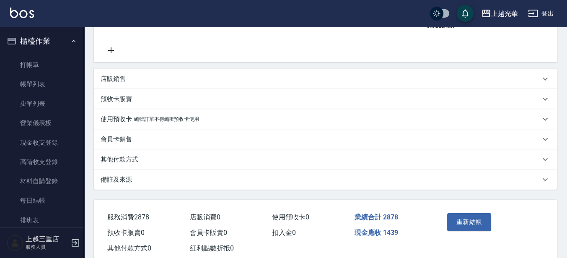
scroll to position [222, 0]
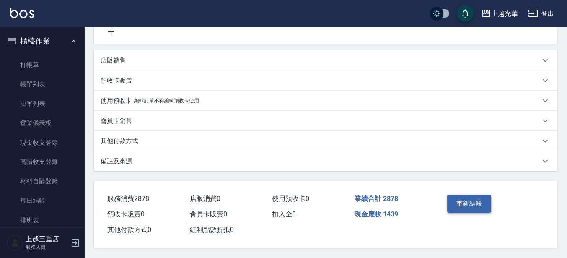
click at [468, 203] on button "重新結帳" at bounding box center [469, 204] width 44 height 18
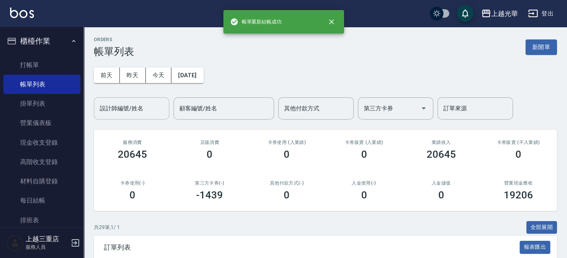
click at [108, 109] on input "設計師編號/姓名" at bounding box center [132, 108] width 68 height 15
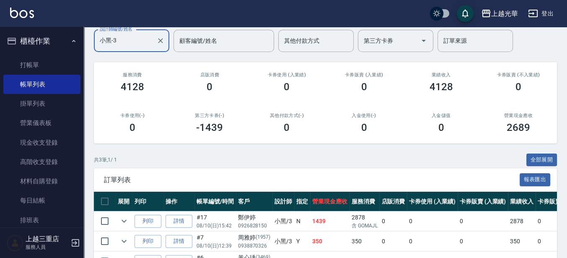
scroll to position [105, 0]
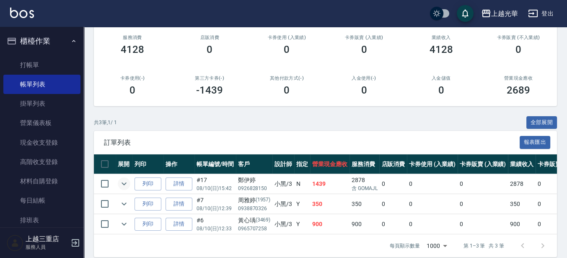
click at [126, 183] on icon "expand row" at bounding box center [124, 184] width 10 height 10
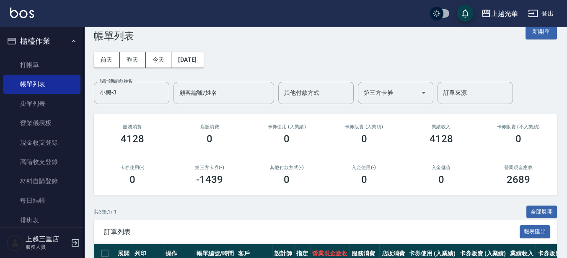
scroll to position [0, 0]
click at [49, 59] on link "打帳單" at bounding box center [41, 64] width 77 height 19
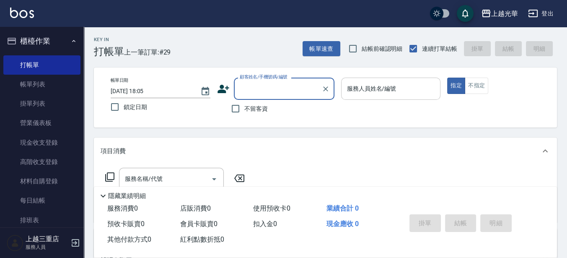
drag, startPoint x: 359, startPoint y: 89, endPoint x: 350, endPoint y: 88, distance: 9.2
click at [357, 89] on input "服務人員姓名/編號" at bounding box center [391, 88] width 92 height 15
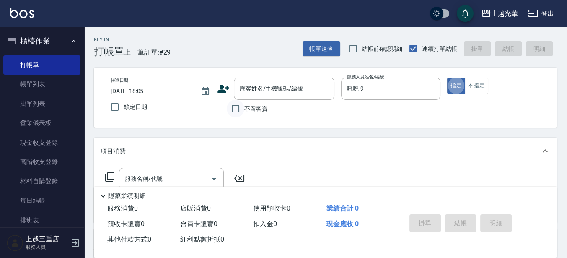
click at [242, 108] on input "不留客資" at bounding box center [236, 109] width 18 height 18
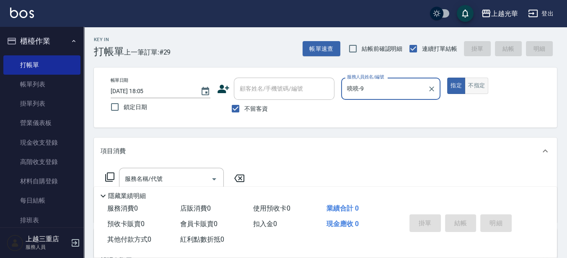
click at [470, 87] on button "不指定" at bounding box center [476, 86] width 23 height 16
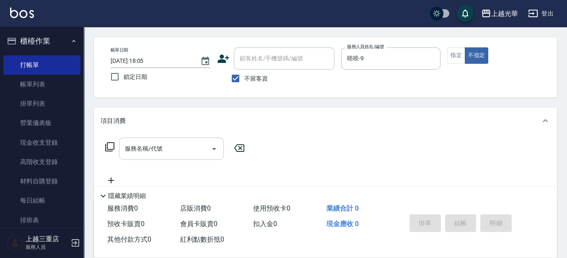
scroll to position [52, 0]
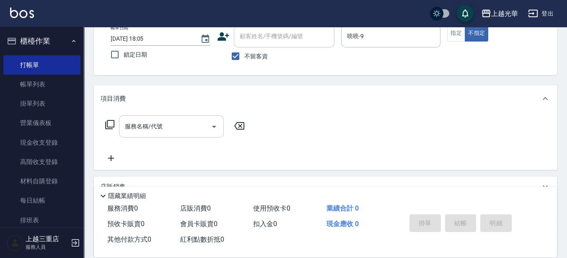
click at [196, 122] on input "服務名稱/代號" at bounding box center [165, 126] width 85 height 15
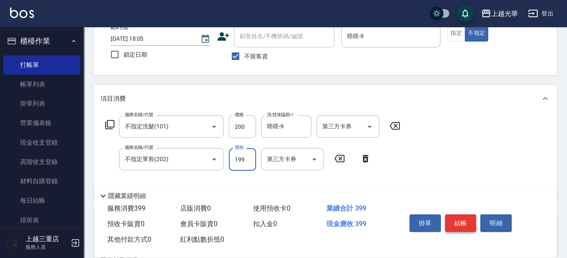
click at [472, 214] on button "結帳" at bounding box center [460, 223] width 31 height 18
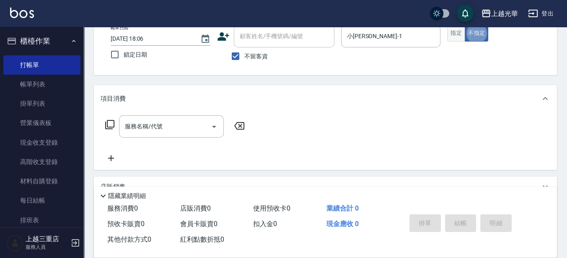
click at [457, 30] on button "指定" at bounding box center [456, 33] width 18 height 16
click at [151, 130] on input "服務名稱/代號" at bounding box center [165, 126] width 85 height 15
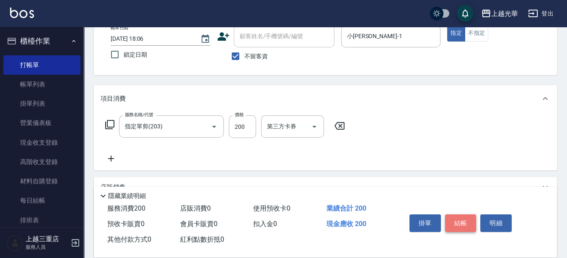
click at [456, 215] on button "結帳" at bounding box center [460, 223] width 31 height 18
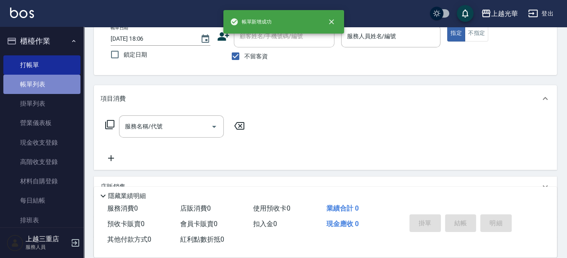
click at [47, 87] on link "帳單列表" at bounding box center [41, 84] width 77 height 19
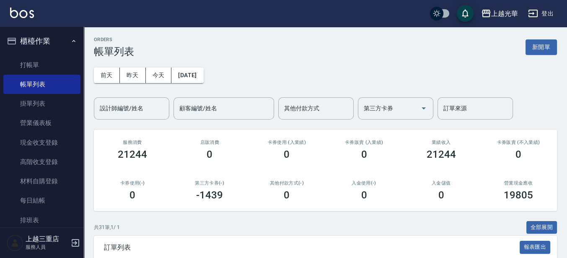
click at [143, 105] on input "設計師編號/姓名" at bounding box center [132, 108] width 68 height 15
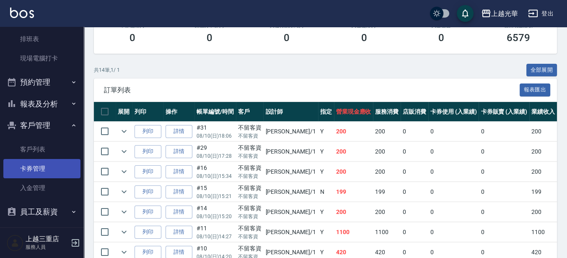
scroll to position [186, 0]
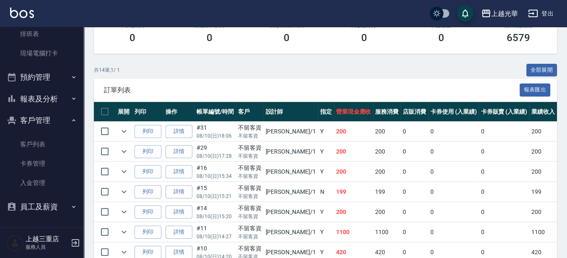
click at [39, 104] on button "報表及分析" at bounding box center [41, 99] width 77 height 22
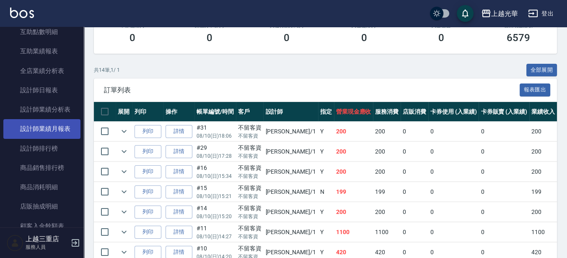
scroll to position [332, 0]
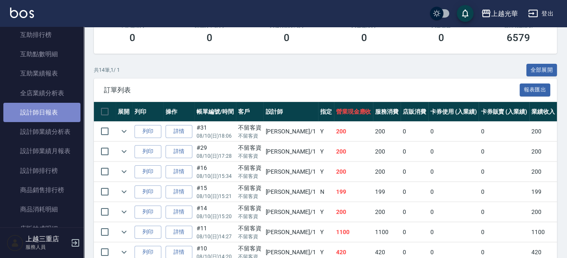
click at [55, 112] on link "設計師日報表" at bounding box center [41, 112] width 77 height 19
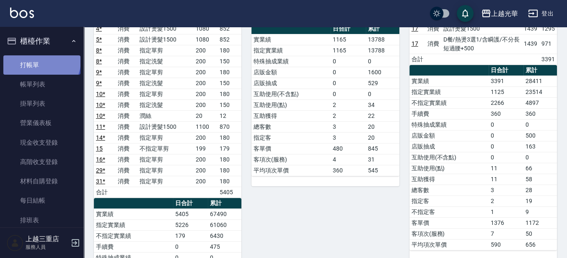
click at [41, 60] on link "打帳單" at bounding box center [41, 64] width 77 height 19
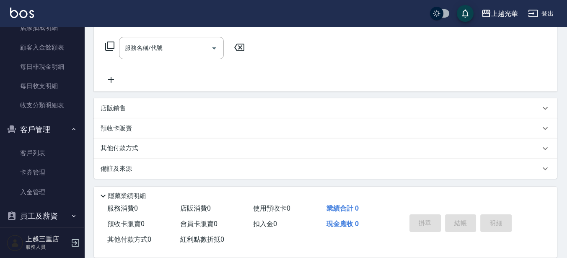
scroll to position [542, 0]
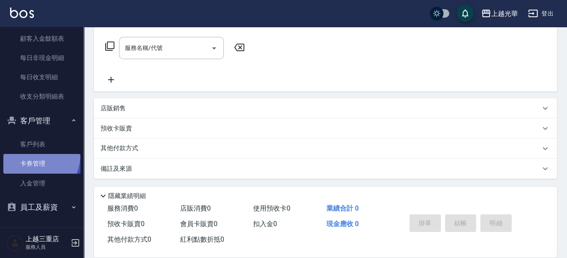
click at [27, 154] on link "卡券管理" at bounding box center [41, 163] width 77 height 19
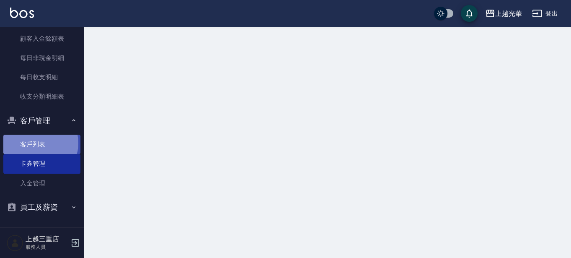
click at [38, 143] on link "客戶列表" at bounding box center [41, 144] width 77 height 19
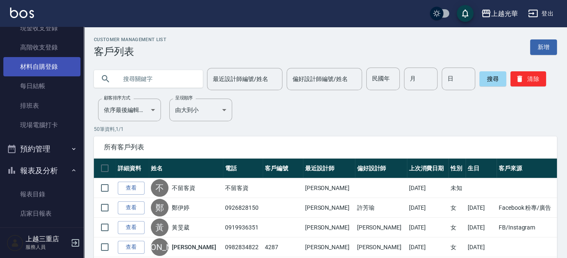
scroll to position [70, 0]
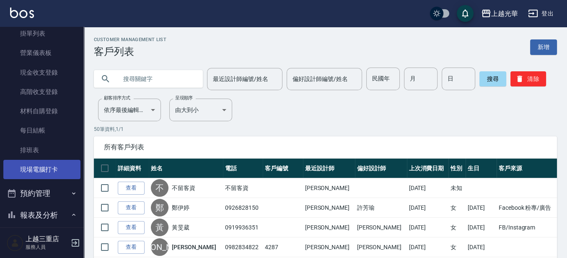
click at [42, 166] on link "現場電腦打卡" at bounding box center [41, 169] width 77 height 19
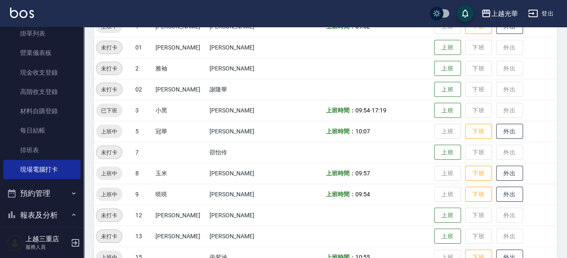
scroll to position [157, 0]
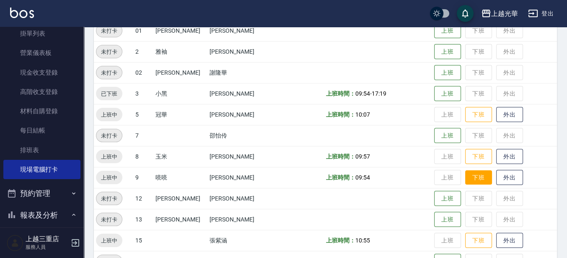
click at [475, 174] on button "下班" at bounding box center [478, 177] width 27 height 15
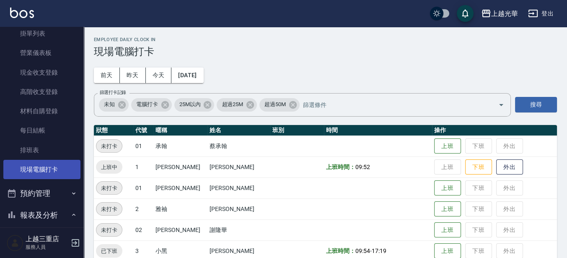
scroll to position [0, 0]
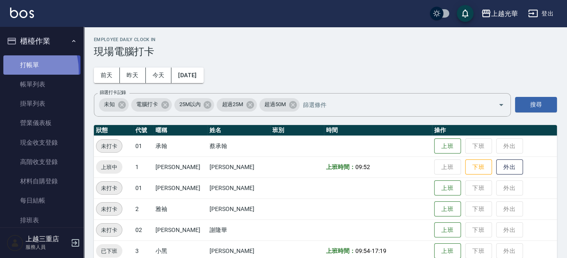
click at [13, 71] on link "打帳單" at bounding box center [41, 64] width 77 height 19
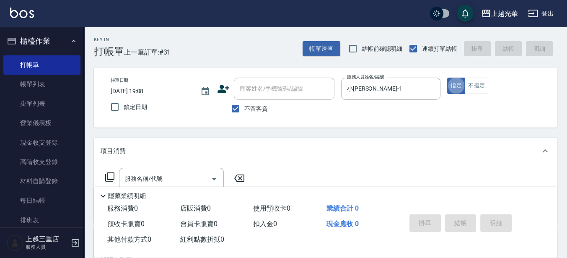
click at [154, 174] on div "服務名稱/代號 服務名稱/代號" at bounding box center [171, 179] width 105 height 22
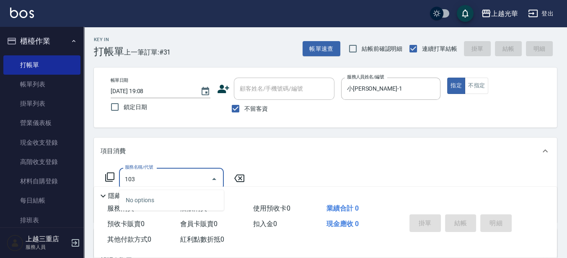
drag, startPoint x: 154, startPoint y: 171, endPoint x: 99, endPoint y: 171, distance: 54.9
click at [99, 175] on div "服務名稱/代號 103 服務名稱/代號" at bounding box center [325, 193] width 463 height 58
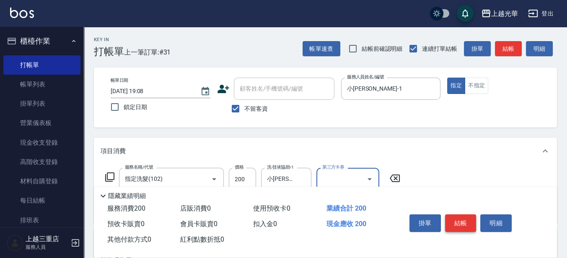
click at [455, 223] on button "結帳" at bounding box center [460, 223] width 31 height 18
